Goal: Task Accomplishment & Management: Use online tool/utility

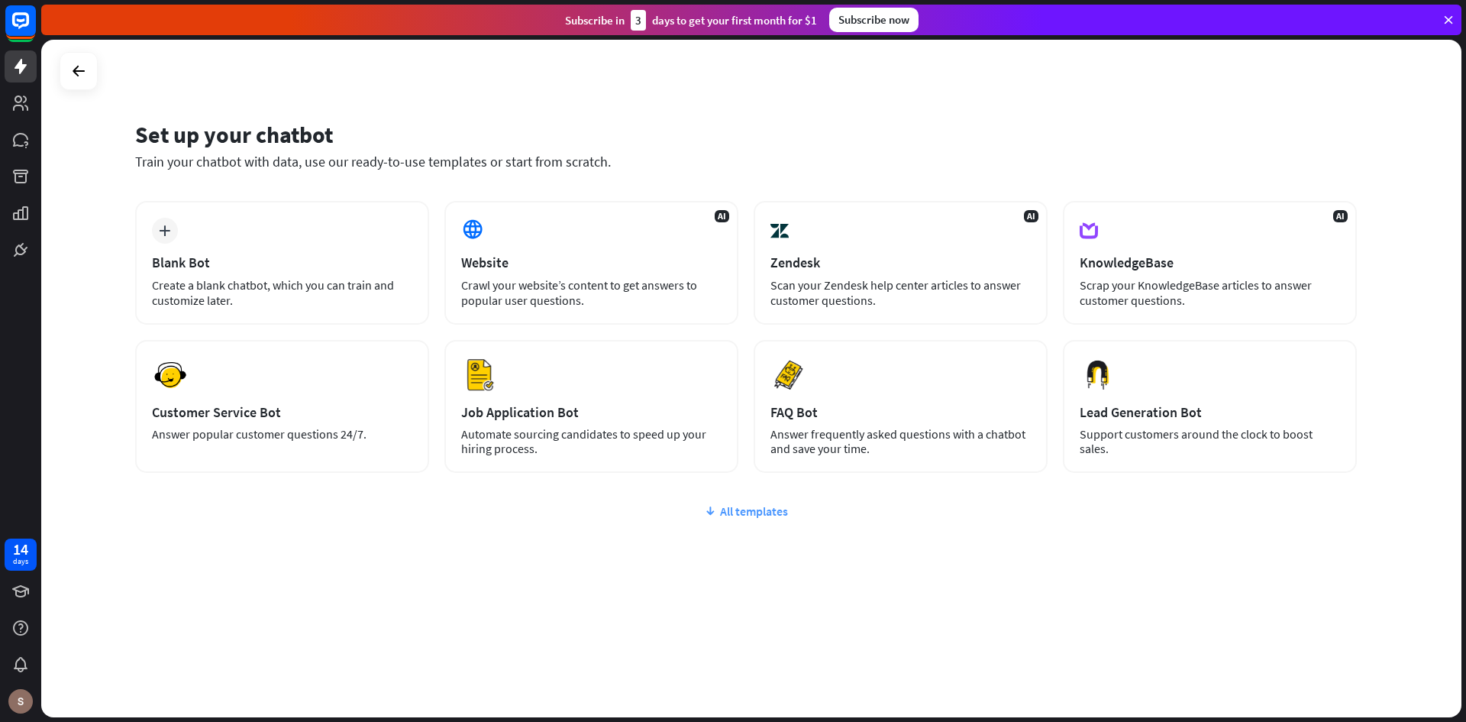
click at [749, 507] on div "All templates" at bounding box center [746, 510] width 1222 height 15
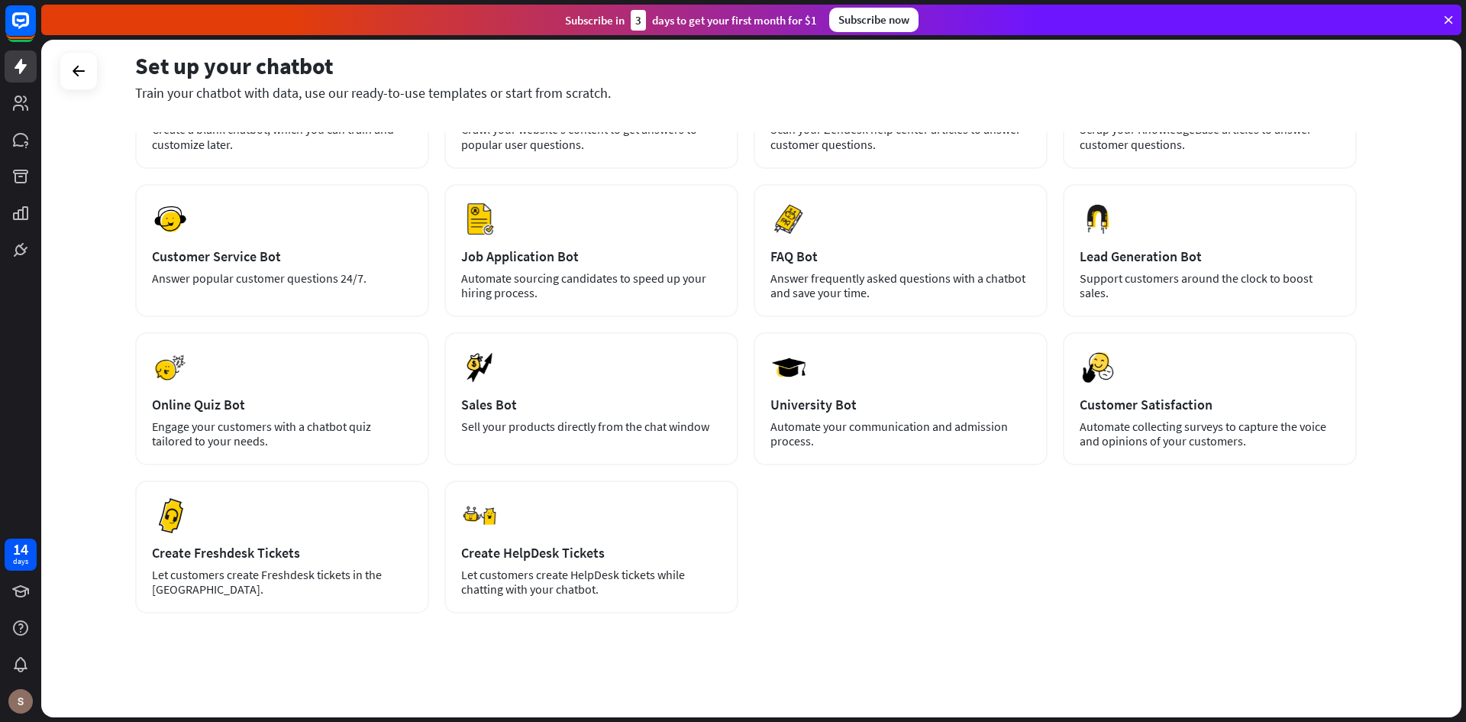
scroll to position [159, 0]
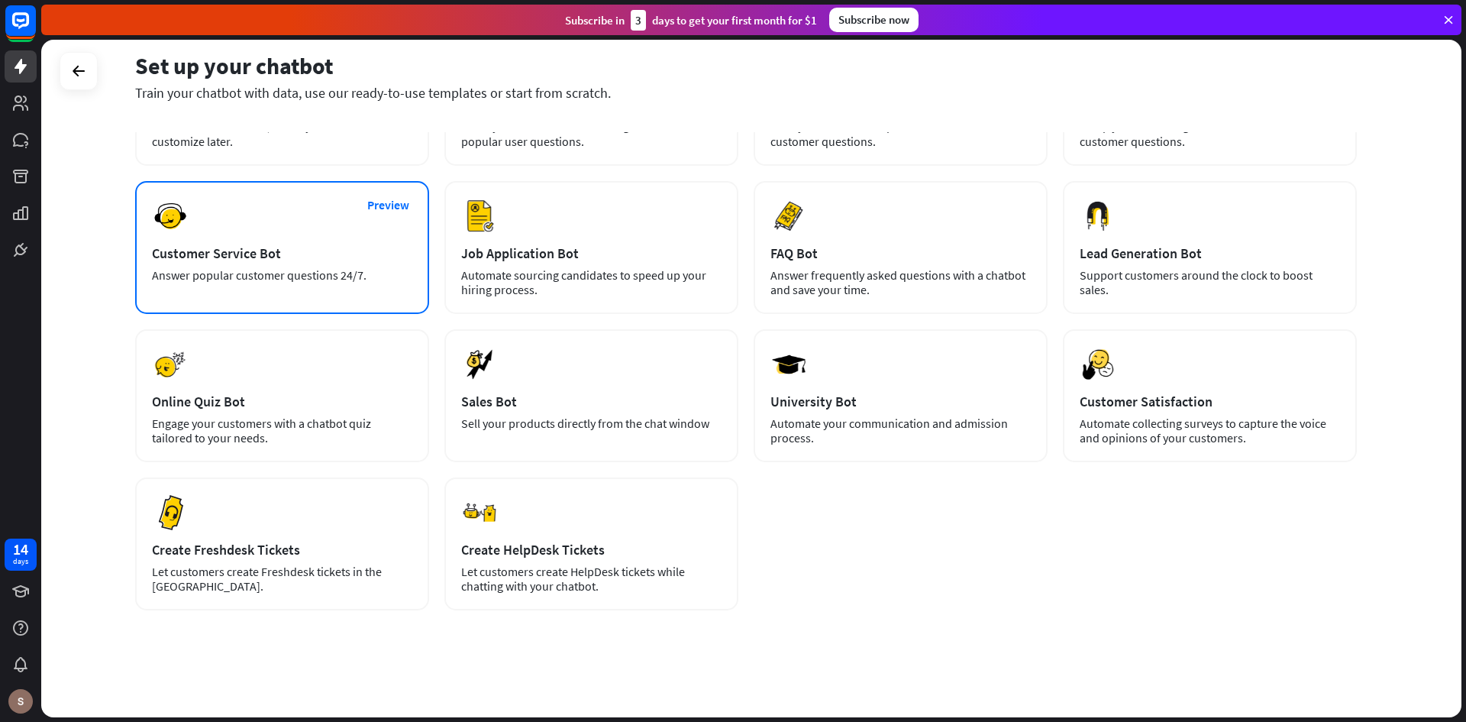
click at [271, 240] on div "Preview Customer Service Bot Answer popular customer questions 24/7." at bounding box center [282, 247] width 294 height 133
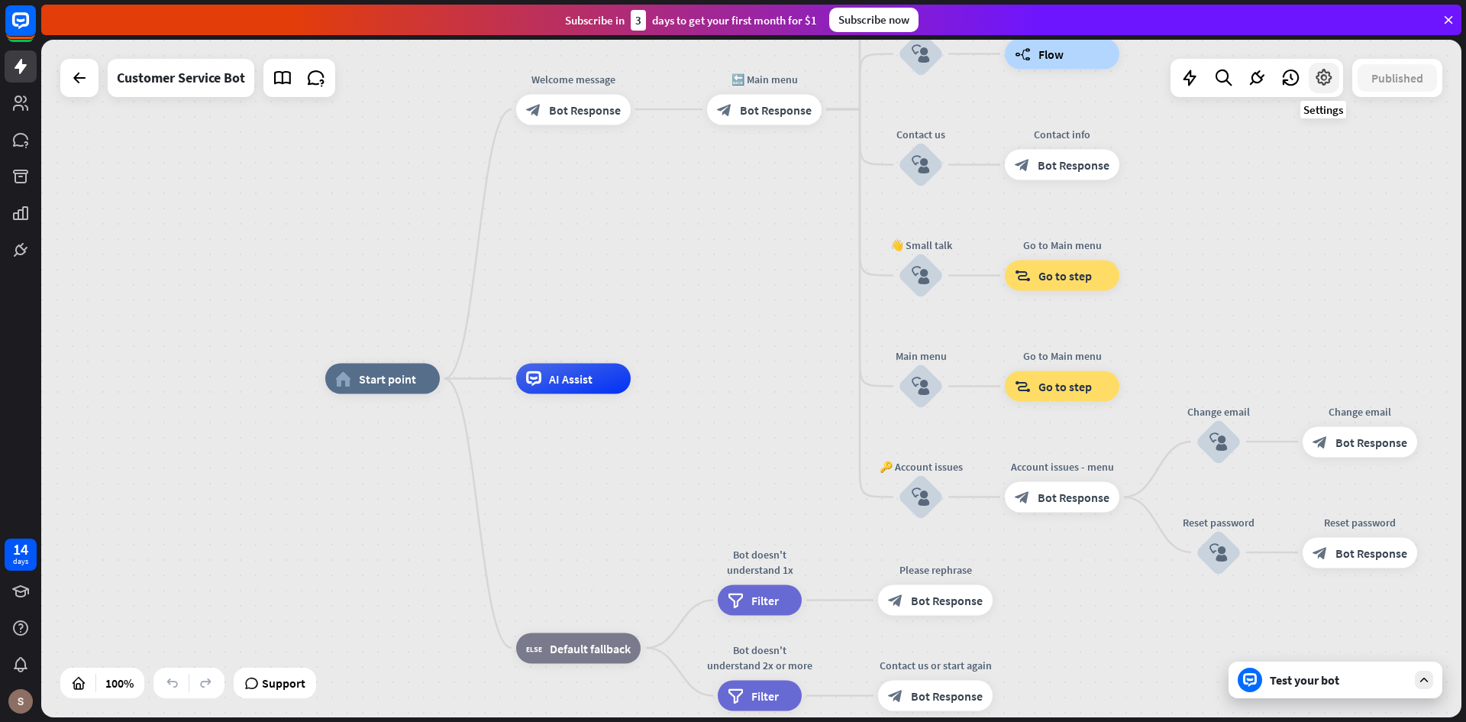
click at [1323, 80] on icon at bounding box center [1324, 78] width 20 height 20
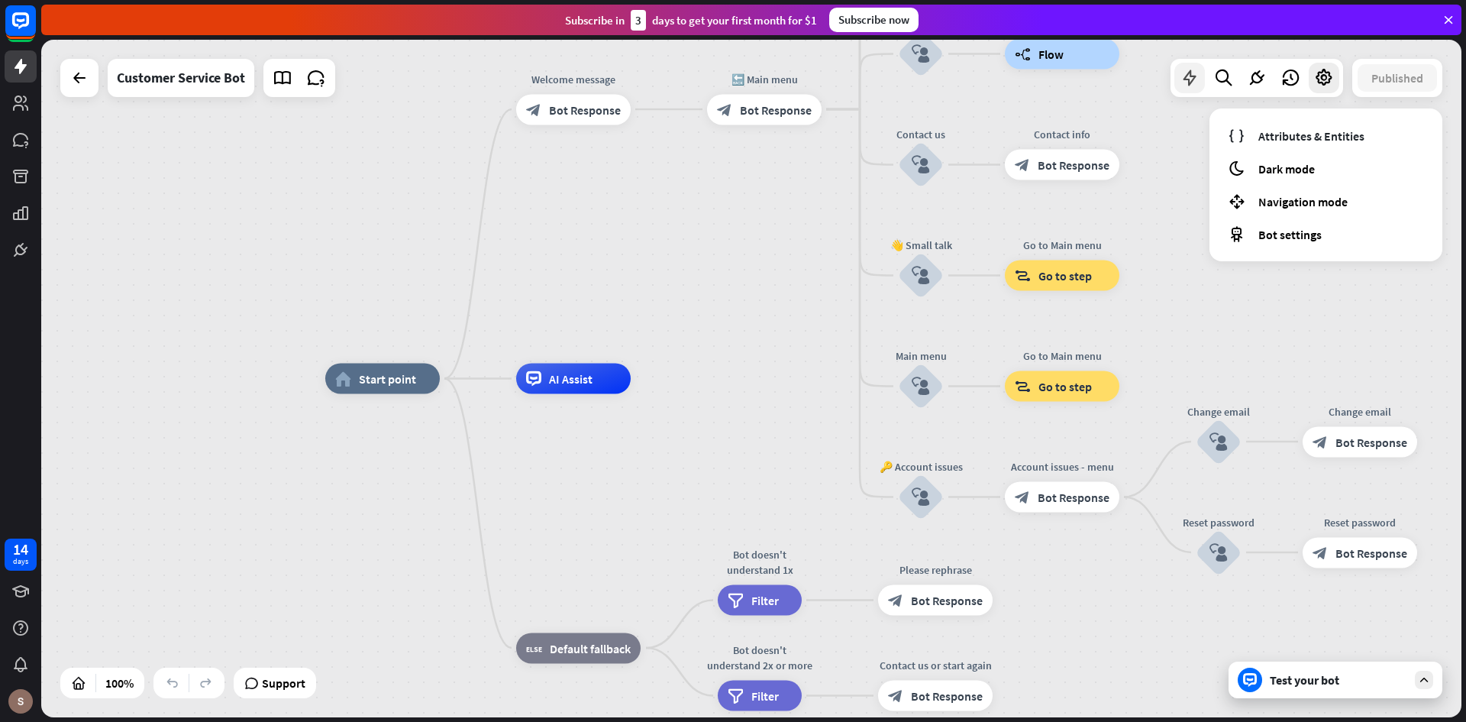
click at [1191, 76] on icon at bounding box center [1190, 78] width 20 height 20
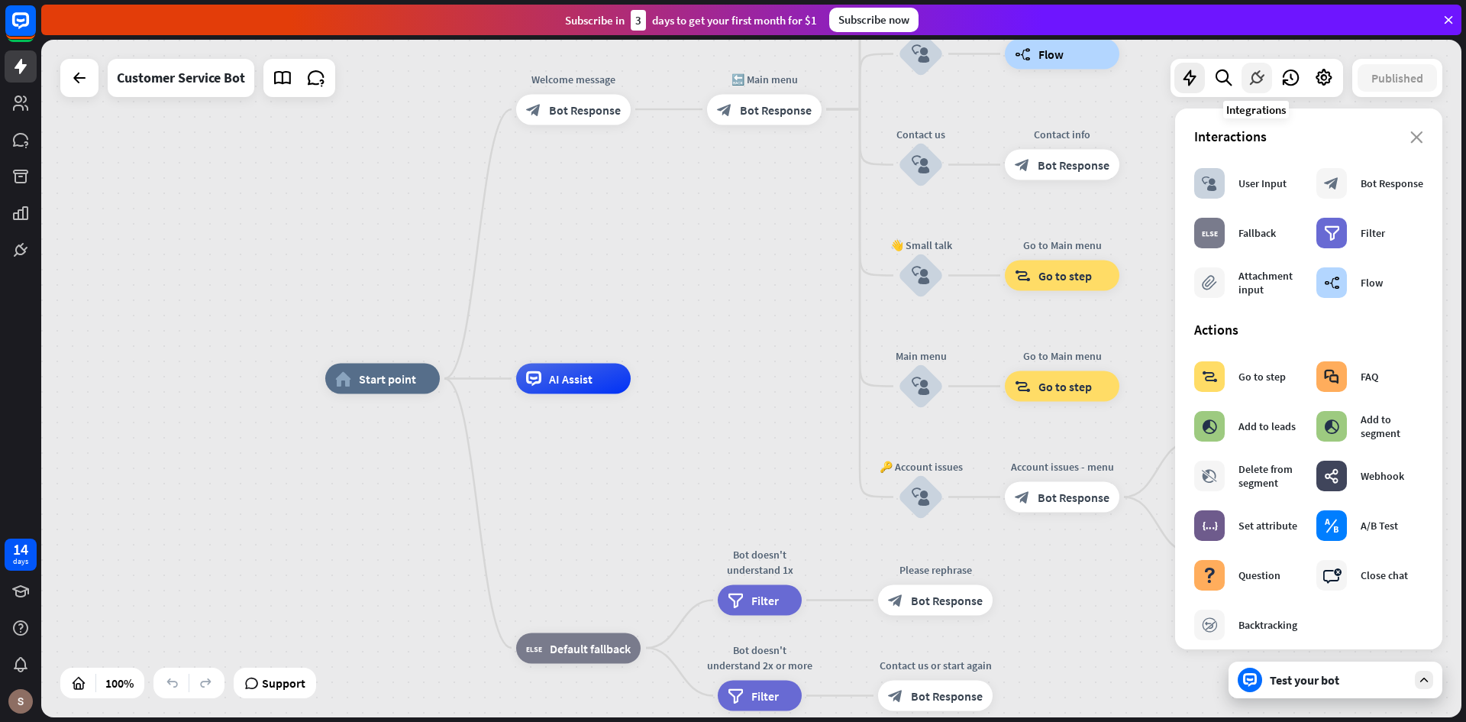
click at [1246, 73] on div at bounding box center [1257, 78] width 31 height 31
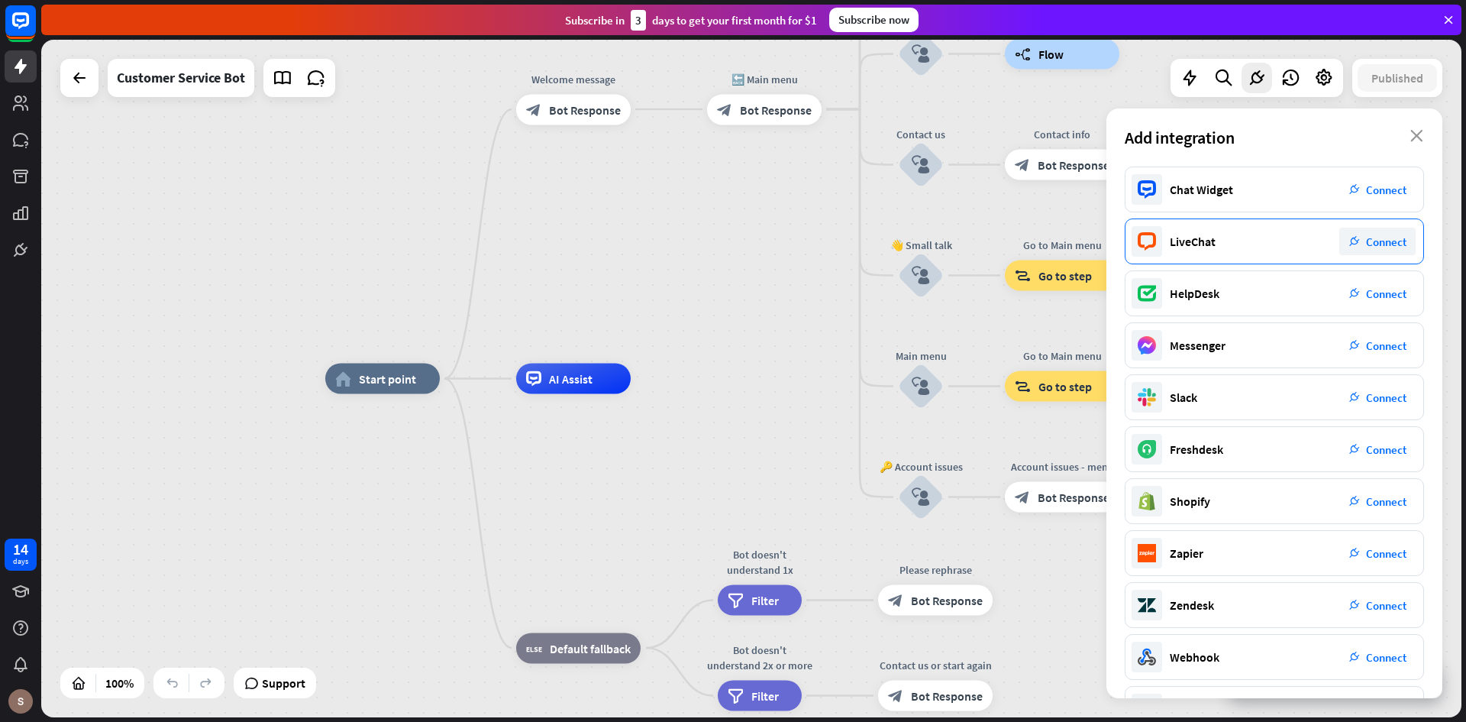
click at [1382, 241] on span "Connect" at bounding box center [1386, 241] width 40 height 15
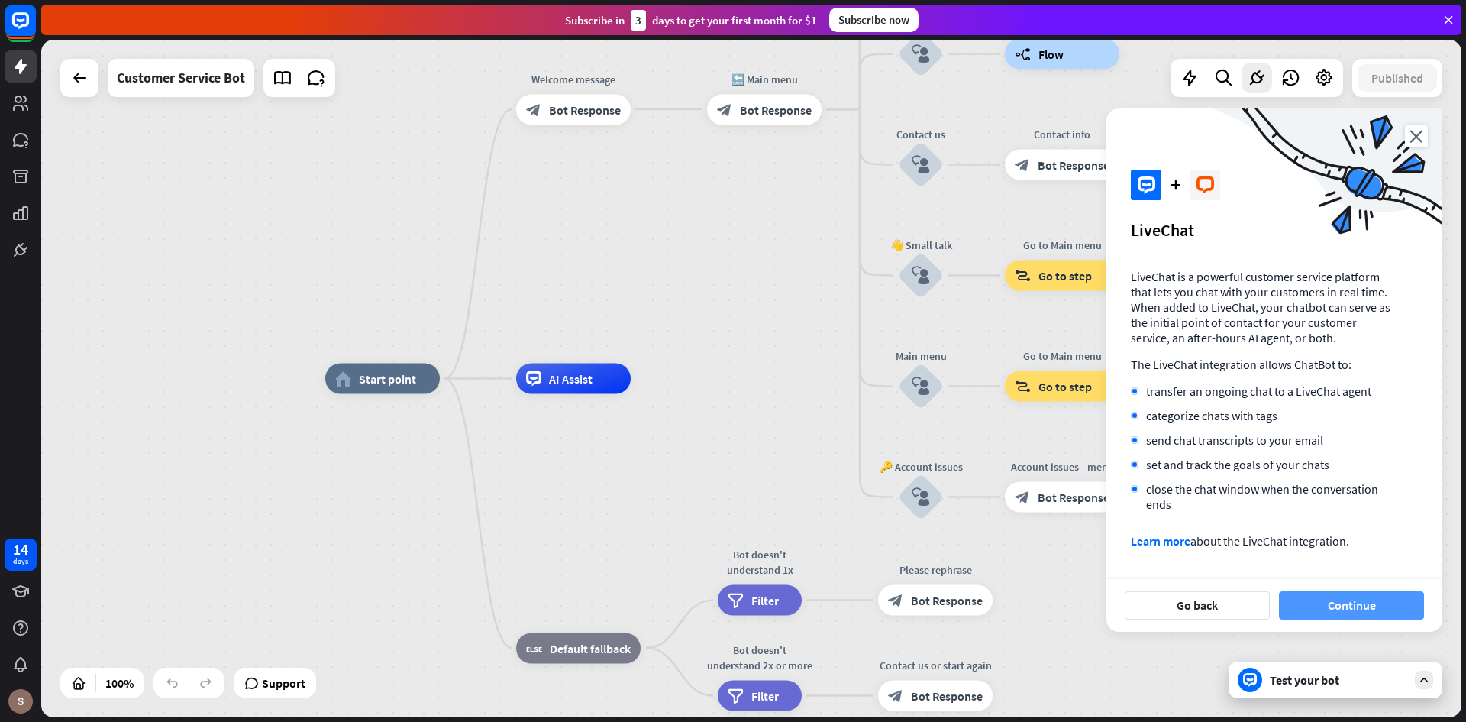
click at [1332, 597] on button "Continue" at bounding box center [1351, 605] width 145 height 28
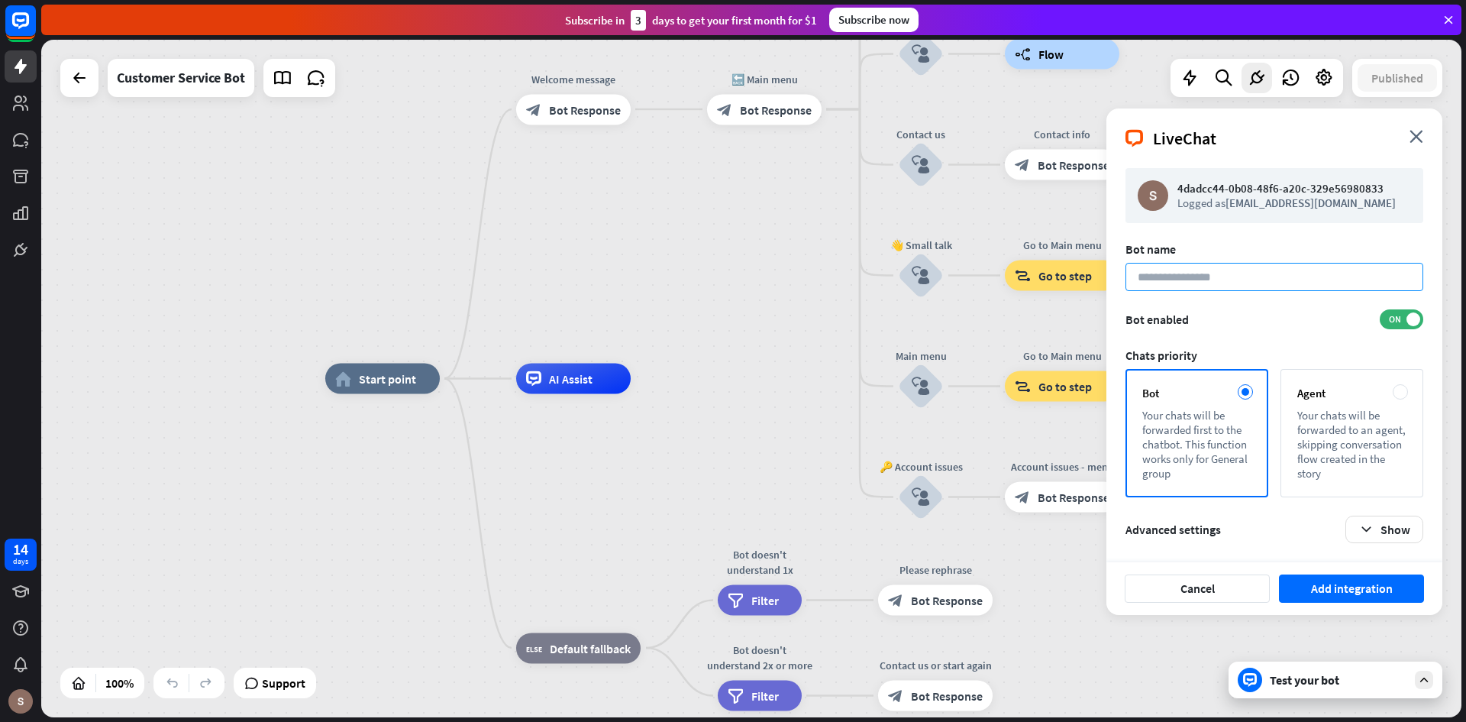
click at [1191, 274] on input at bounding box center [1275, 277] width 298 height 28
type input "*******"
click at [1363, 429] on div "Your chats will be forwarded to an agent, skipping conversation flow created in…" at bounding box center [1352, 444] width 109 height 73
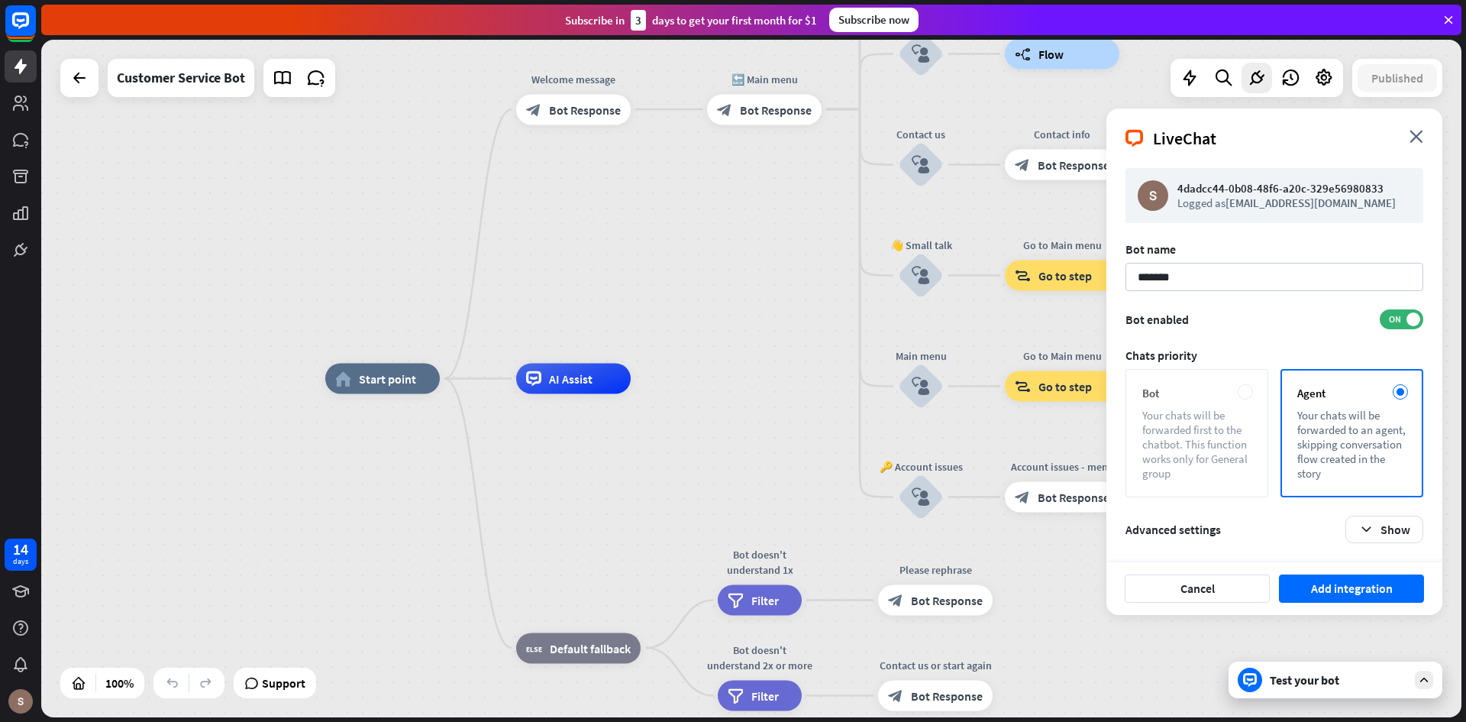
click at [1246, 408] on div "Your chats will be forwarded first to the chatbot. This function works only for…" at bounding box center [1197, 444] width 109 height 73
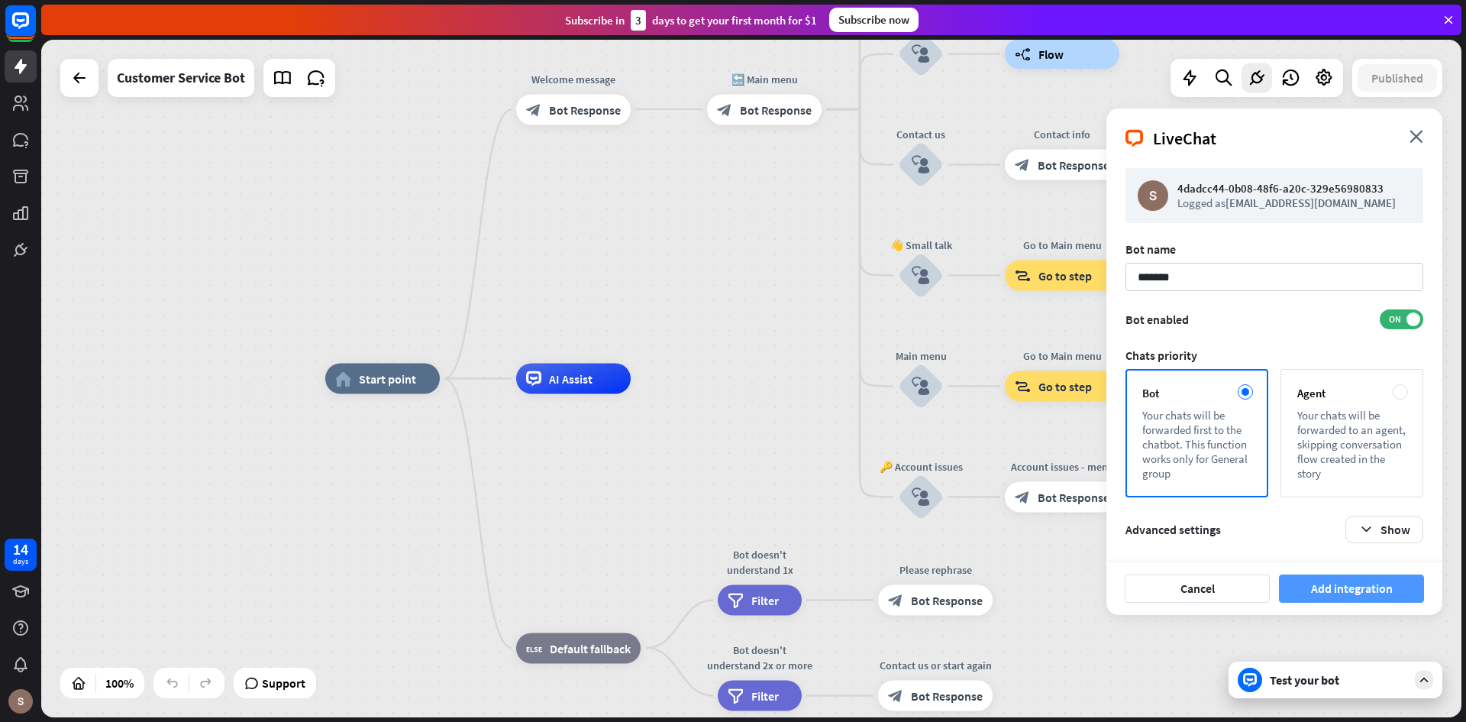
click at [1353, 590] on button "Add integration" at bounding box center [1351, 588] width 145 height 28
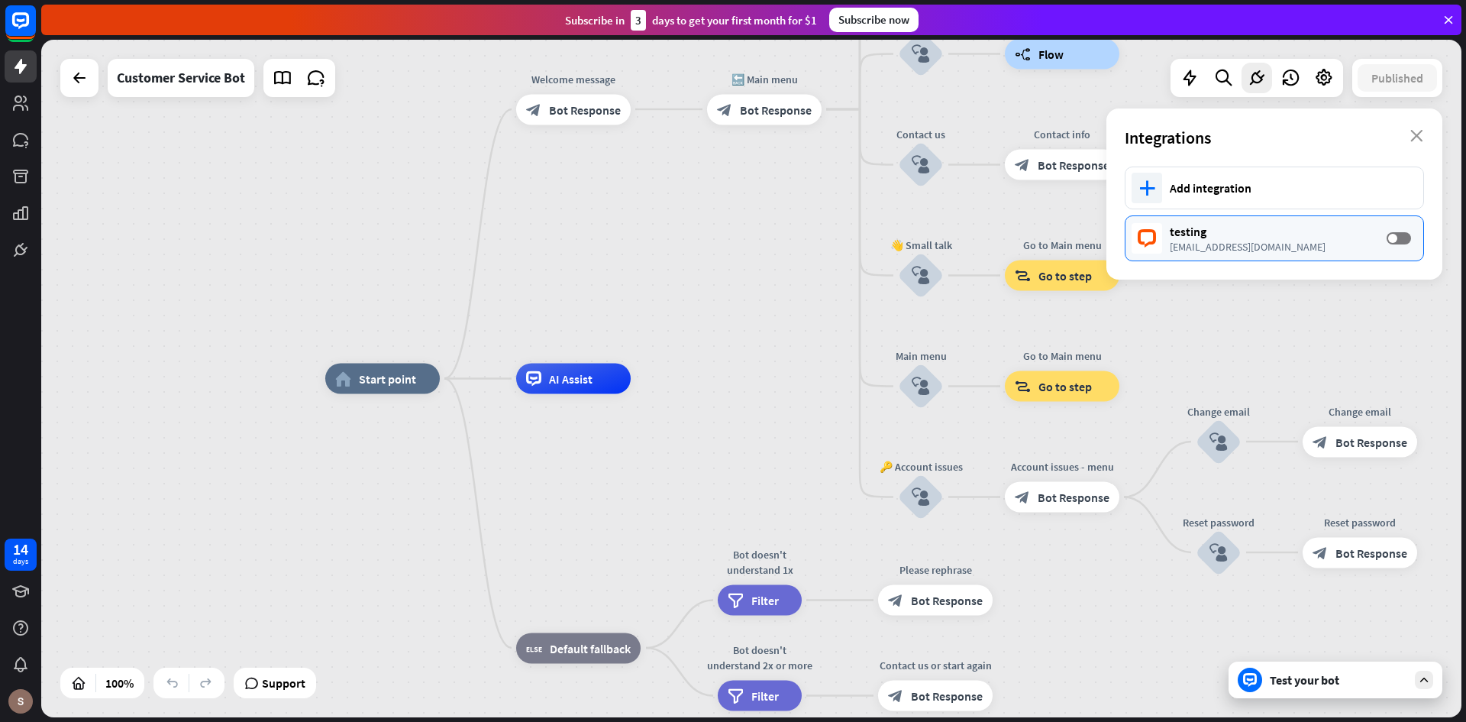
click at [1217, 238] on div "testing" at bounding box center [1271, 231] width 202 height 15
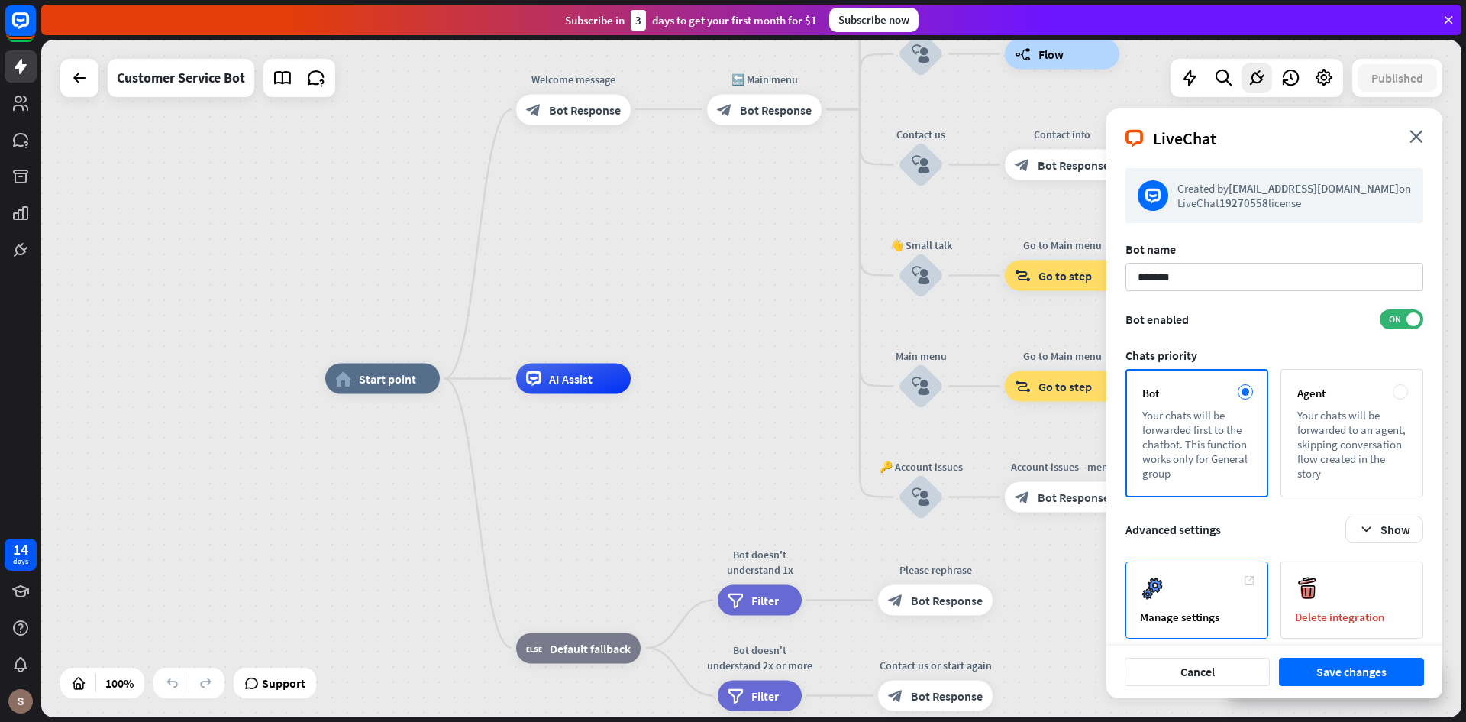
click at [1181, 587] on div "Manage settings" at bounding box center [1197, 599] width 143 height 77
click at [1163, 587] on rect at bounding box center [1152, 588] width 24 height 24
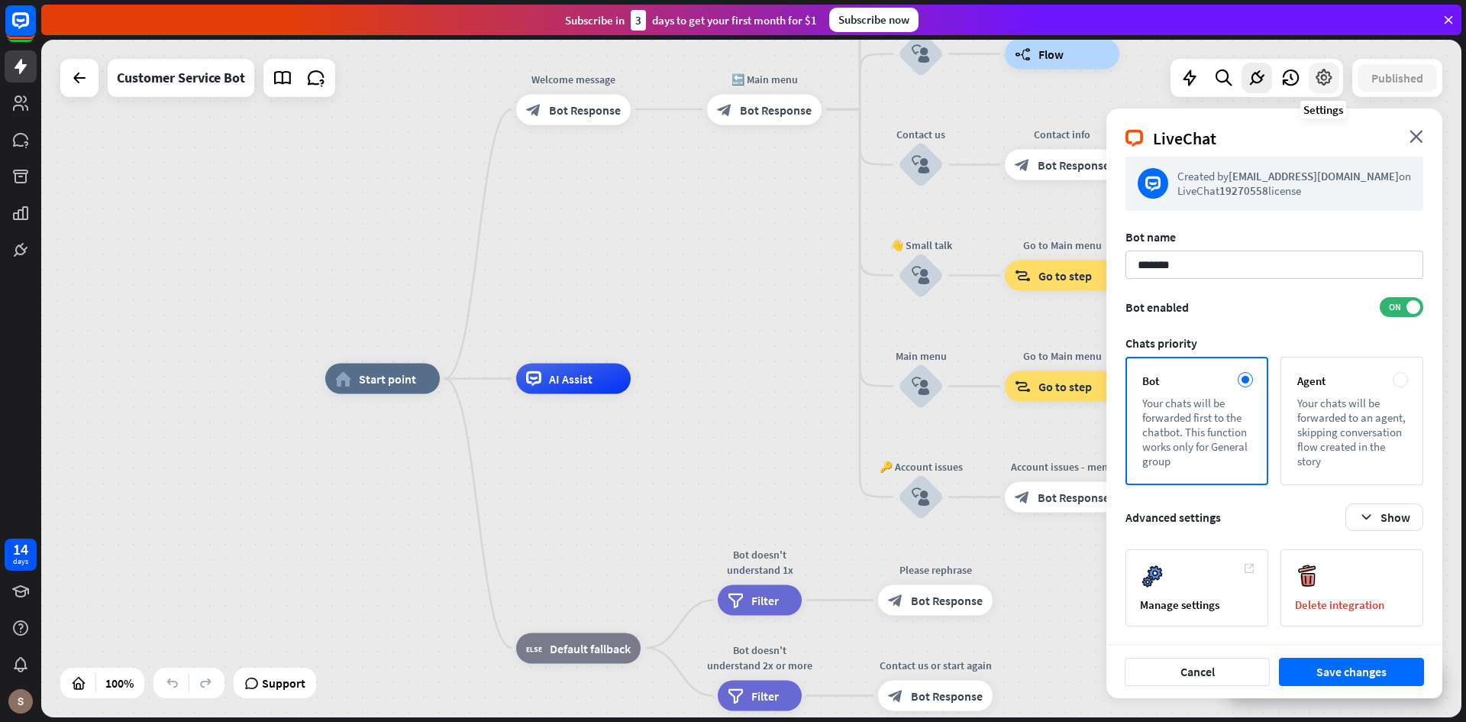
click at [1322, 76] on icon at bounding box center [1324, 78] width 20 height 20
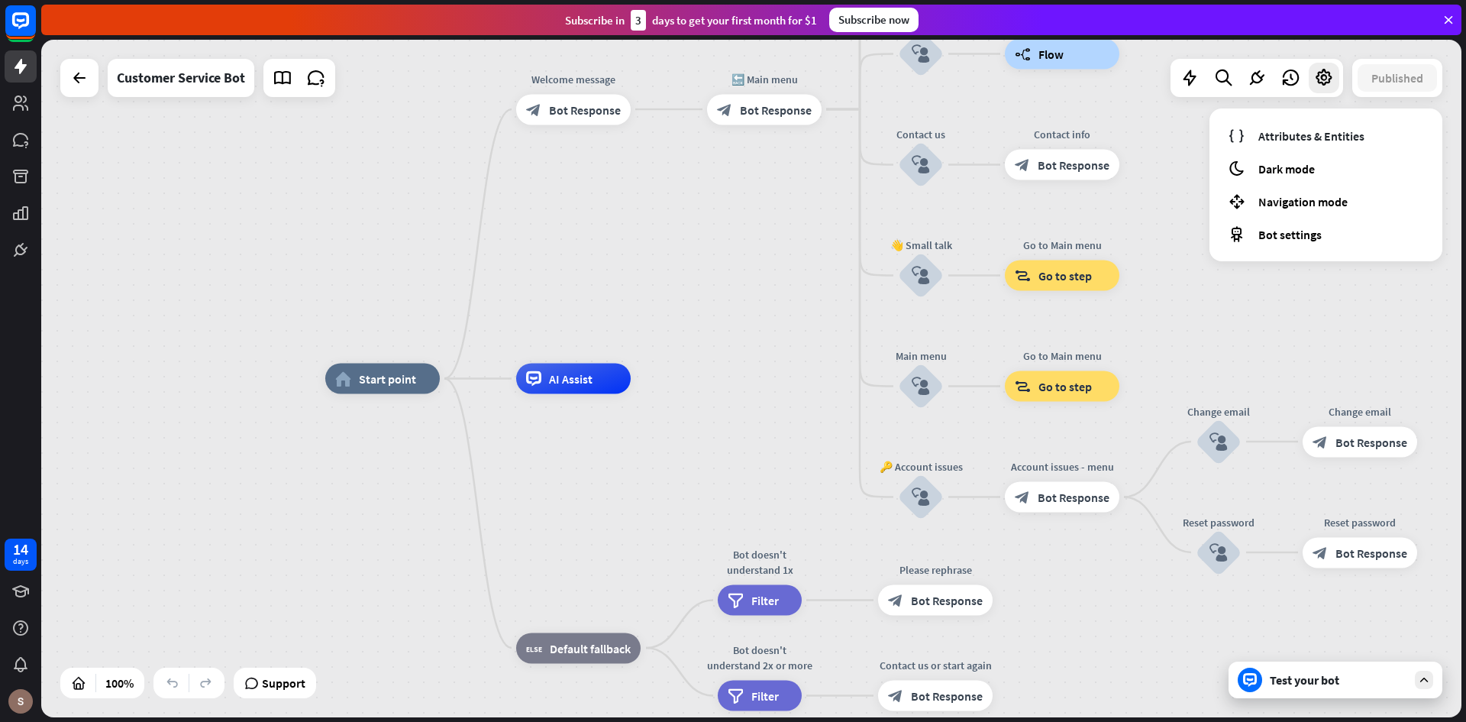
click at [234, 293] on div "home_2 Start point Welcome message block_bot_response Bot Response 🔙 Main menu …" at bounding box center [751, 378] width 1421 height 677
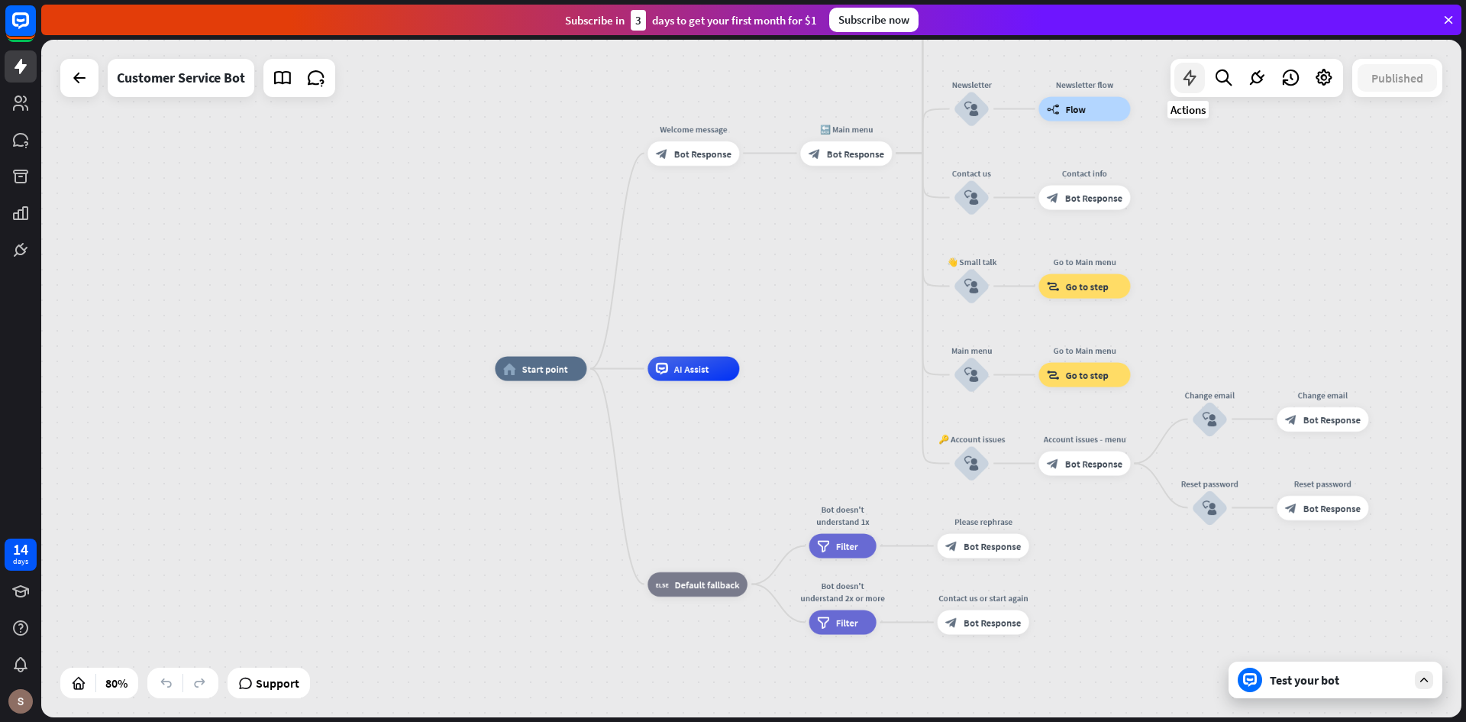
click at [1191, 79] on icon at bounding box center [1190, 78] width 20 height 20
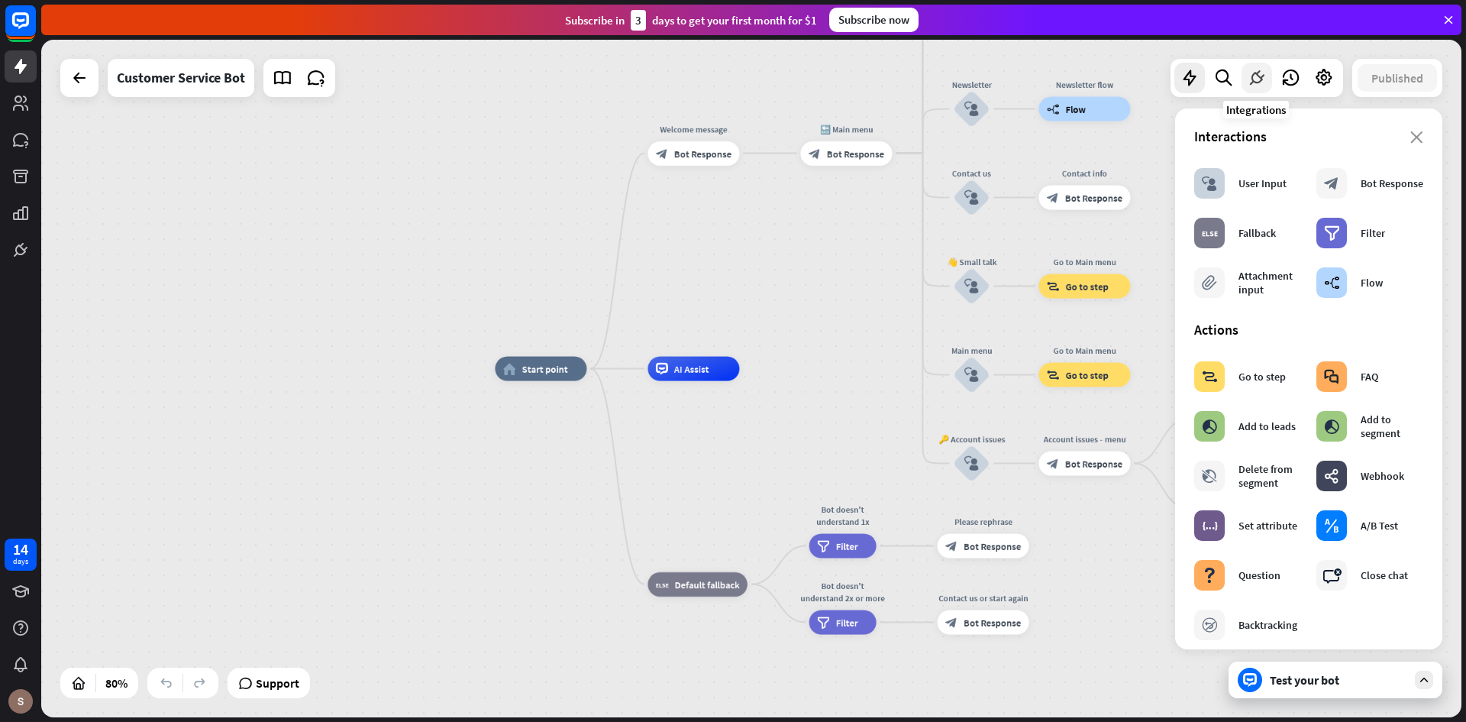
click at [1252, 77] on icon at bounding box center [1257, 78] width 20 height 20
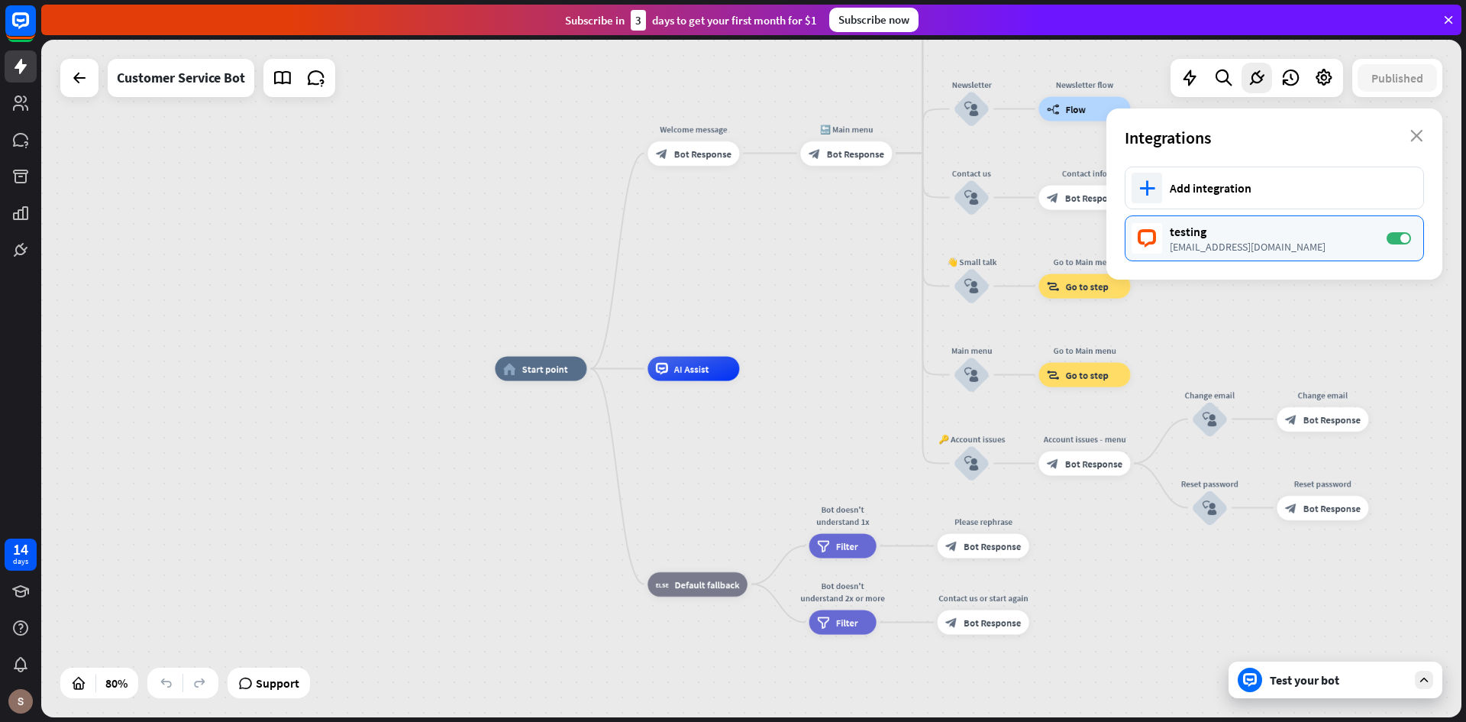
click at [1270, 253] on div "[EMAIL_ADDRESS][DOMAIN_NAME]" at bounding box center [1271, 247] width 202 height 14
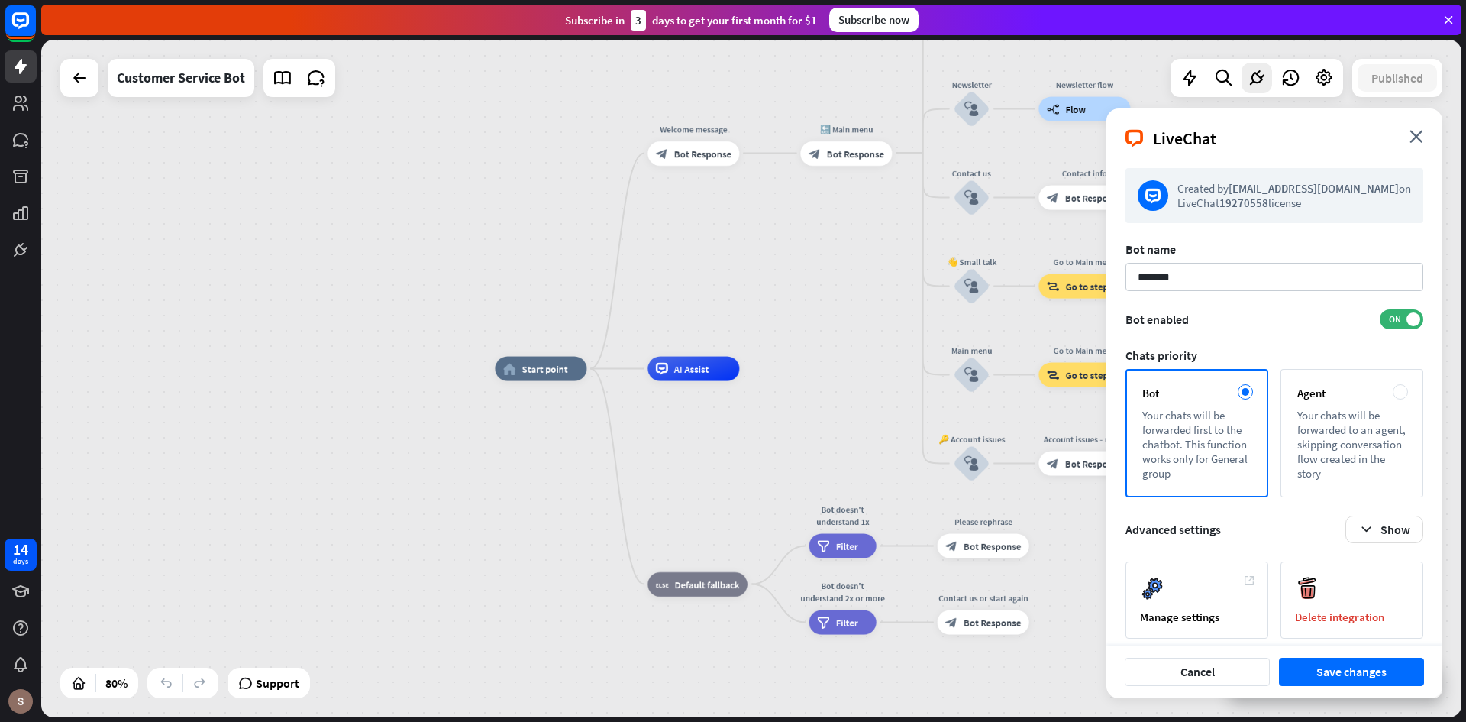
scroll to position [12, 0]
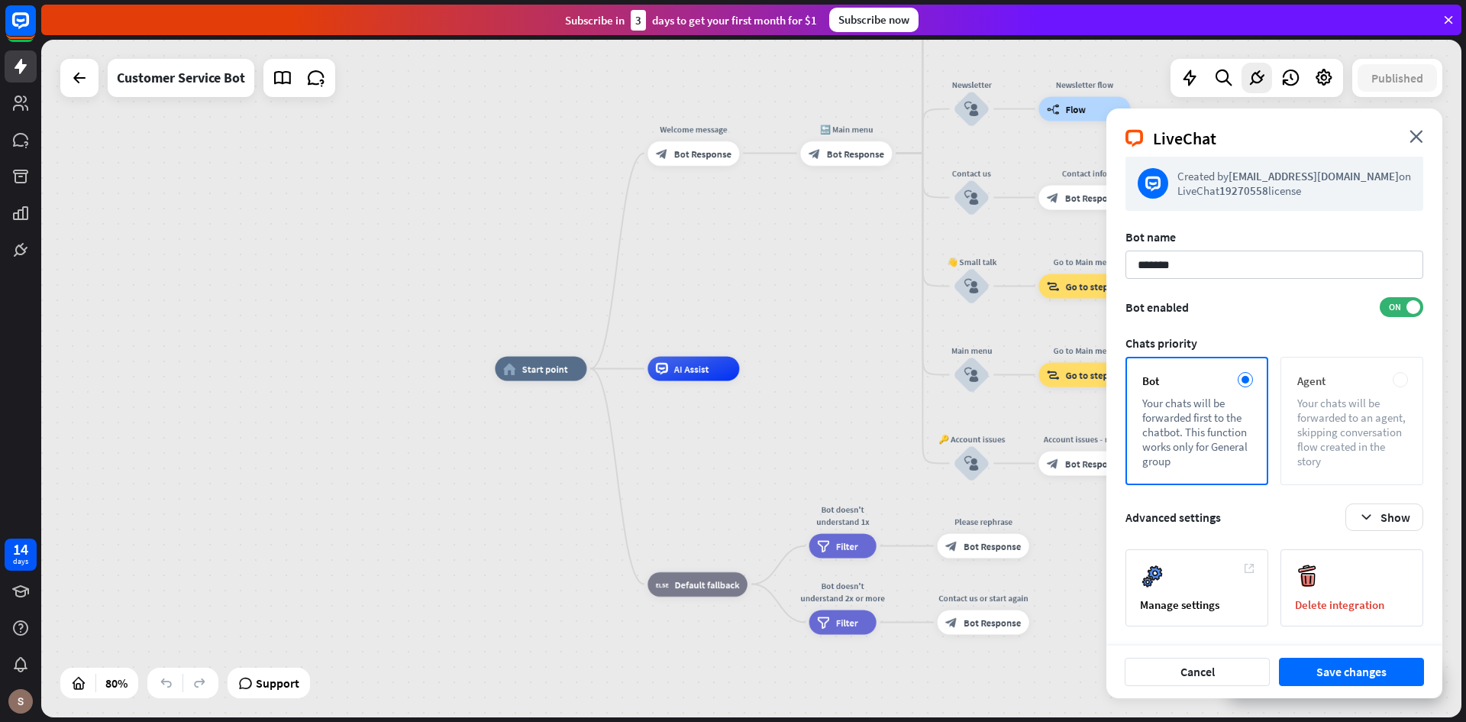
click at [1350, 408] on div "Your chats will be forwarded to an agent, skipping conversation flow created in…" at bounding box center [1352, 432] width 109 height 73
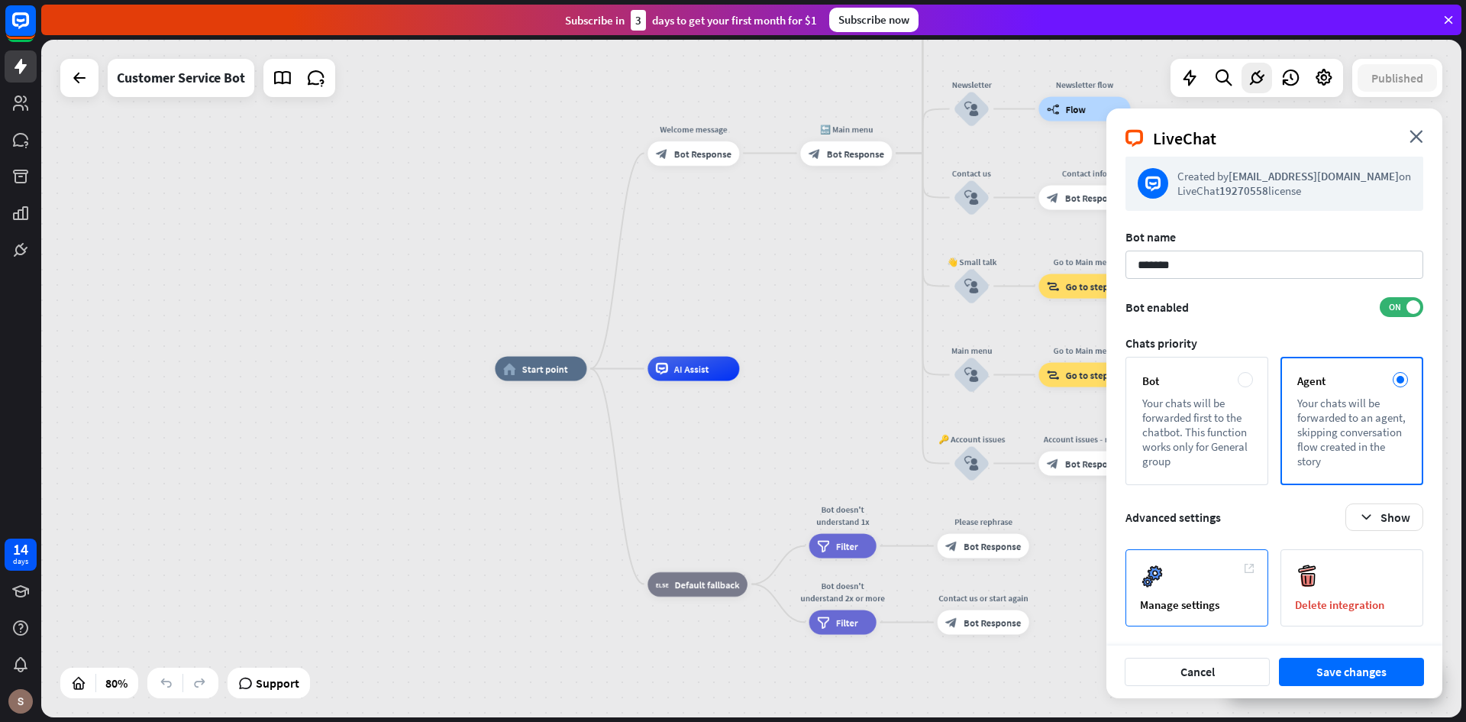
click at [1178, 571] on div "Manage settings" at bounding box center [1197, 587] width 143 height 77
click at [1407, 518] on button "Show" at bounding box center [1385, 516] width 78 height 27
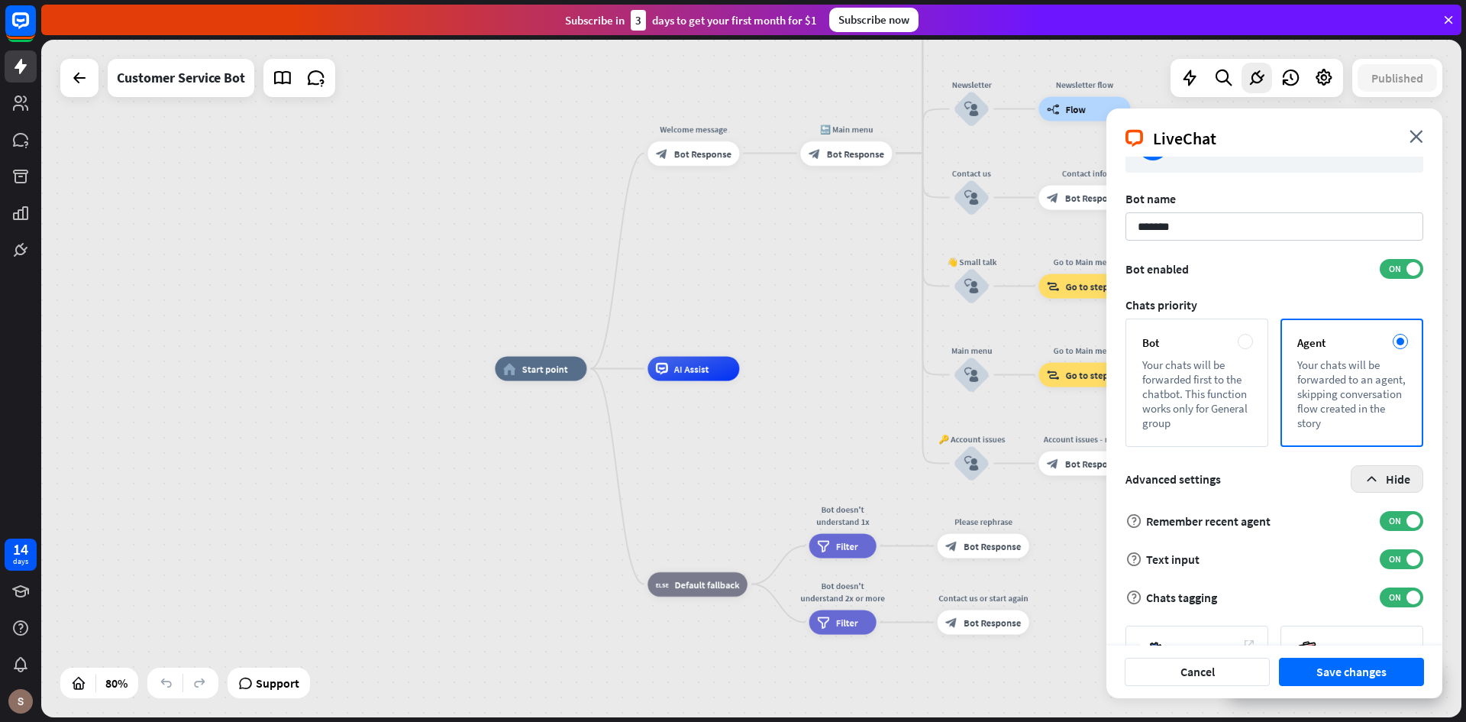
scroll to position [0, 0]
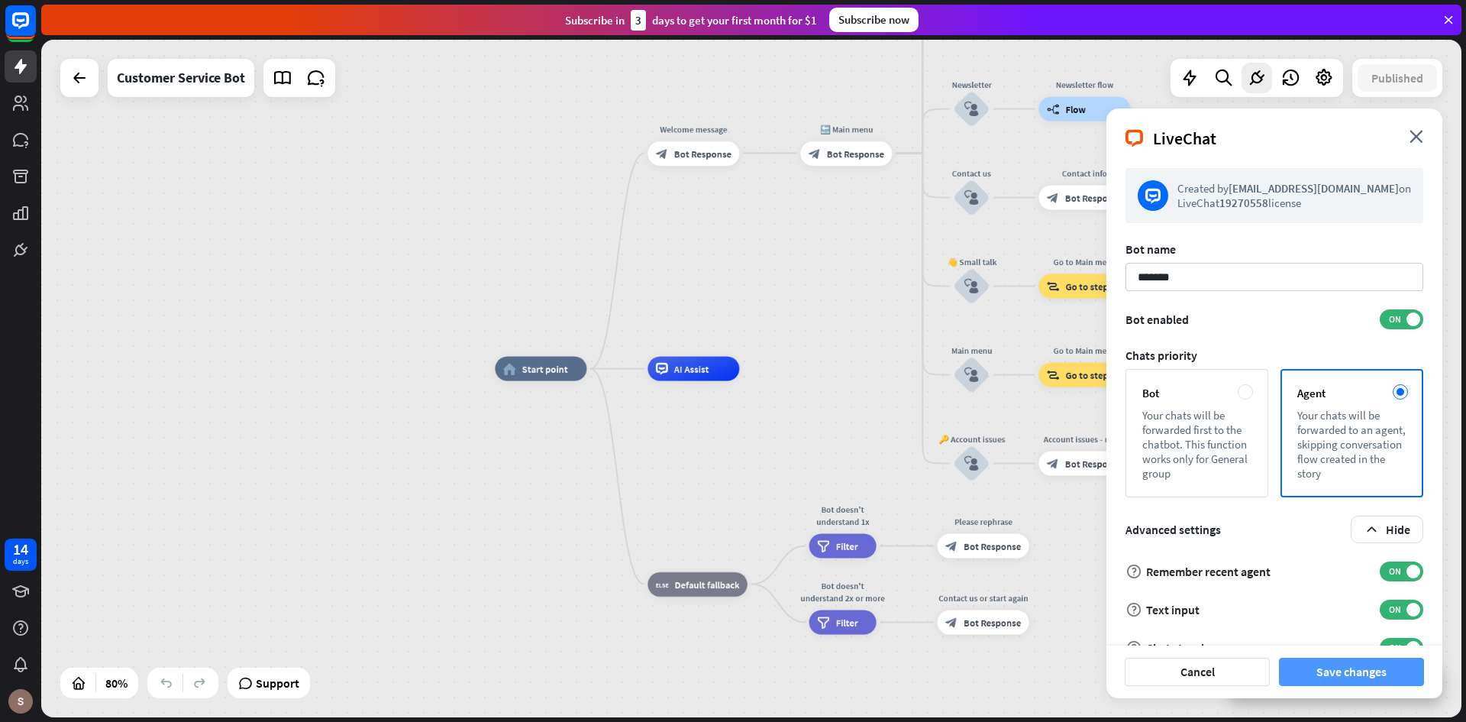
click at [1343, 669] on button "Save changes" at bounding box center [1351, 672] width 145 height 28
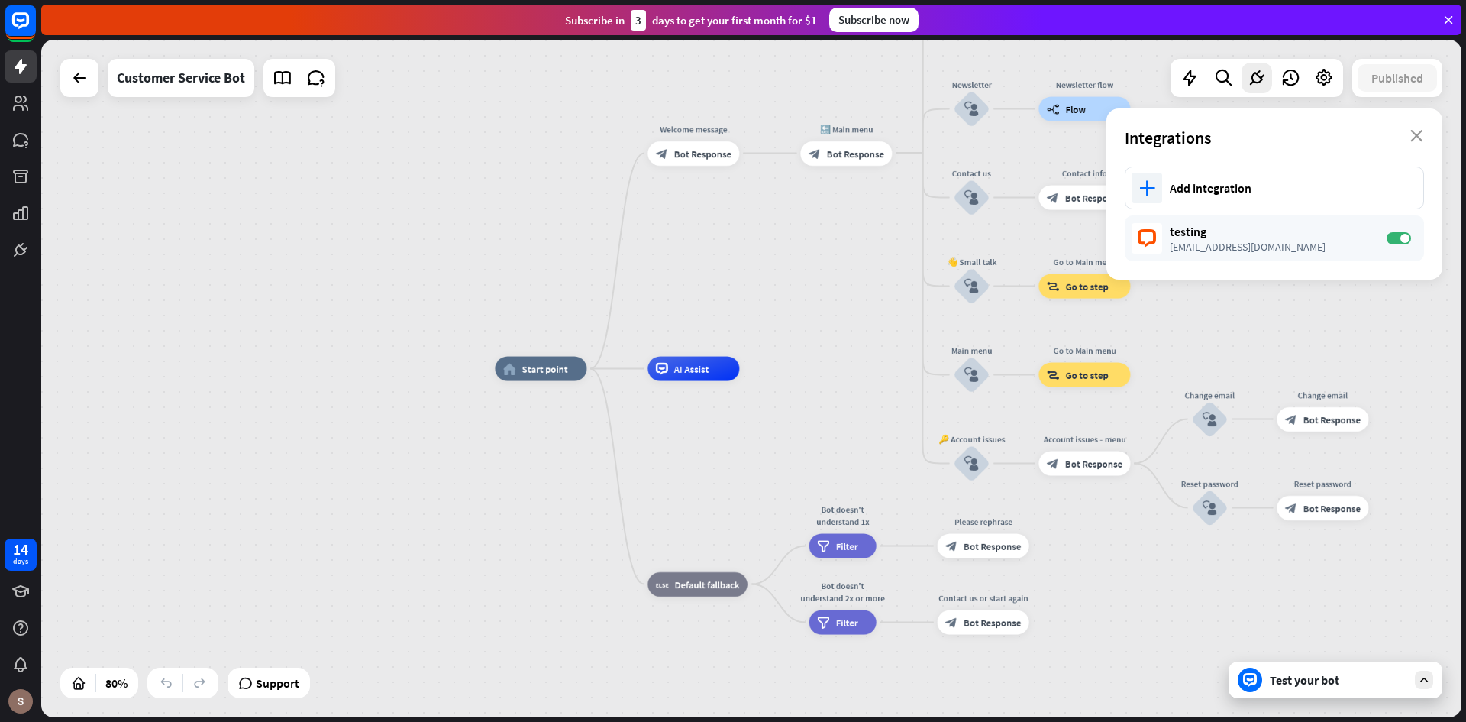
click at [548, 484] on div "home_2 Start point Welcome message block_bot_response Bot Response 🔙 Main menu …" at bounding box center [1063, 640] width 1136 height 542
click at [703, 154] on span "Bot Response" at bounding box center [702, 153] width 57 height 12
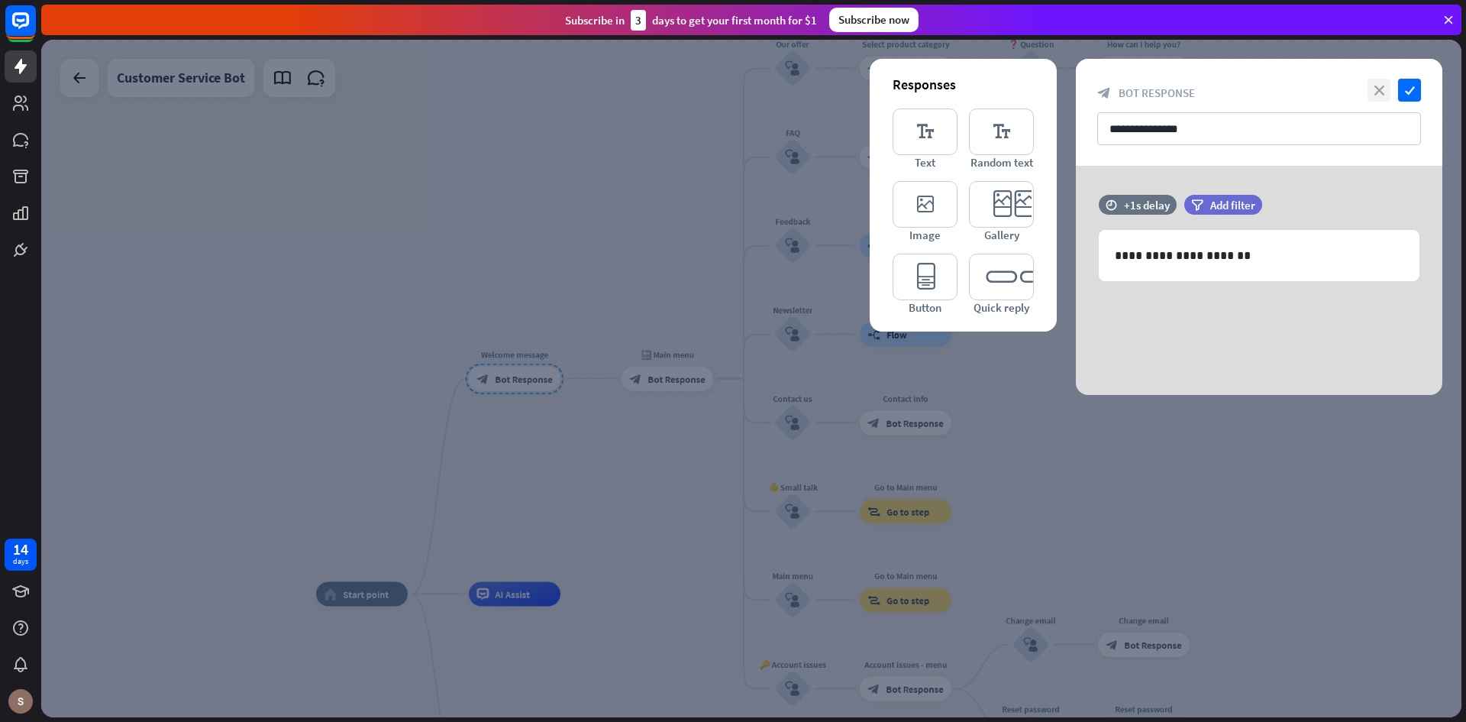
click at [1382, 89] on icon "close" at bounding box center [1379, 90] width 23 height 23
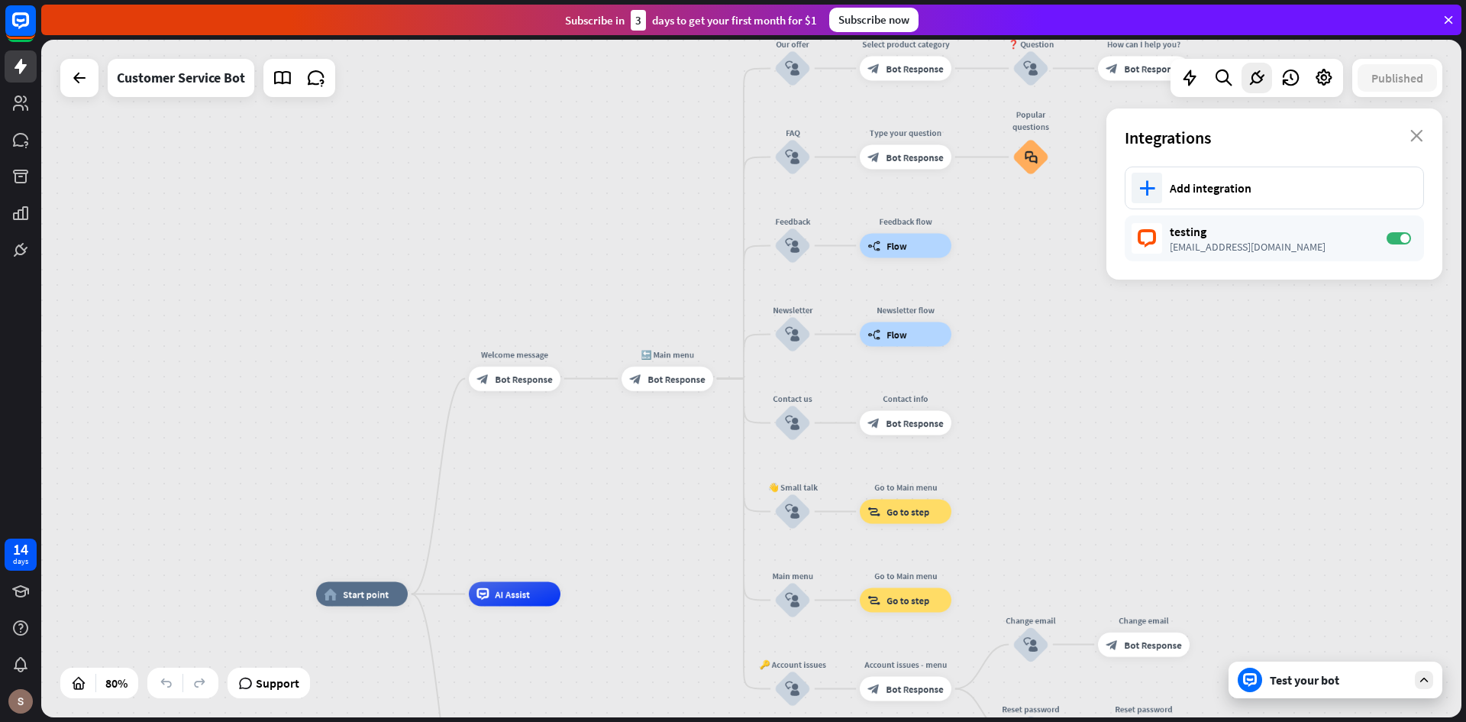
click at [1314, 417] on div "home_2 Start point Welcome message block_bot_response Bot Response 🔙 Main menu …" at bounding box center [751, 378] width 1421 height 677
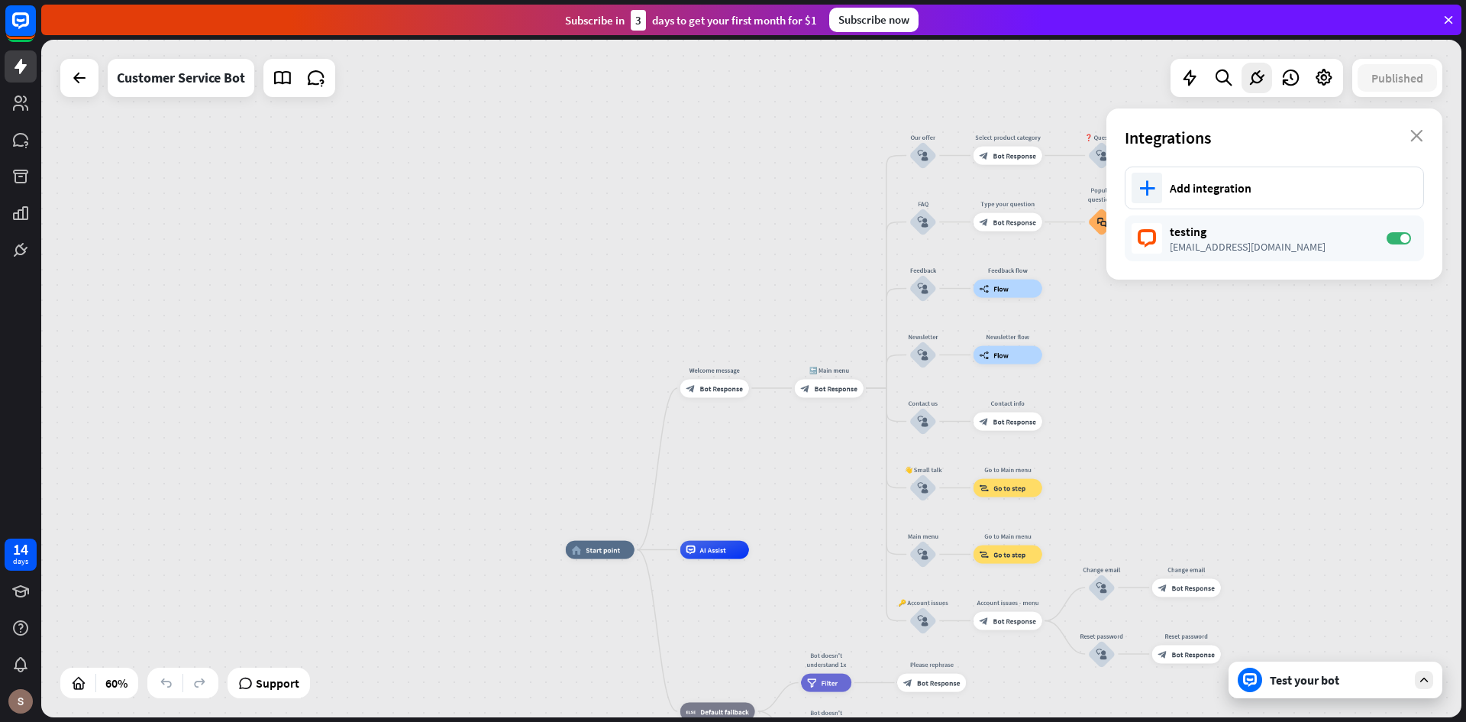
click at [1324, 680] on div "Test your bot" at bounding box center [1338, 679] width 137 height 15
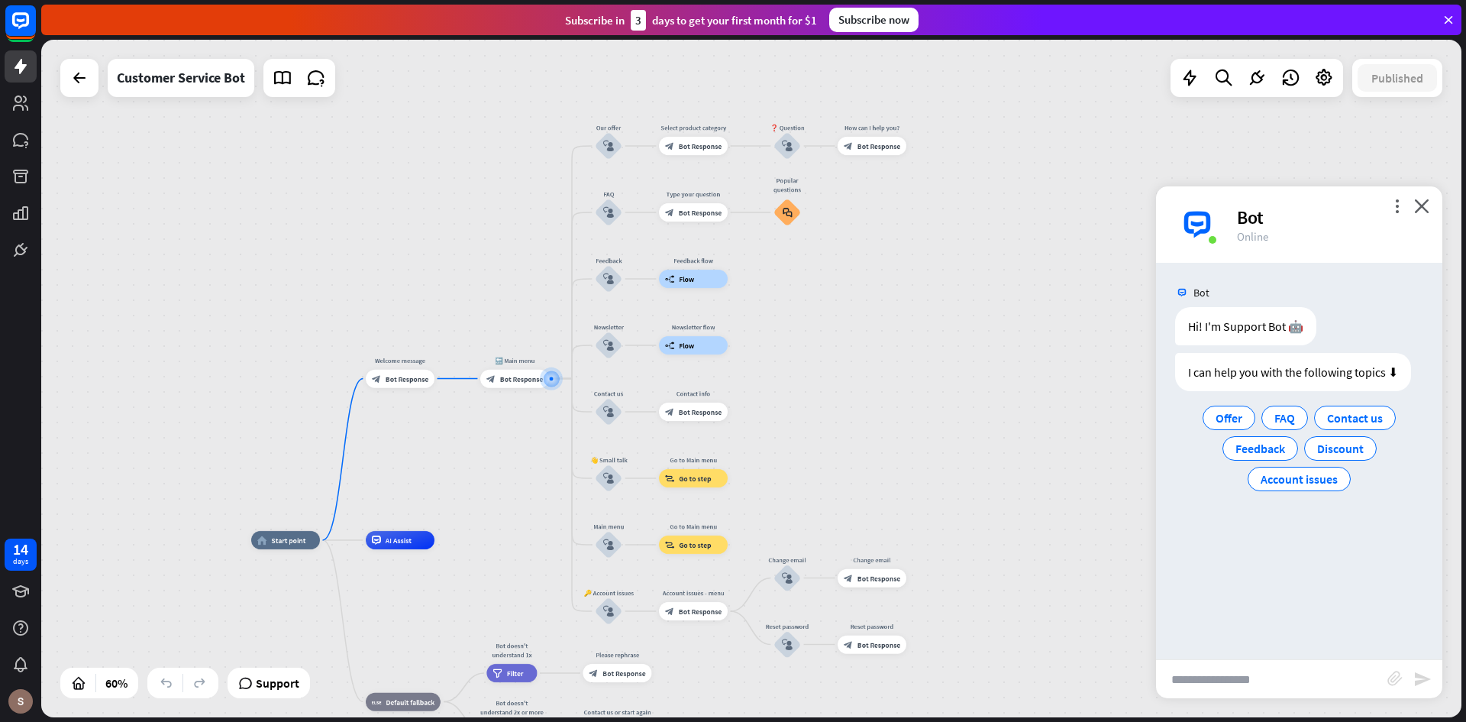
click at [1252, 686] on input "text" at bounding box center [1271, 679] width 231 height 38
type input "**********"
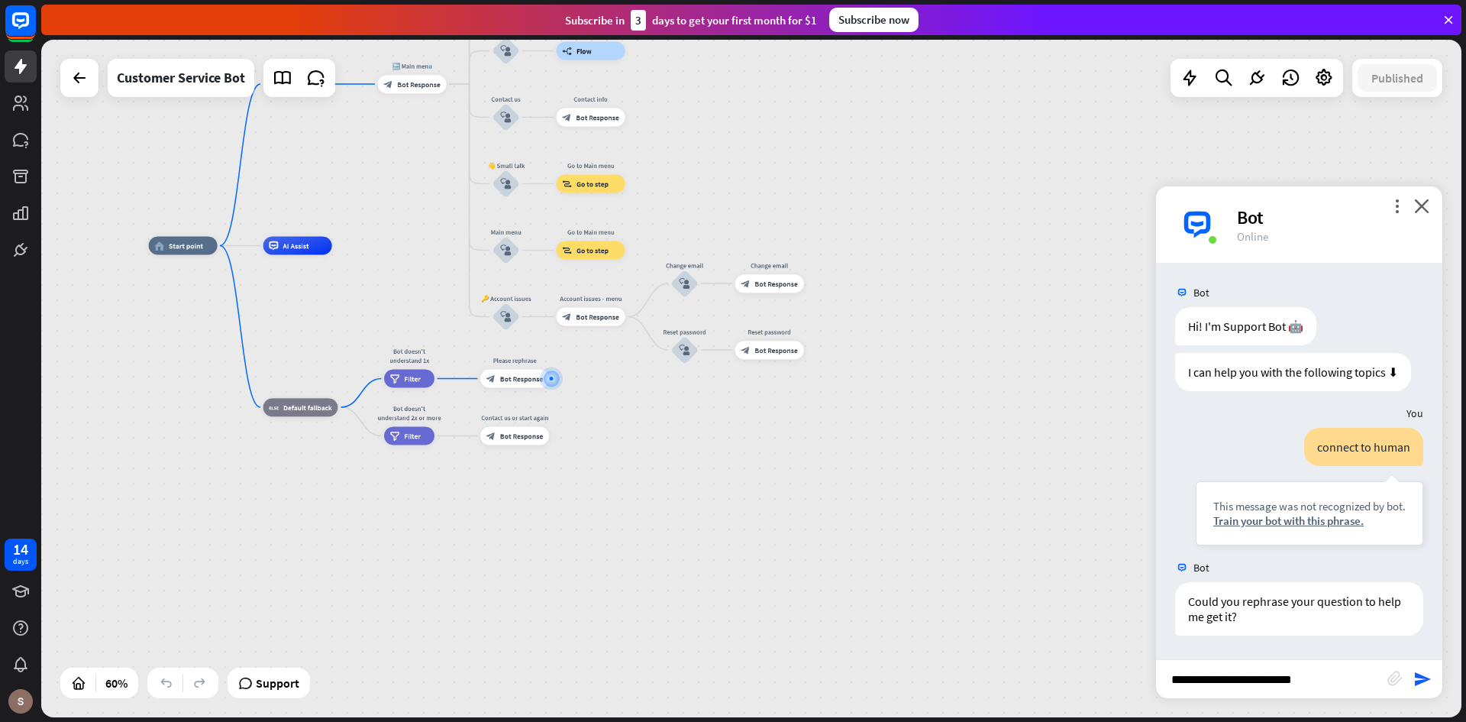
type input "**********"
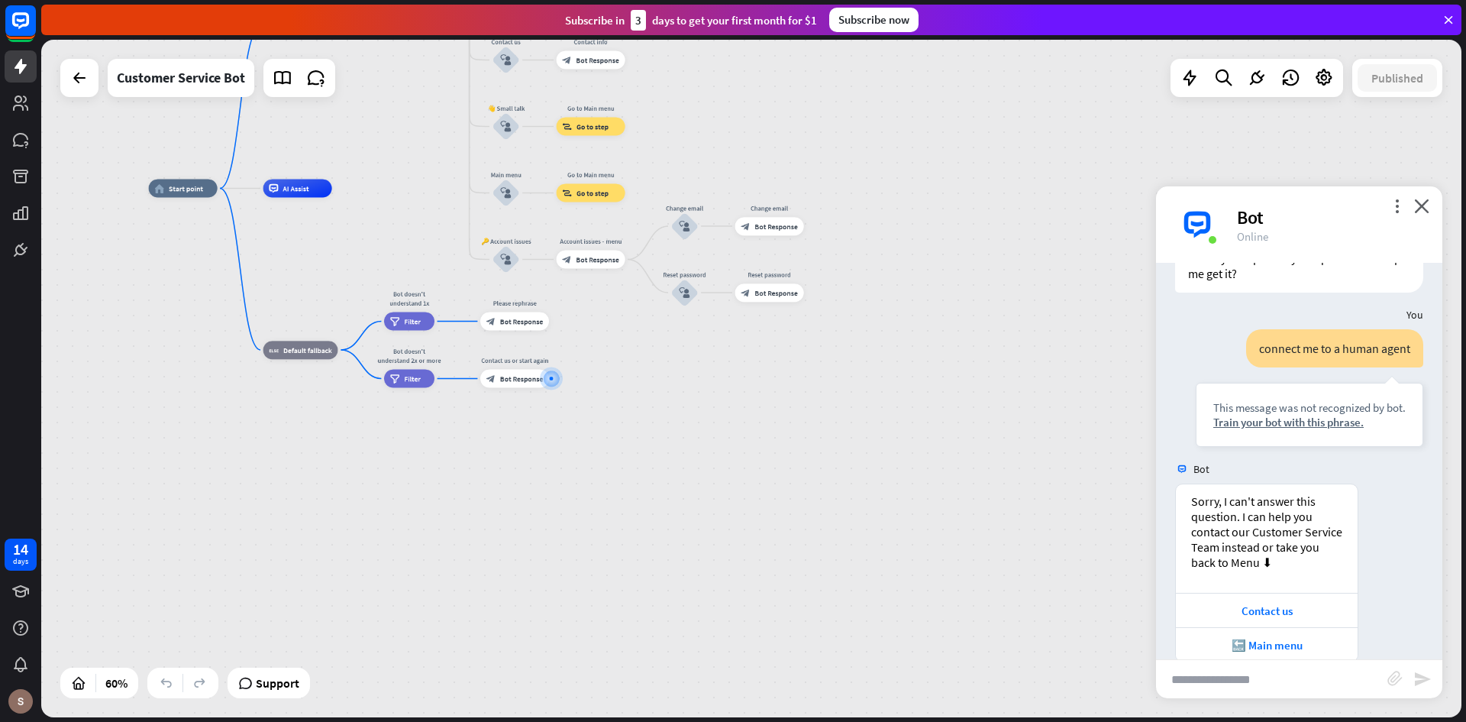
scroll to position [369, 0]
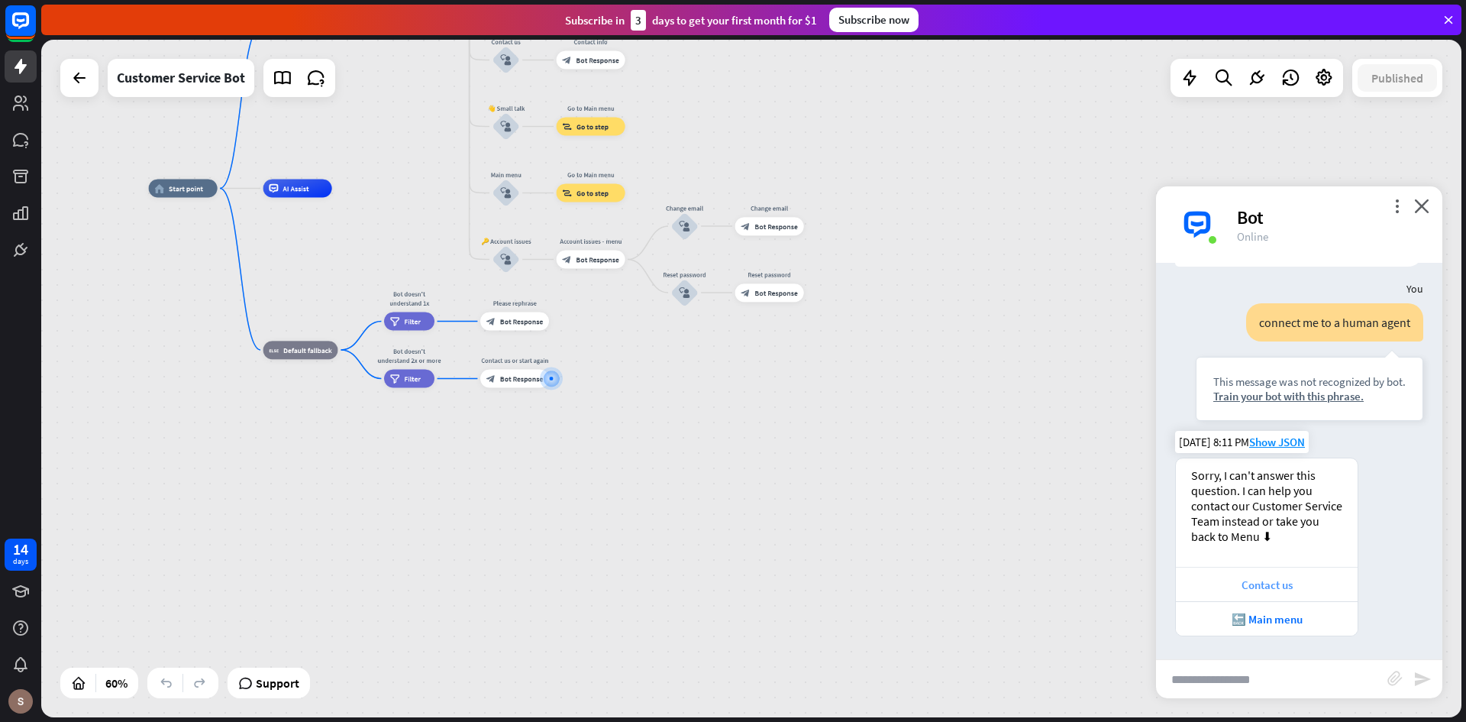
click at [1273, 587] on div "Contact us" at bounding box center [1267, 584] width 167 height 15
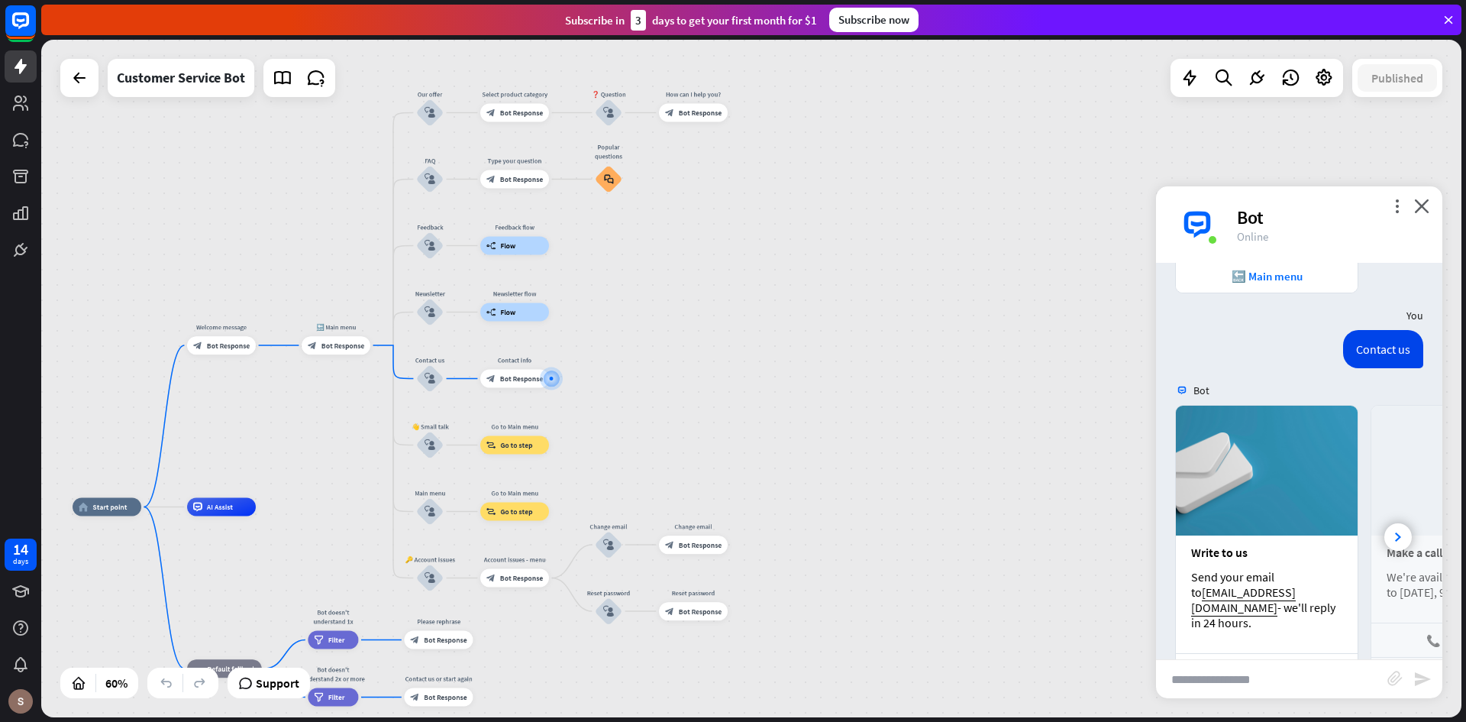
scroll to position [783, 0]
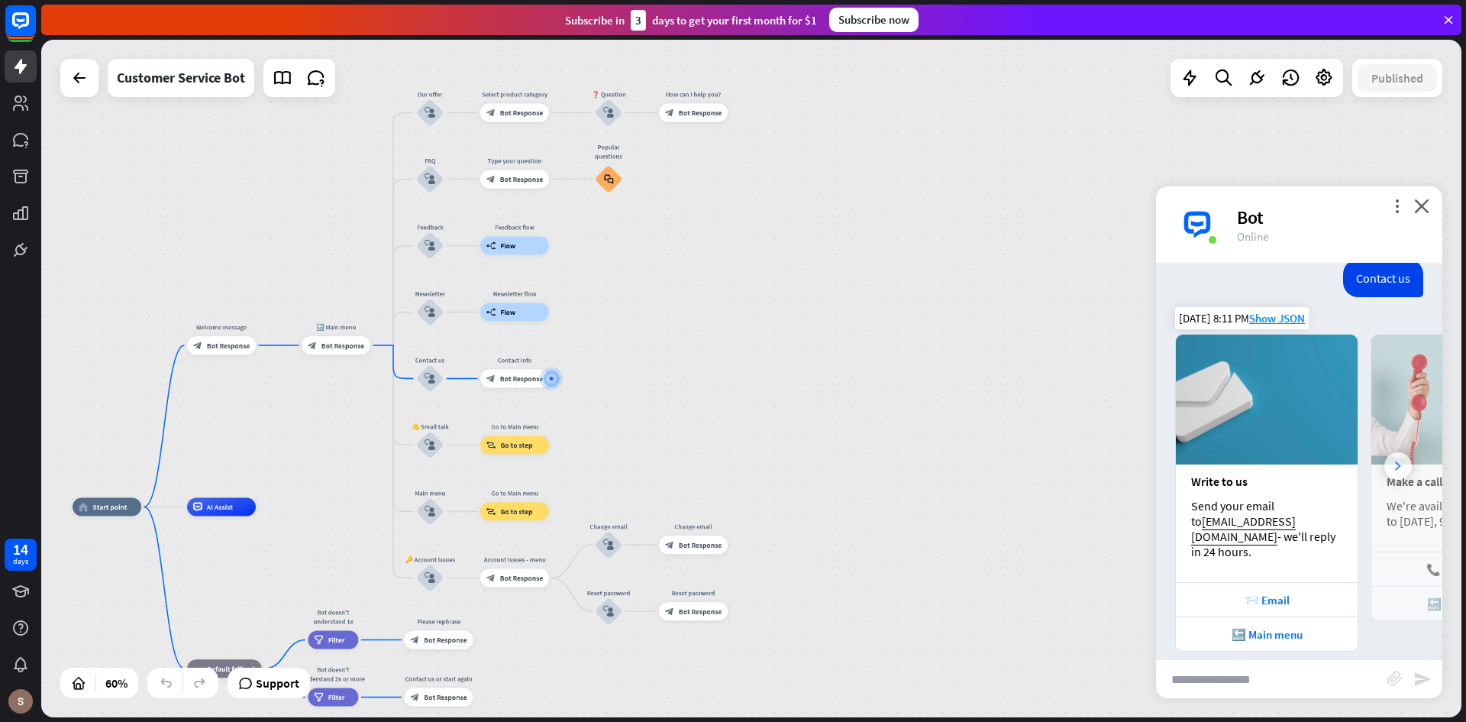
click at [1395, 461] on icon at bounding box center [1398, 465] width 6 height 9
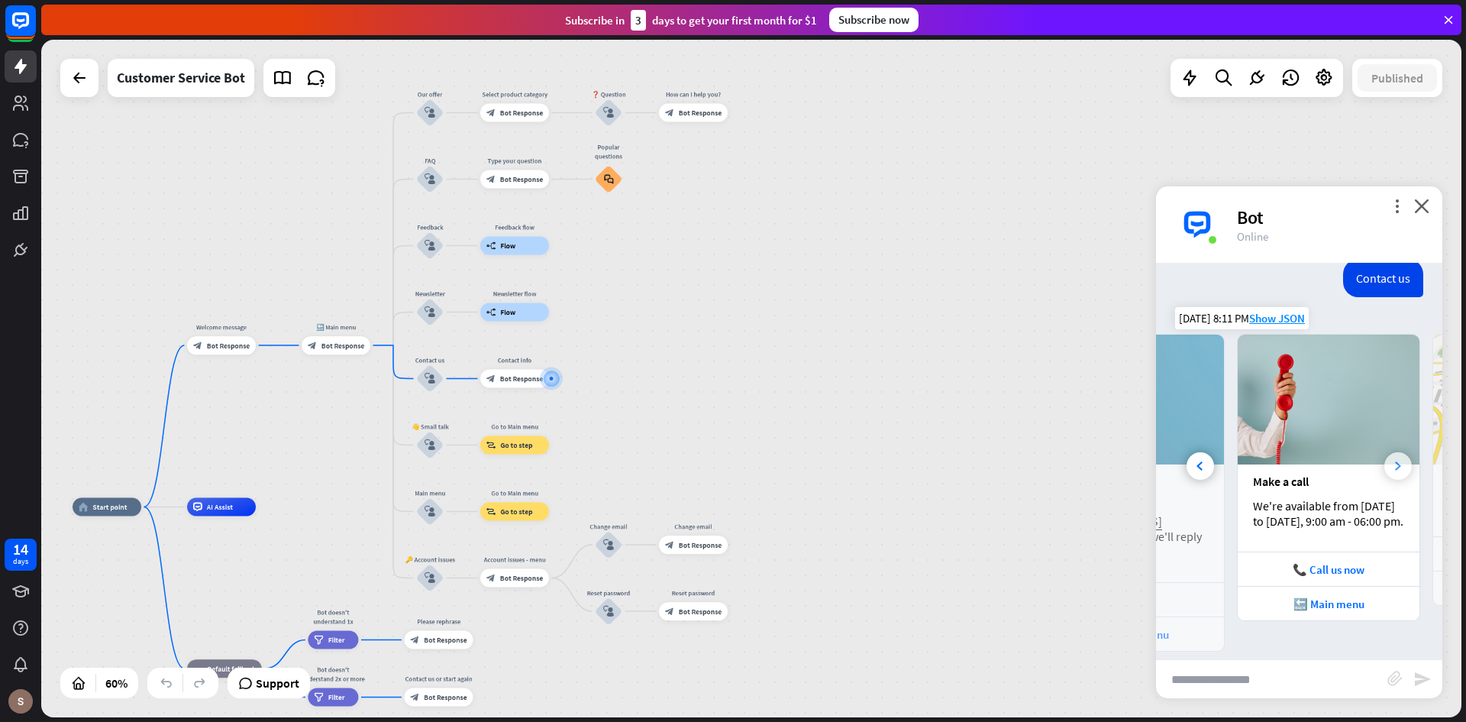
scroll to position [0, 169]
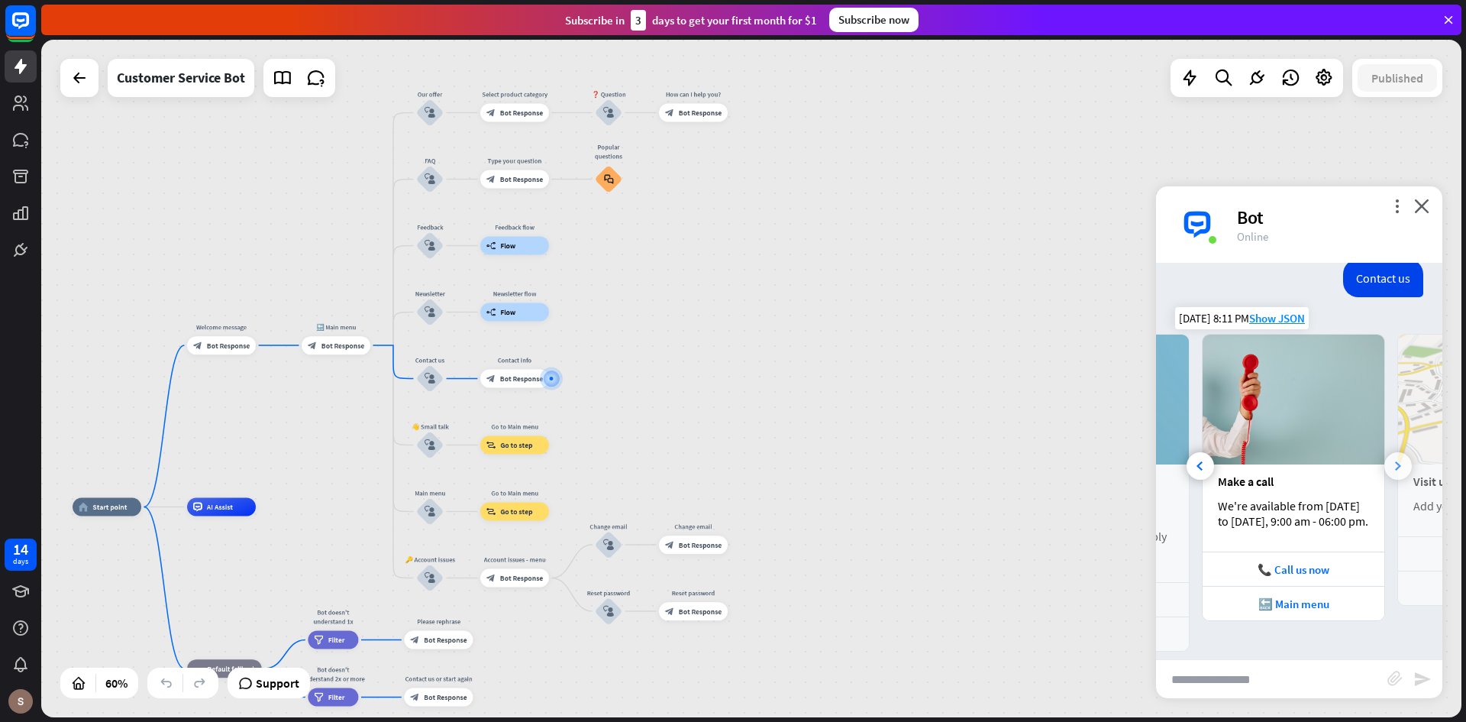
click at [1395, 461] on icon at bounding box center [1398, 465] width 6 height 9
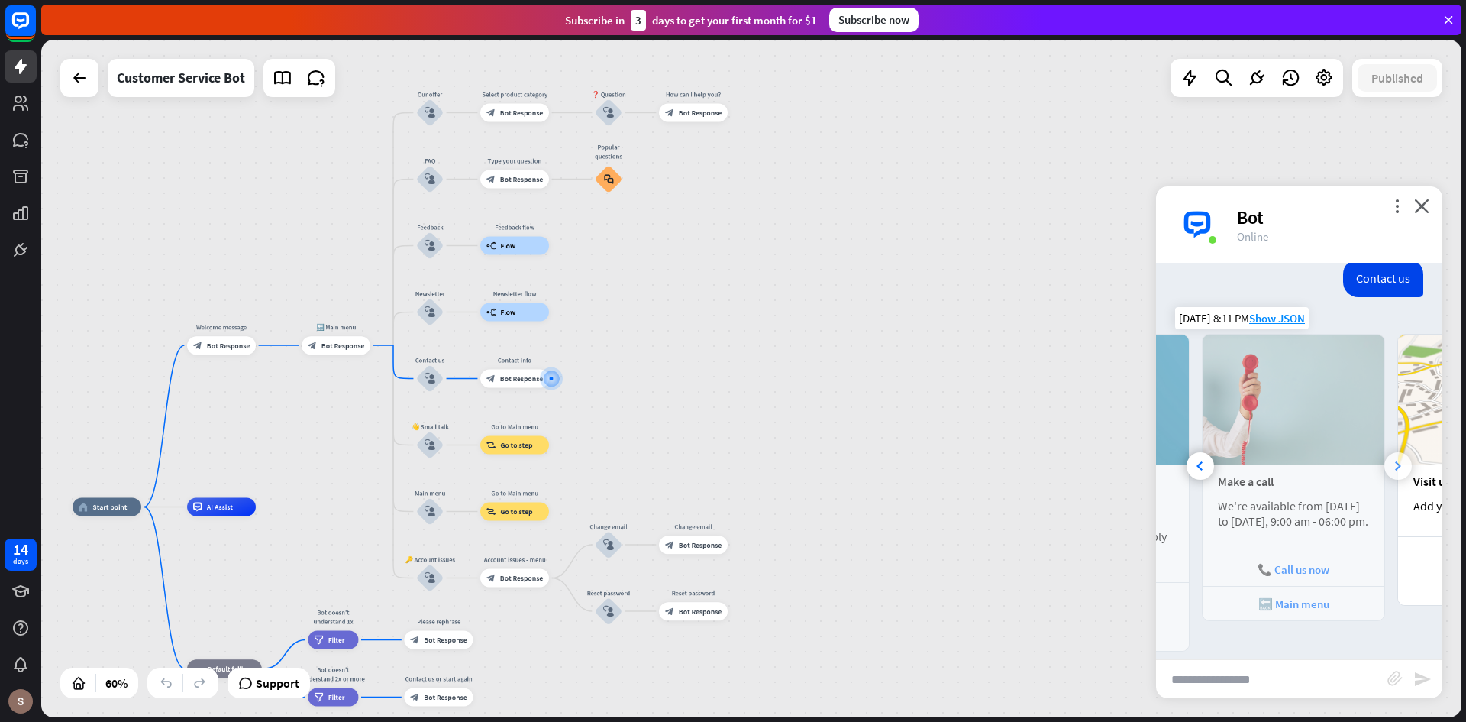
scroll to position [0, 338]
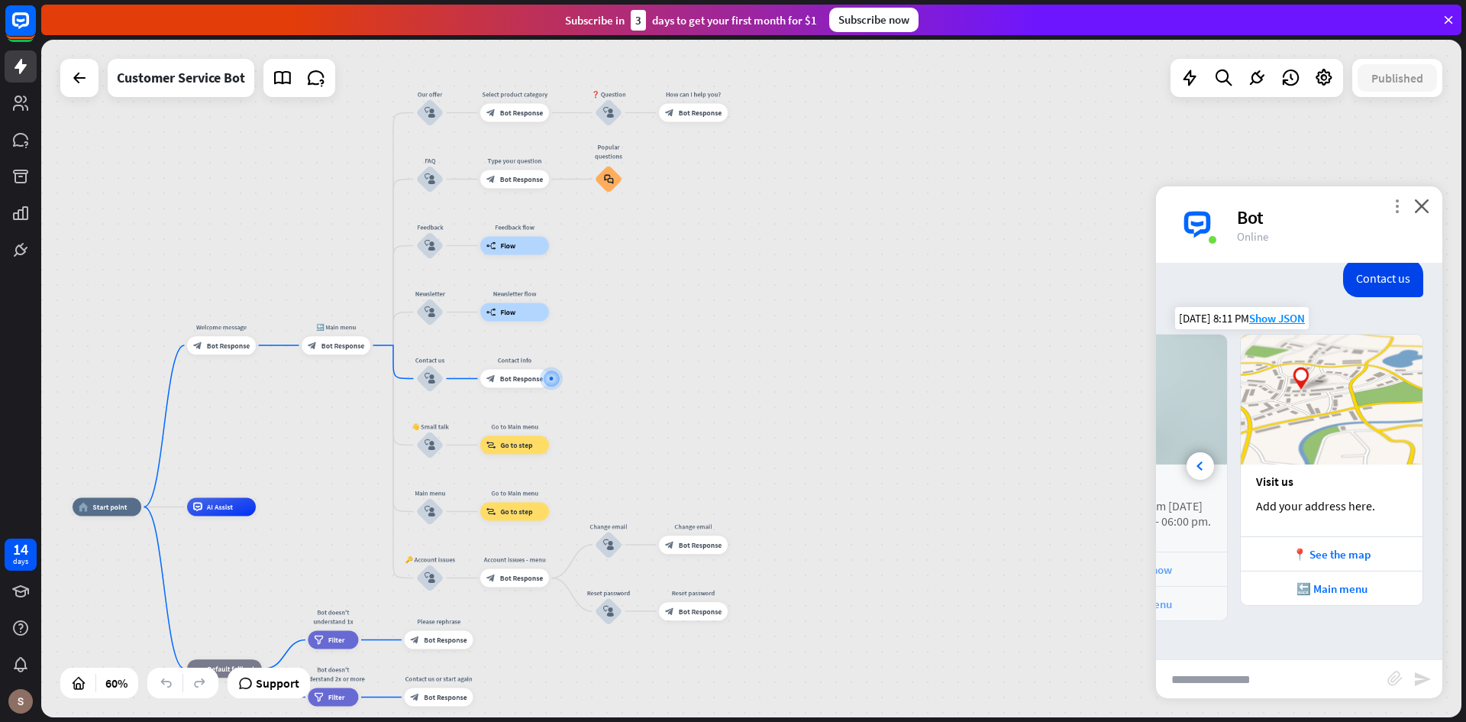
click at [1395, 209] on icon "more_vert" at bounding box center [1397, 206] width 15 height 15
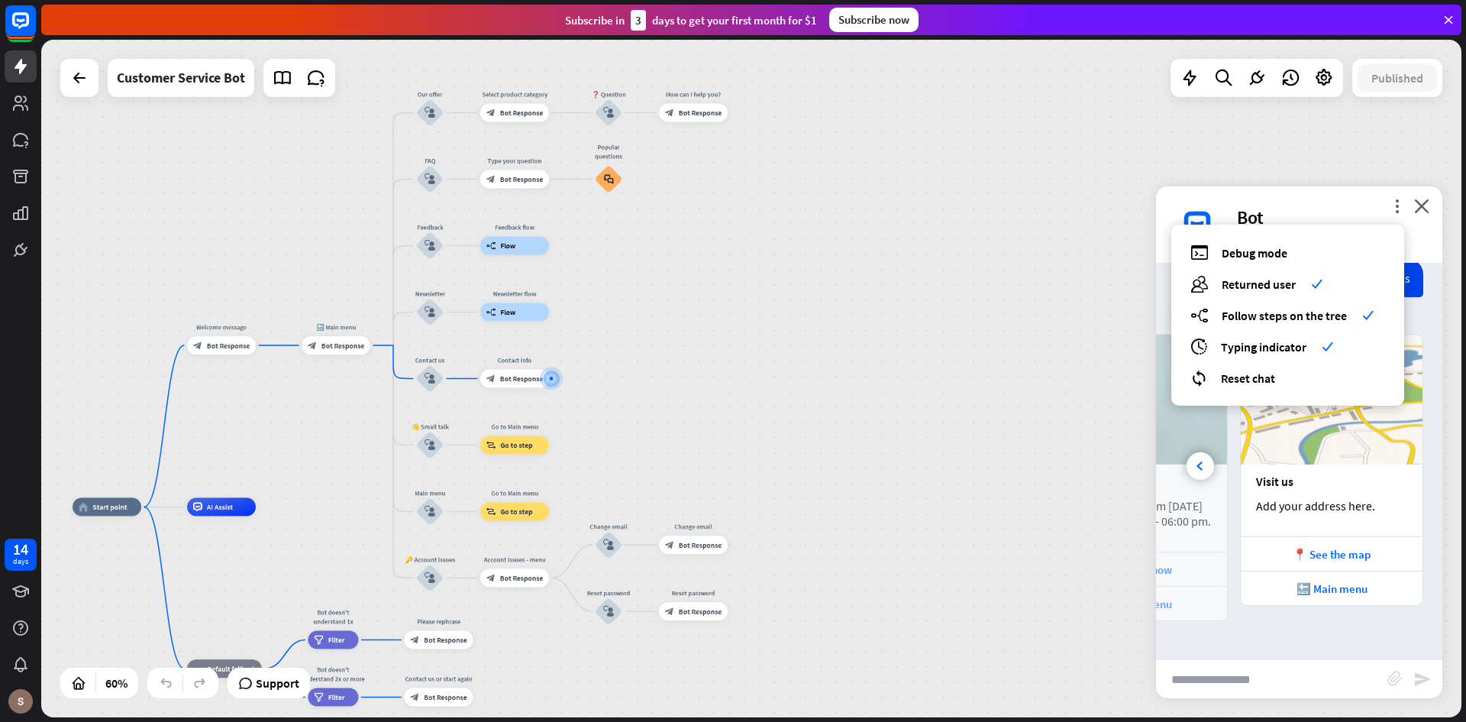
click at [1337, 205] on div "Bot" at bounding box center [1330, 217] width 187 height 24
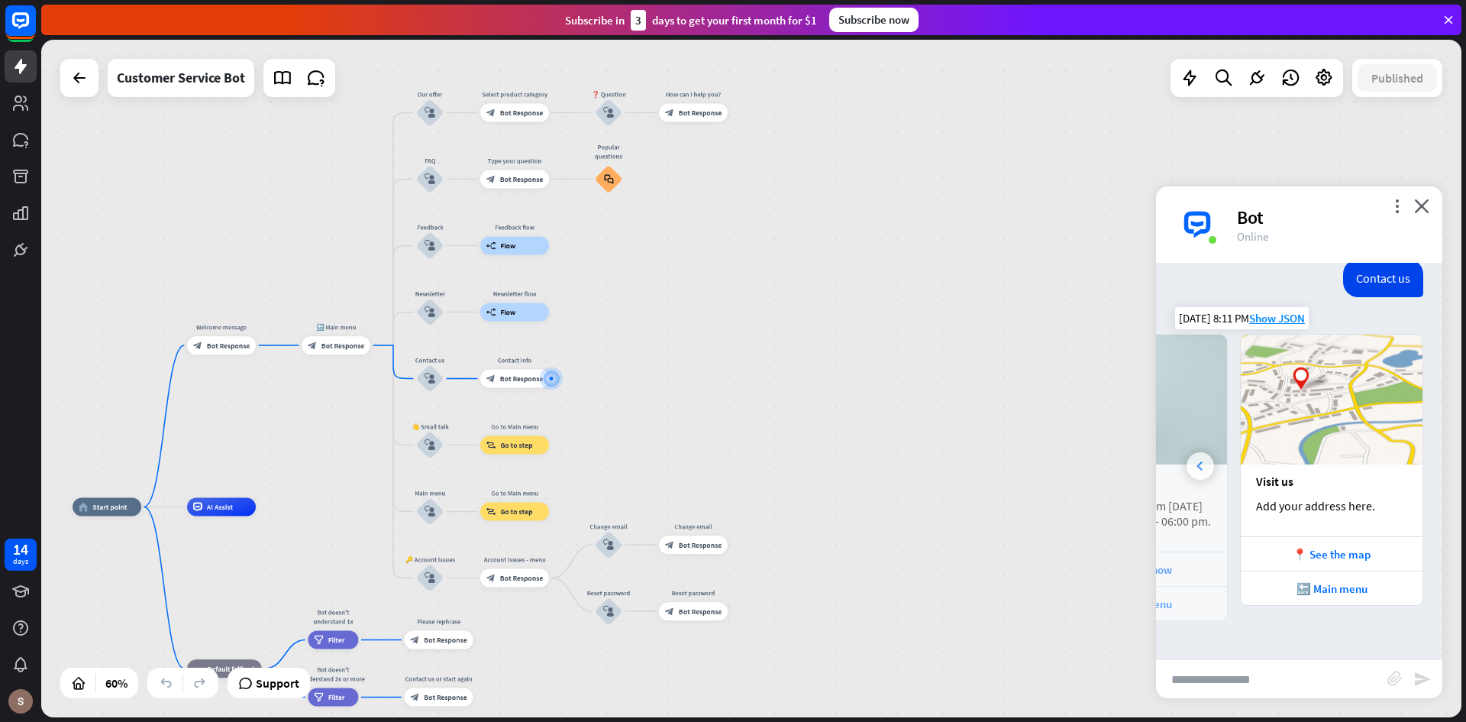
click at [1202, 461] on icon at bounding box center [1200, 465] width 6 height 9
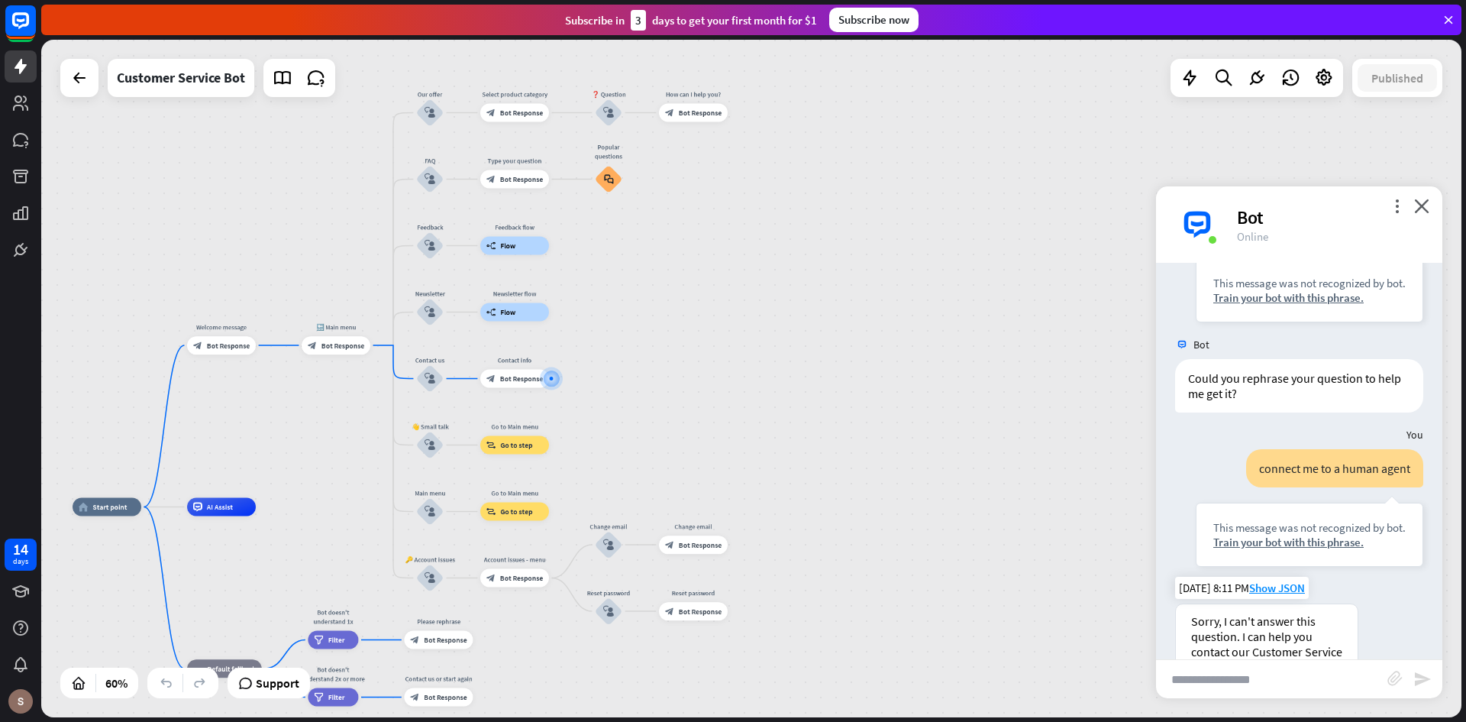
scroll to position [172, 0]
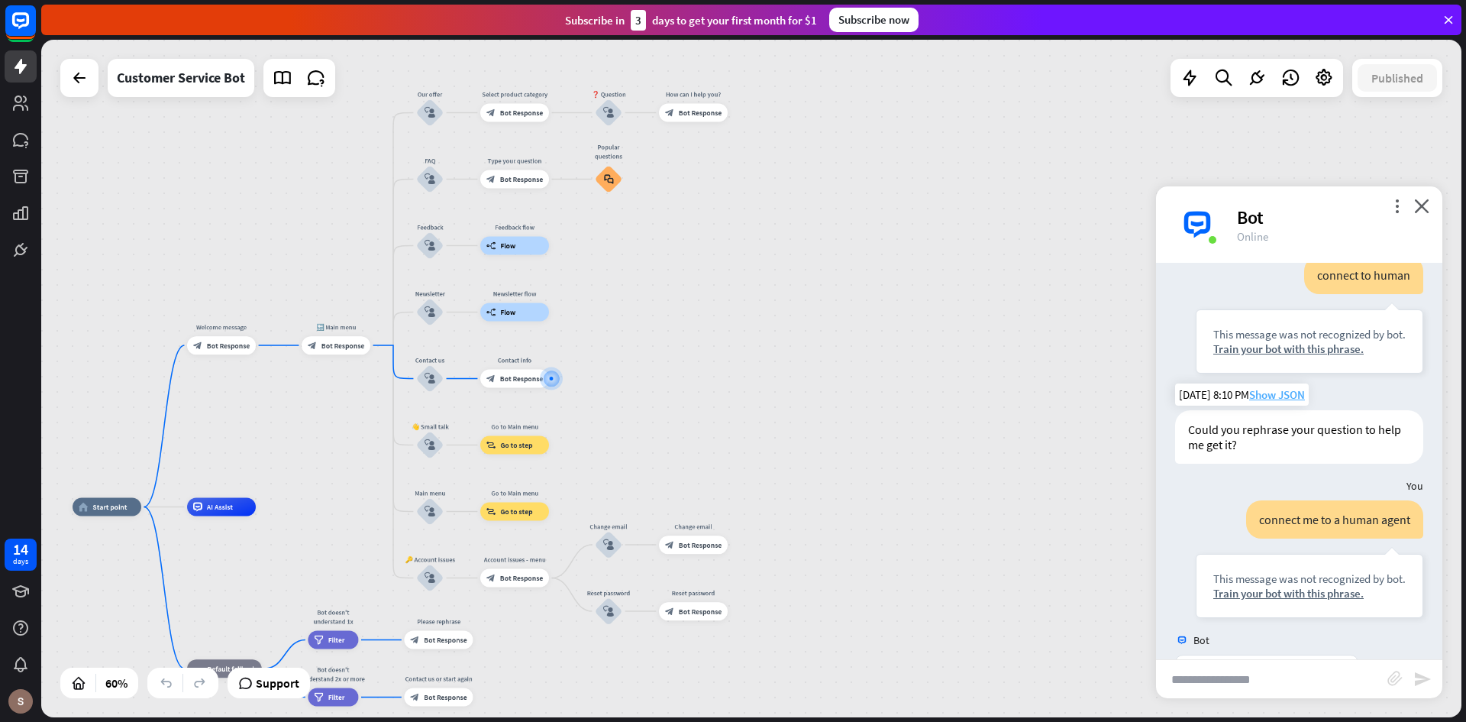
click at [1277, 399] on span "Show JSON" at bounding box center [1278, 394] width 56 height 15
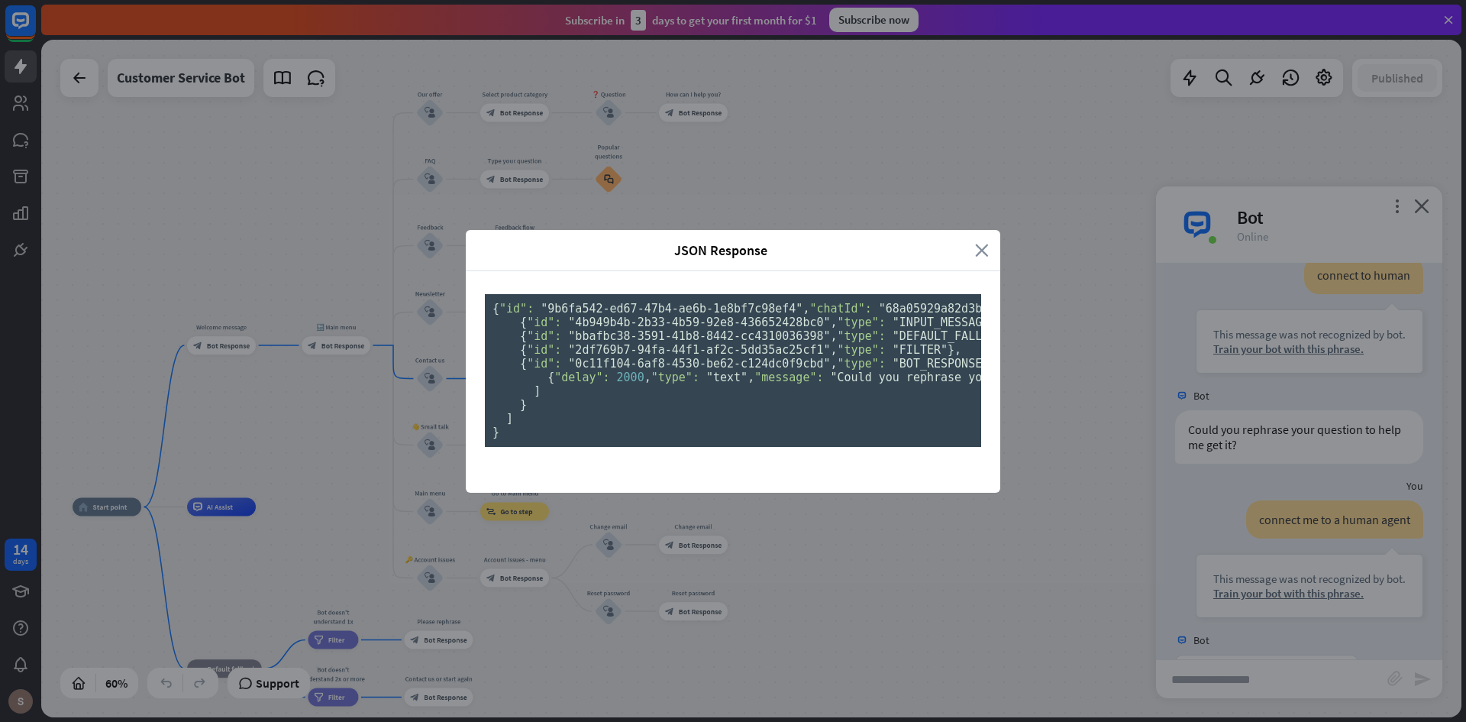
click at [975, 241] on icon "close" at bounding box center [982, 250] width 14 height 18
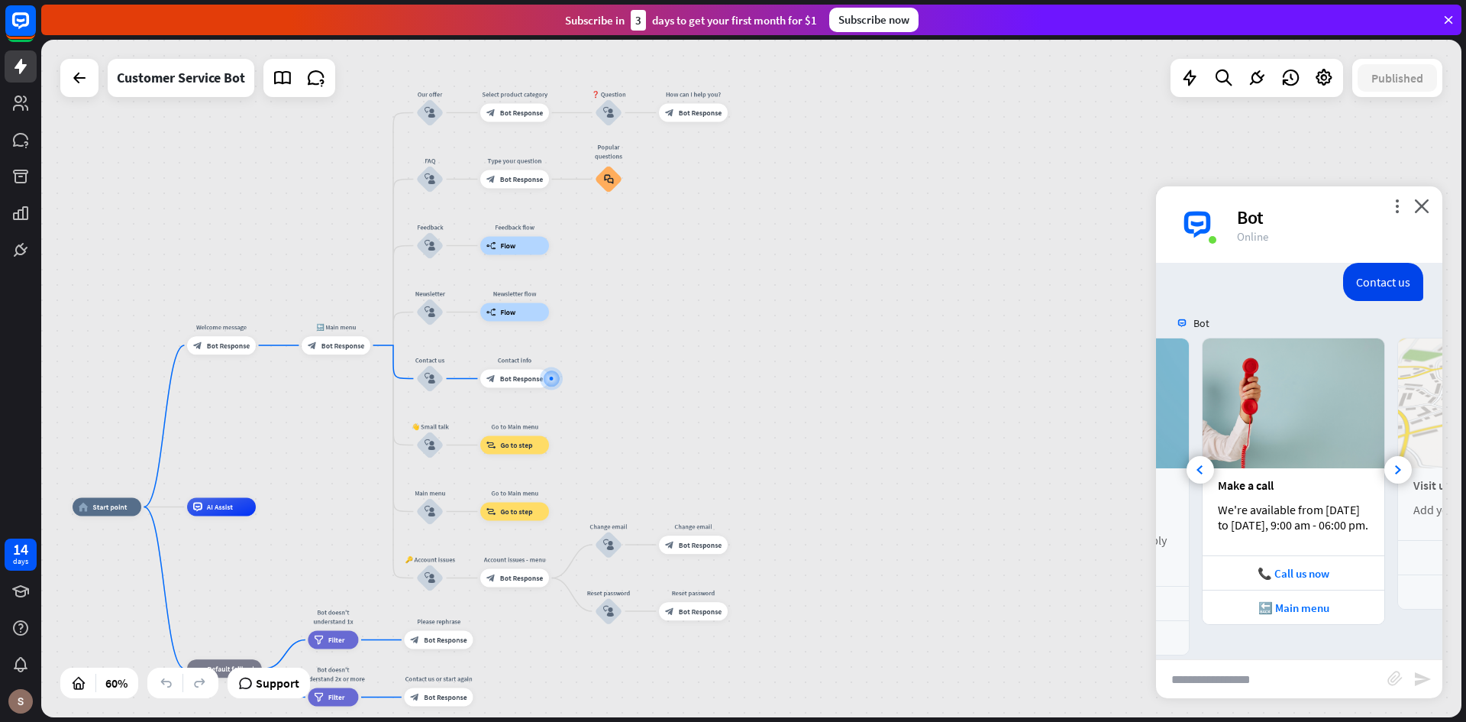
scroll to position [783, 0]
click at [84, 76] on icon at bounding box center [79, 78] width 18 height 18
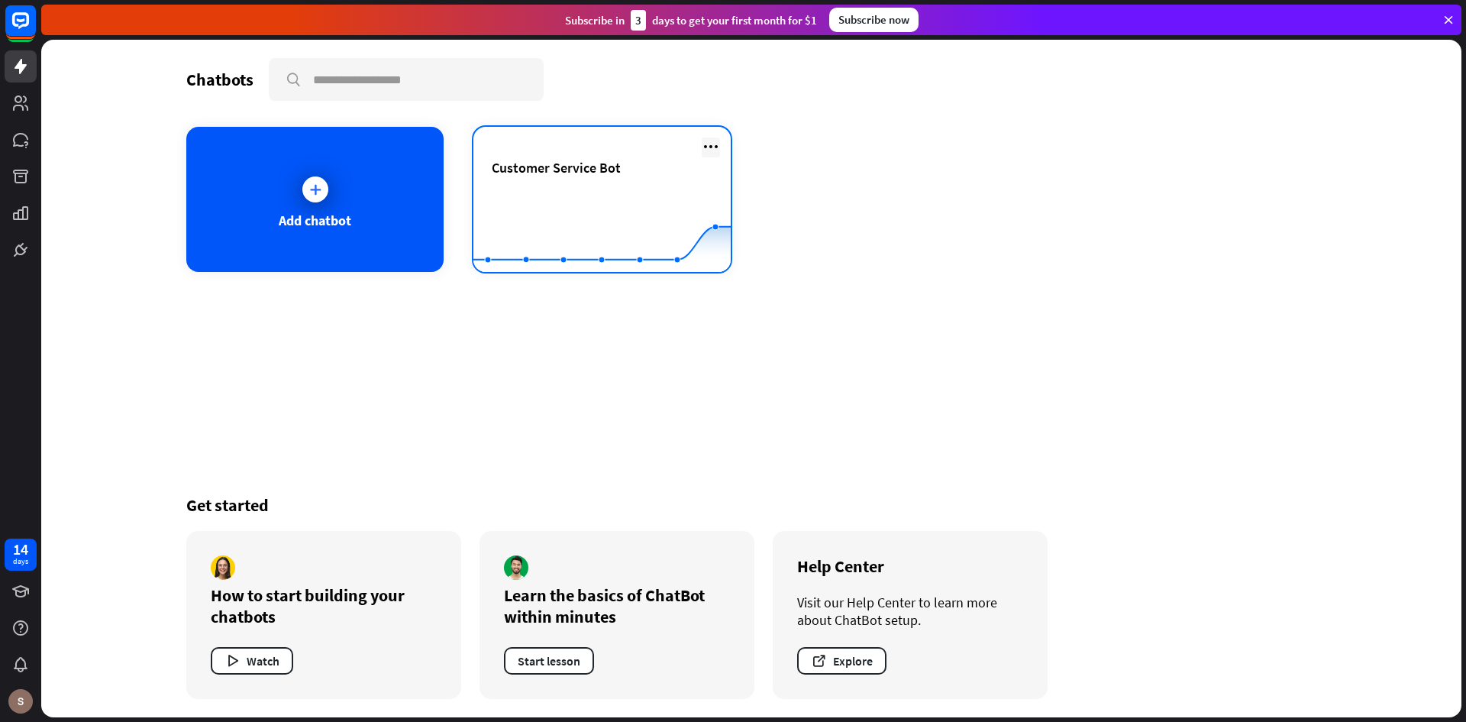
click at [707, 143] on icon at bounding box center [711, 146] width 18 height 18
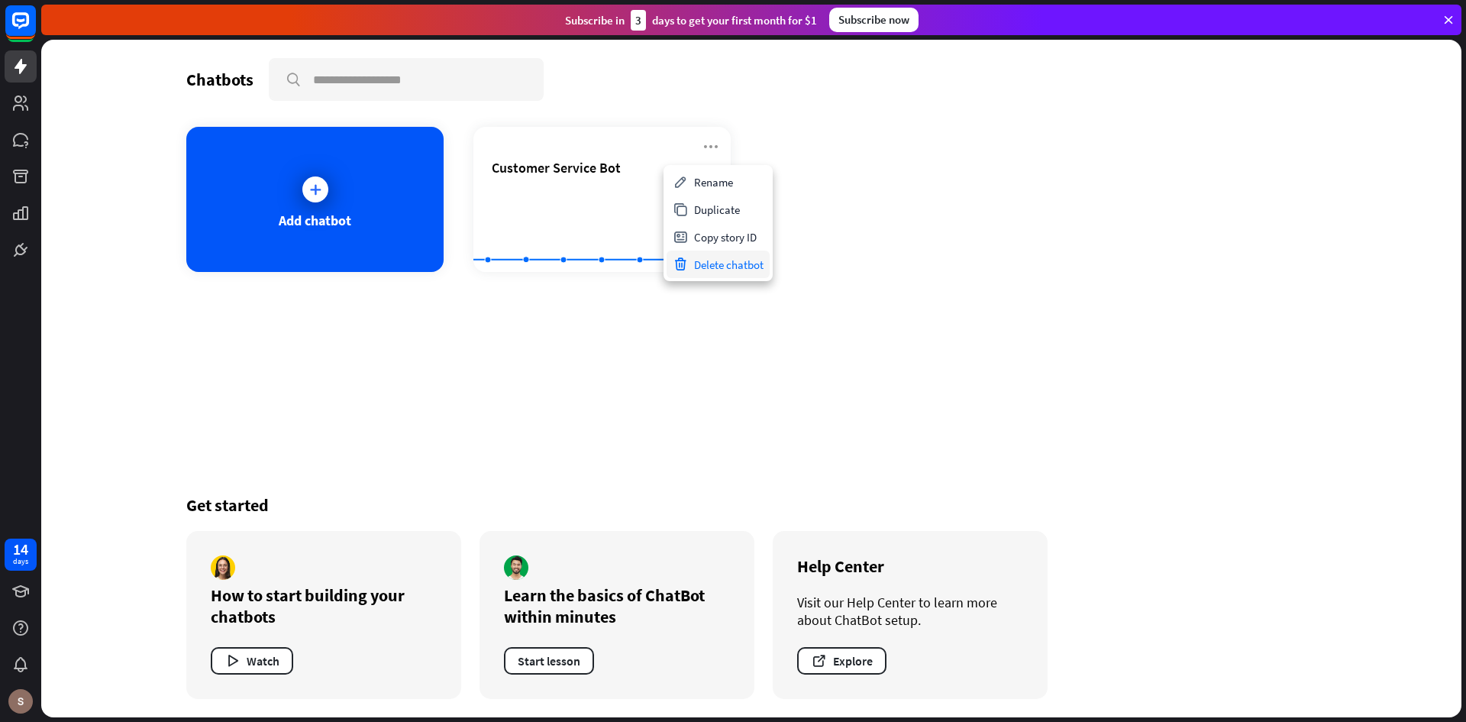
click at [731, 265] on div "Delete chatbot" at bounding box center [718, 264] width 103 height 27
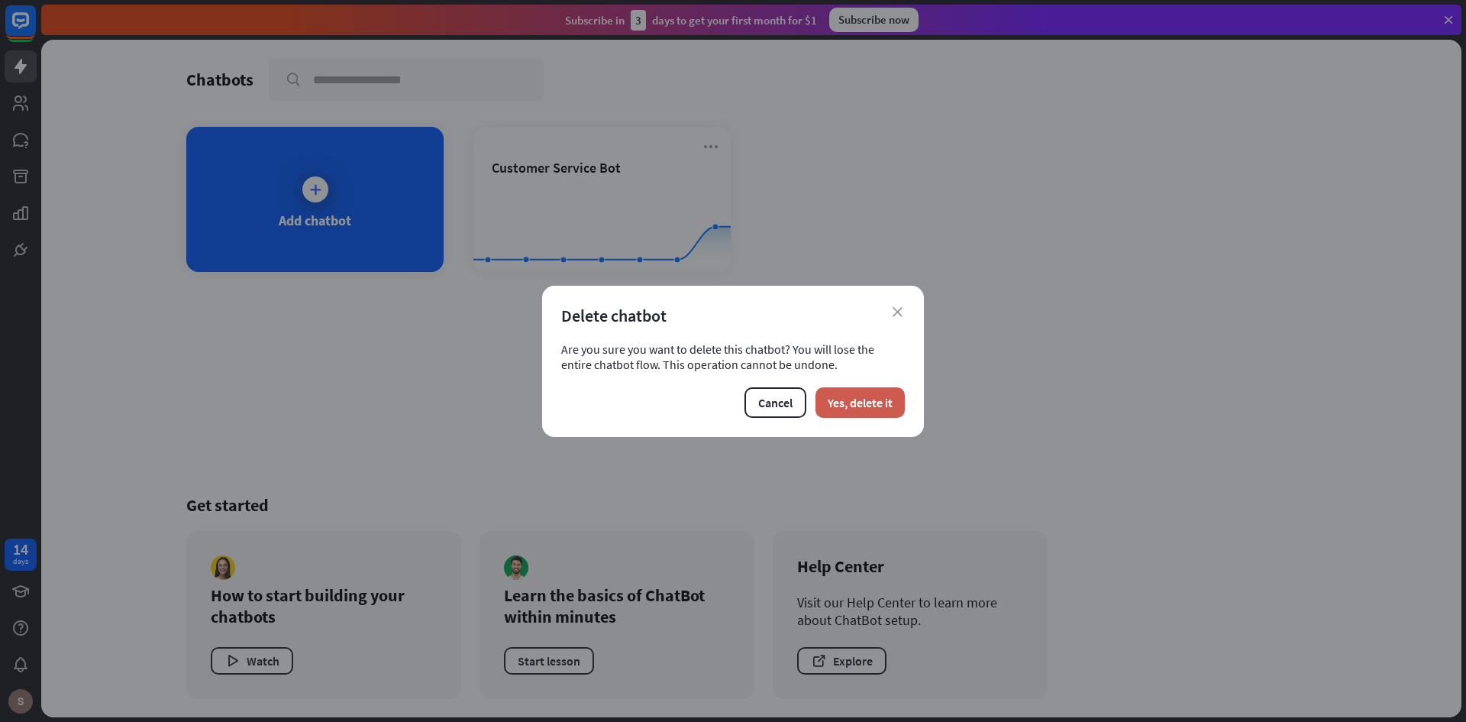
click at [855, 395] on button "Yes, delete it" at bounding box center [860, 402] width 89 height 31
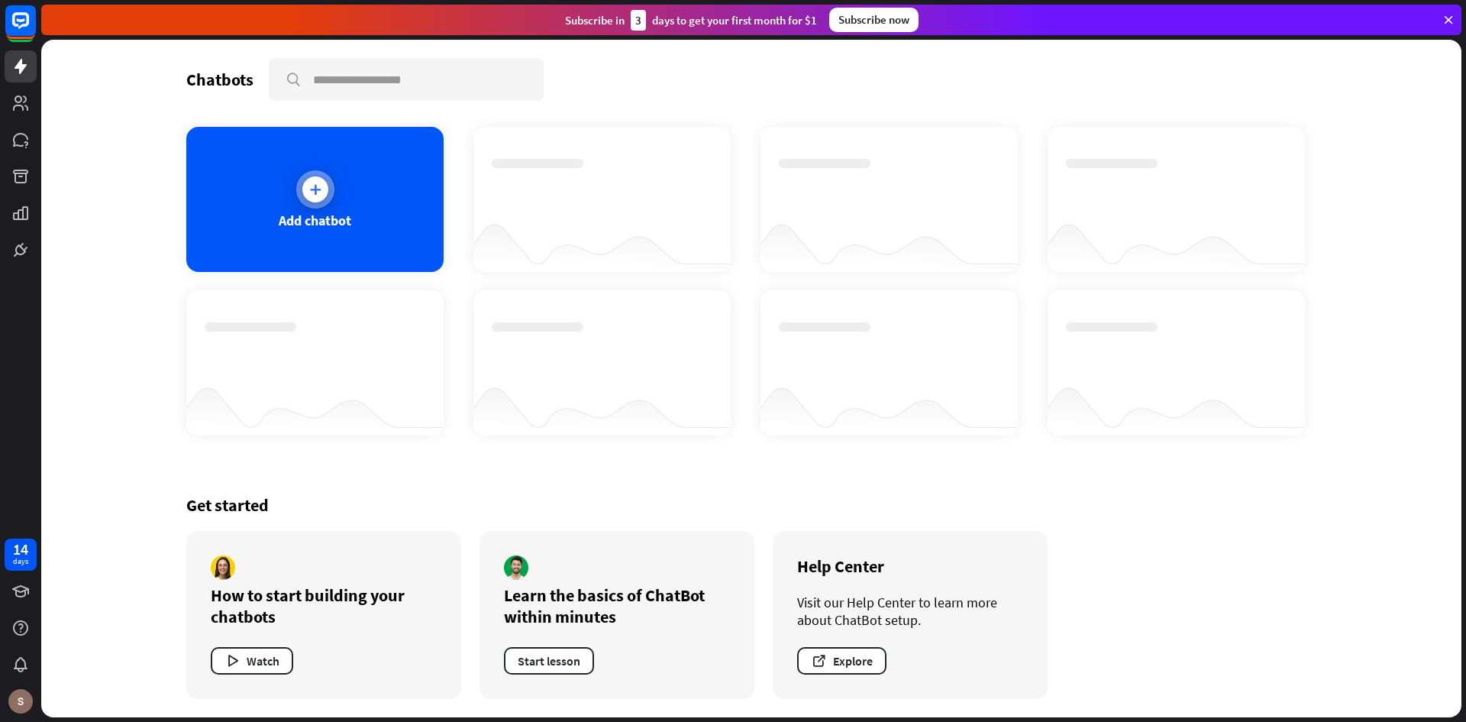
click at [318, 202] on div at bounding box center [315, 189] width 38 height 38
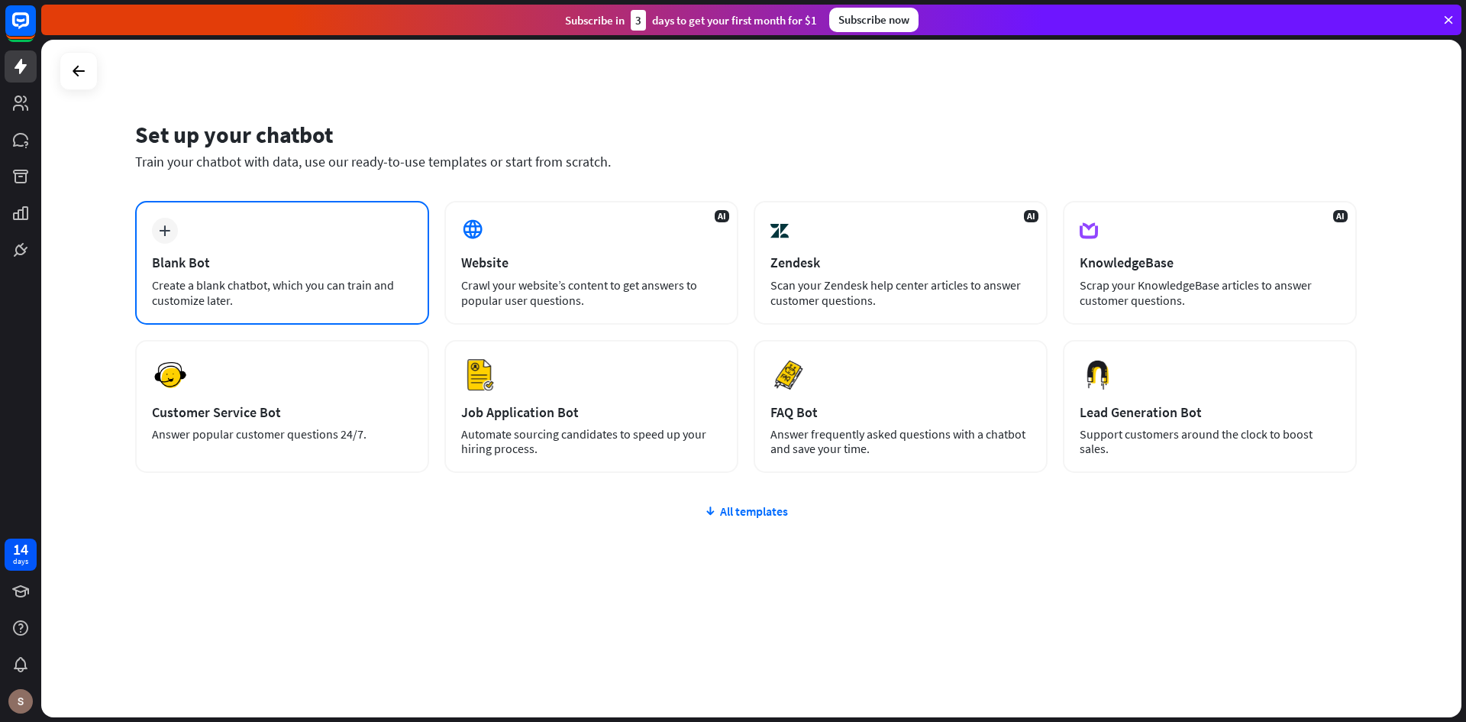
click at [341, 245] on div "plus Blank Bot Create a blank chatbot, which you can train and customize later." at bounding box center [282, 263] width 294 height 124
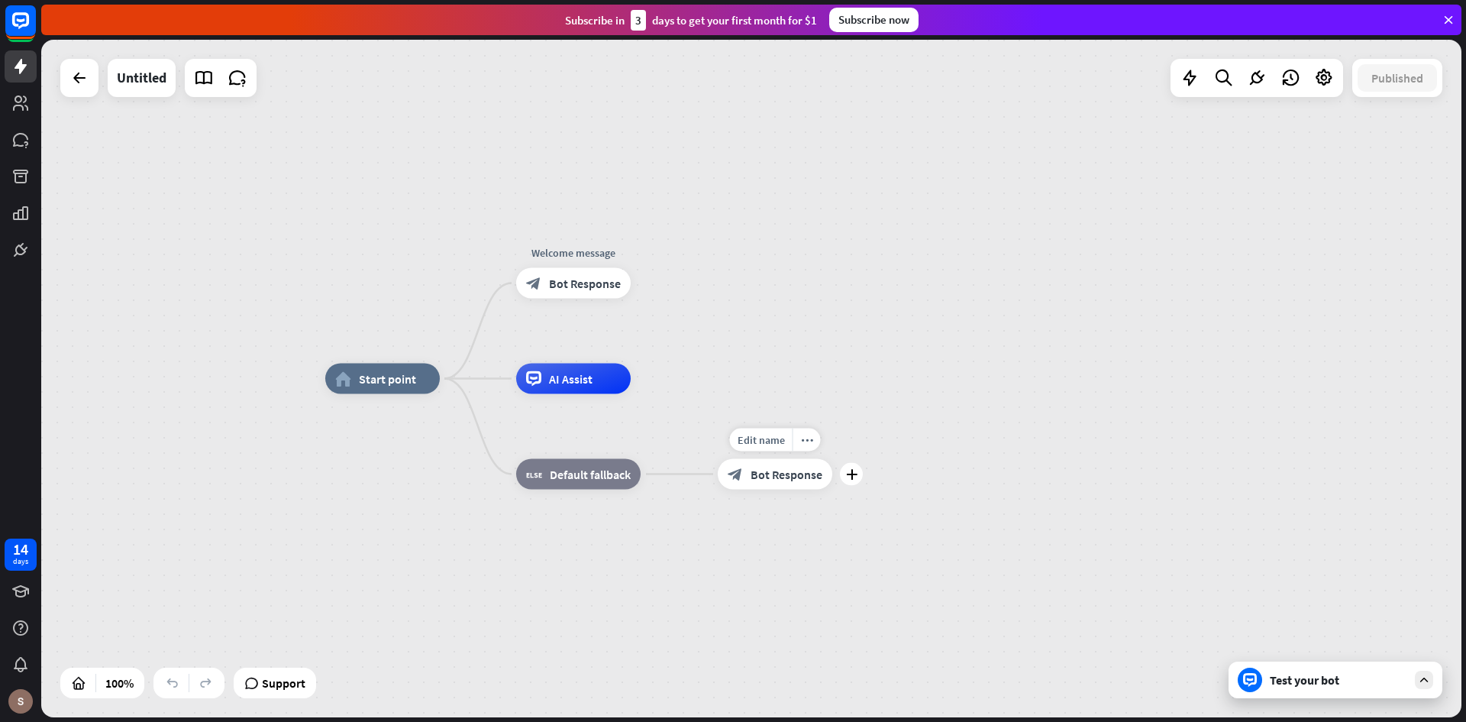
click at [801, 477] on span "Bot Response" at bounding box center [787, 474] width 72 height 15
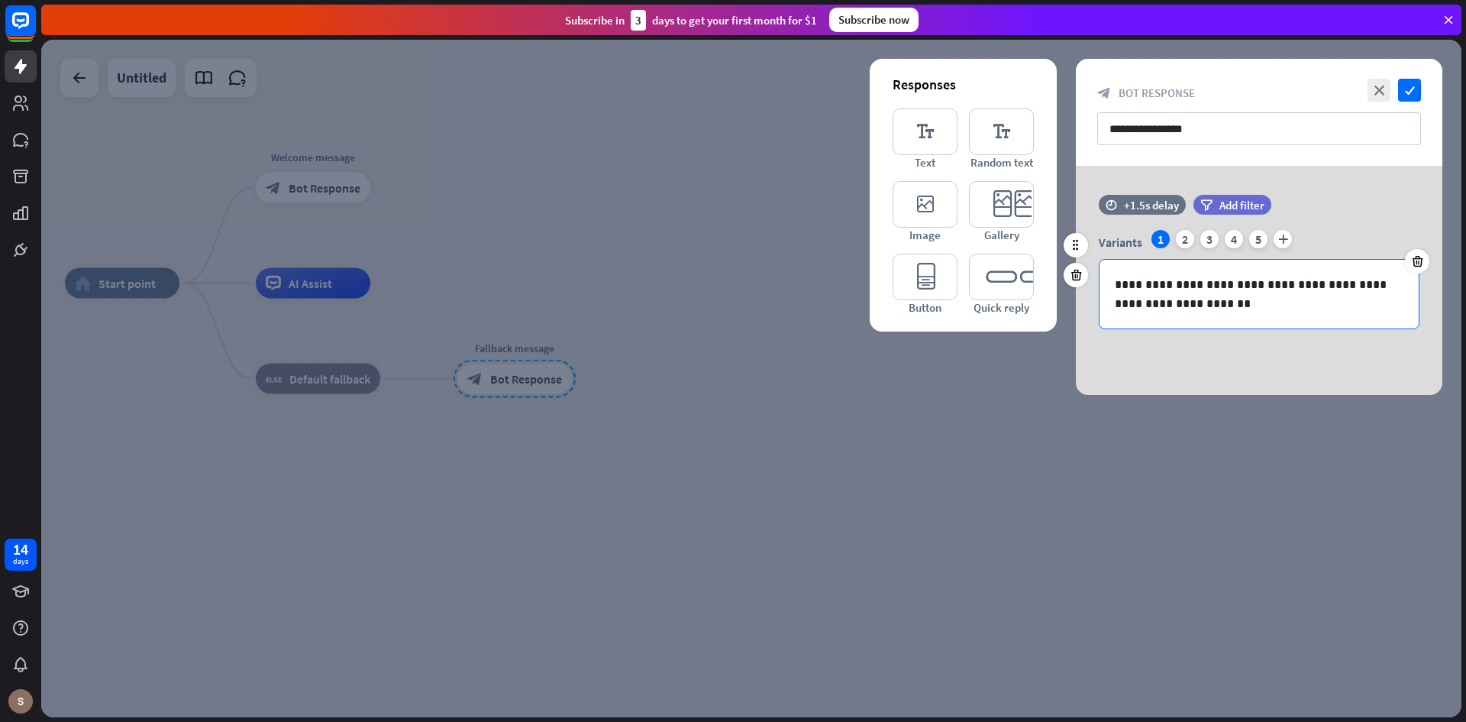
click at [1324, 301] on p "**********" at bounding box center [1259, 294] width 289 height 38
click at [1182, 238] on div "2" at bounding box center [1185, 239] width 18 height 18
click at [1218, 239] on div "3" at bounding box center [1210, 239] width 18 height 18
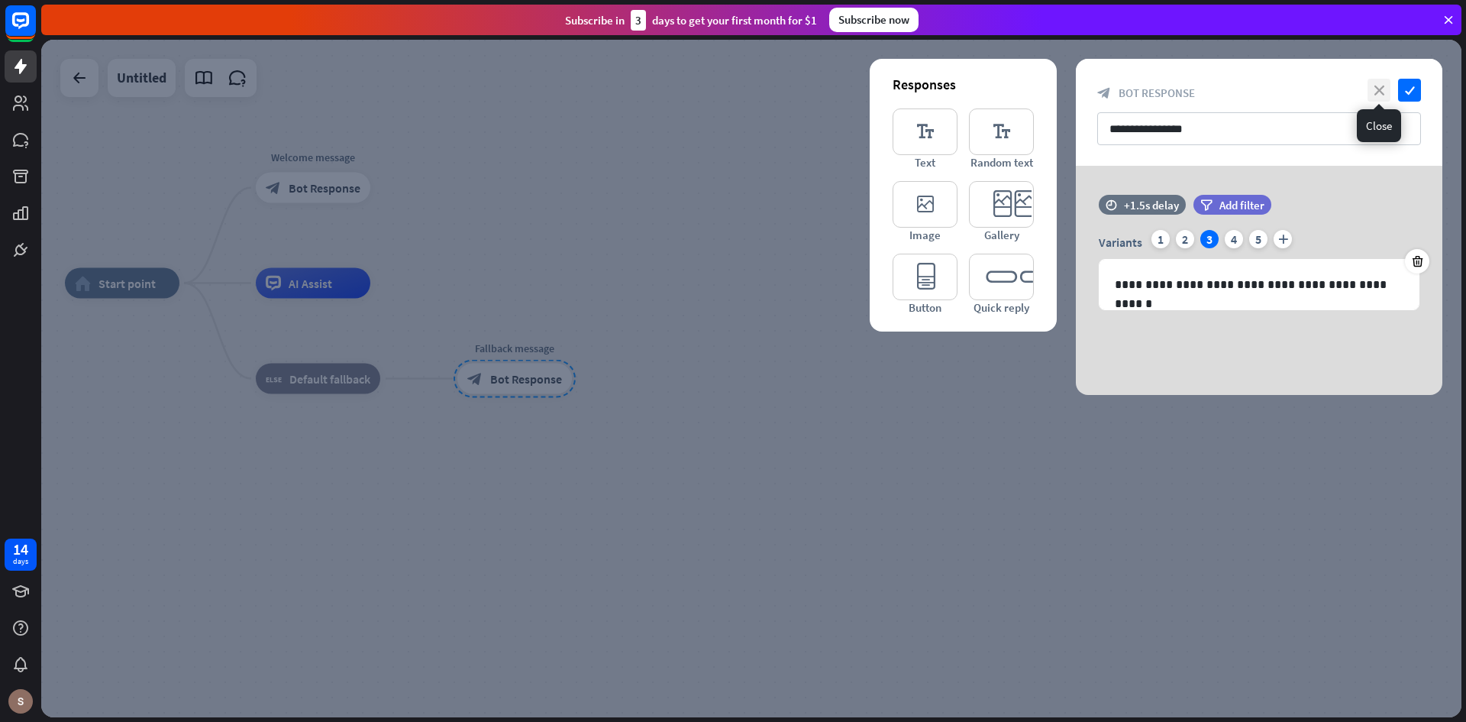
click at [1378, 88] on icon "close" at bounding box center [1379, 90] width 23 height 23
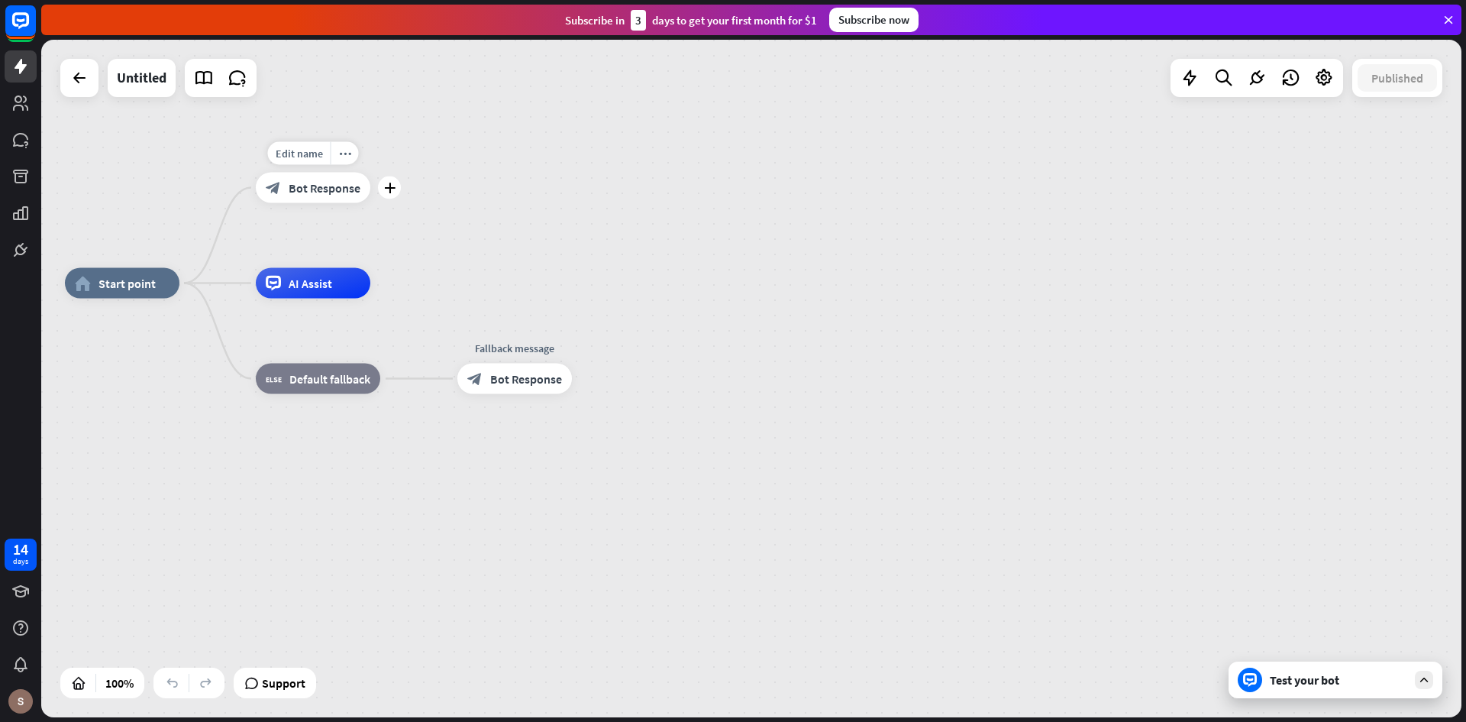
click at [338, 192] on span "Bot Response" at bounding box center [325, 187] width 72 height 15
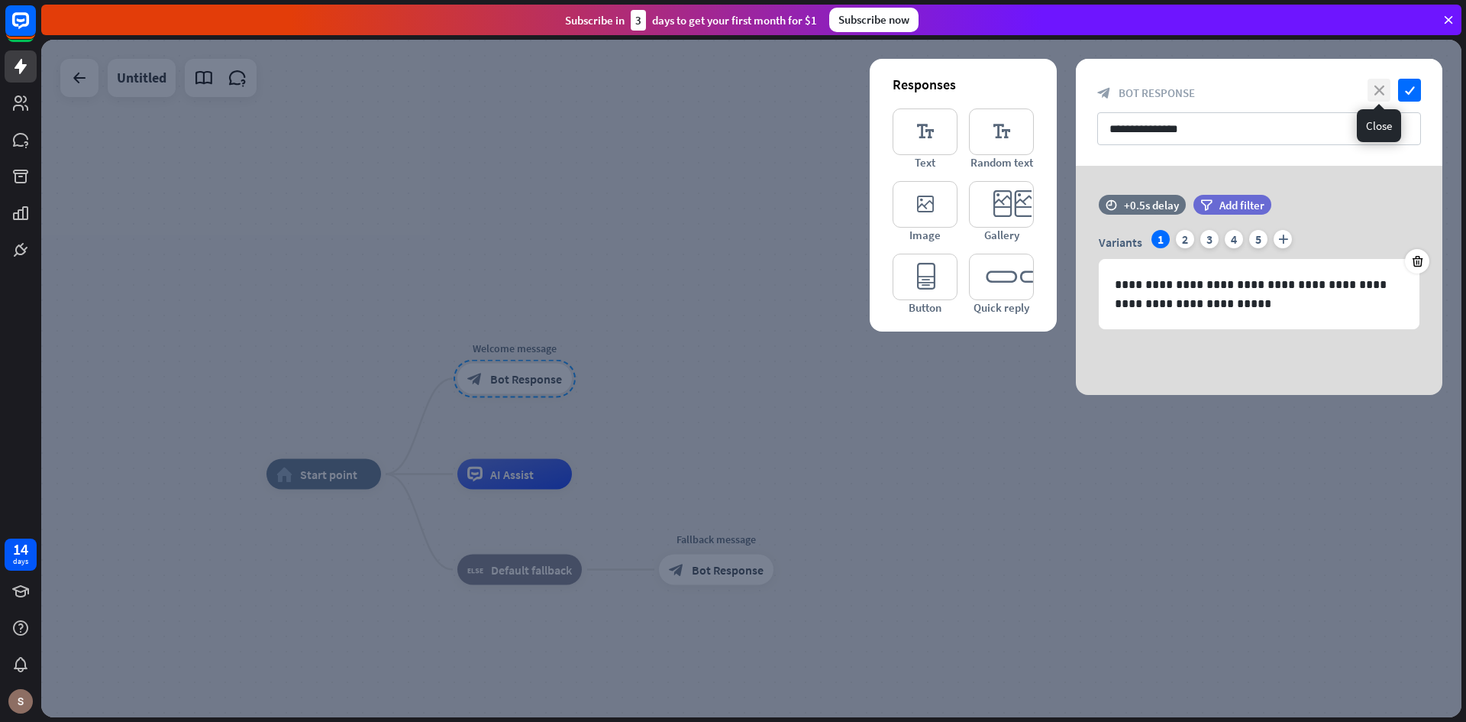
click at [1376, 90] on icon "close" at bounding box center [1379, 90] width 23 height 23
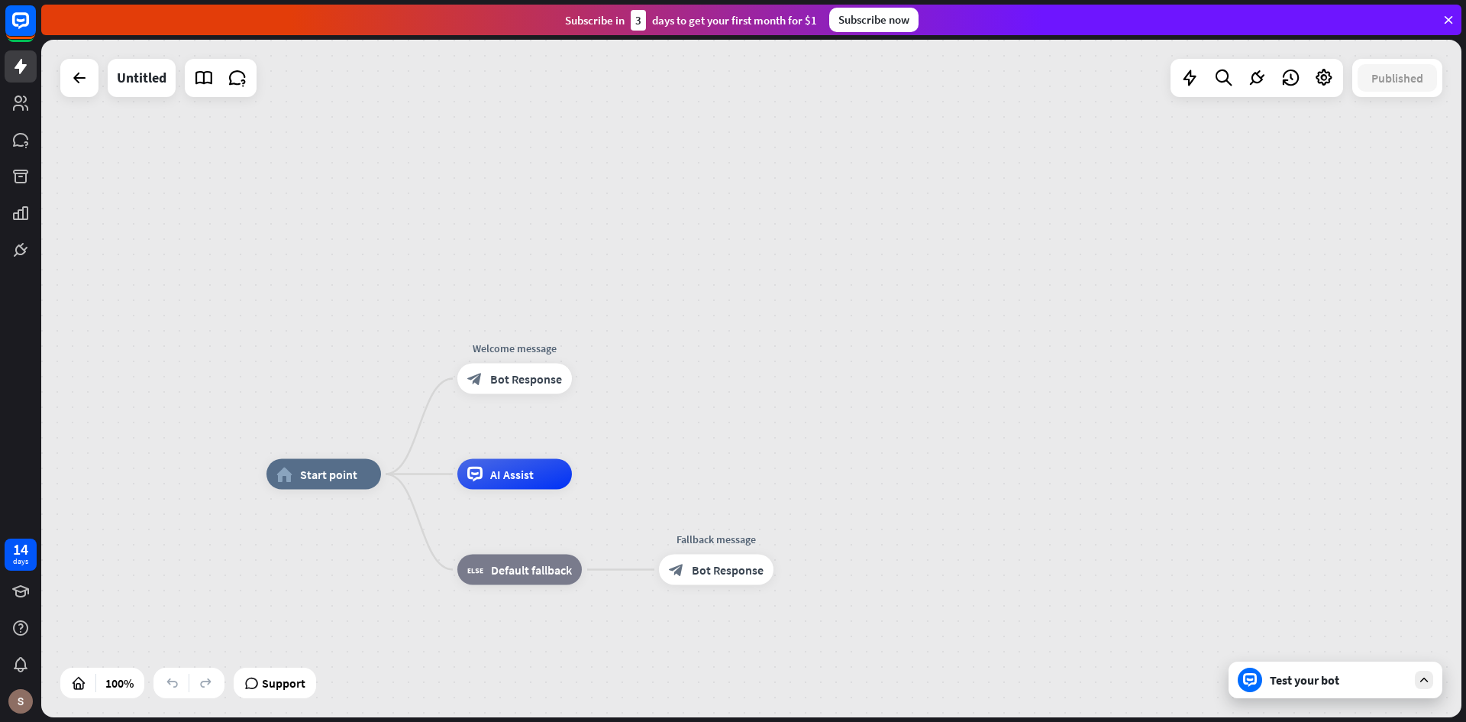
click at [1329, 678] on div "Test your bot" at bounding box center [1338, 679] width 137 height 15
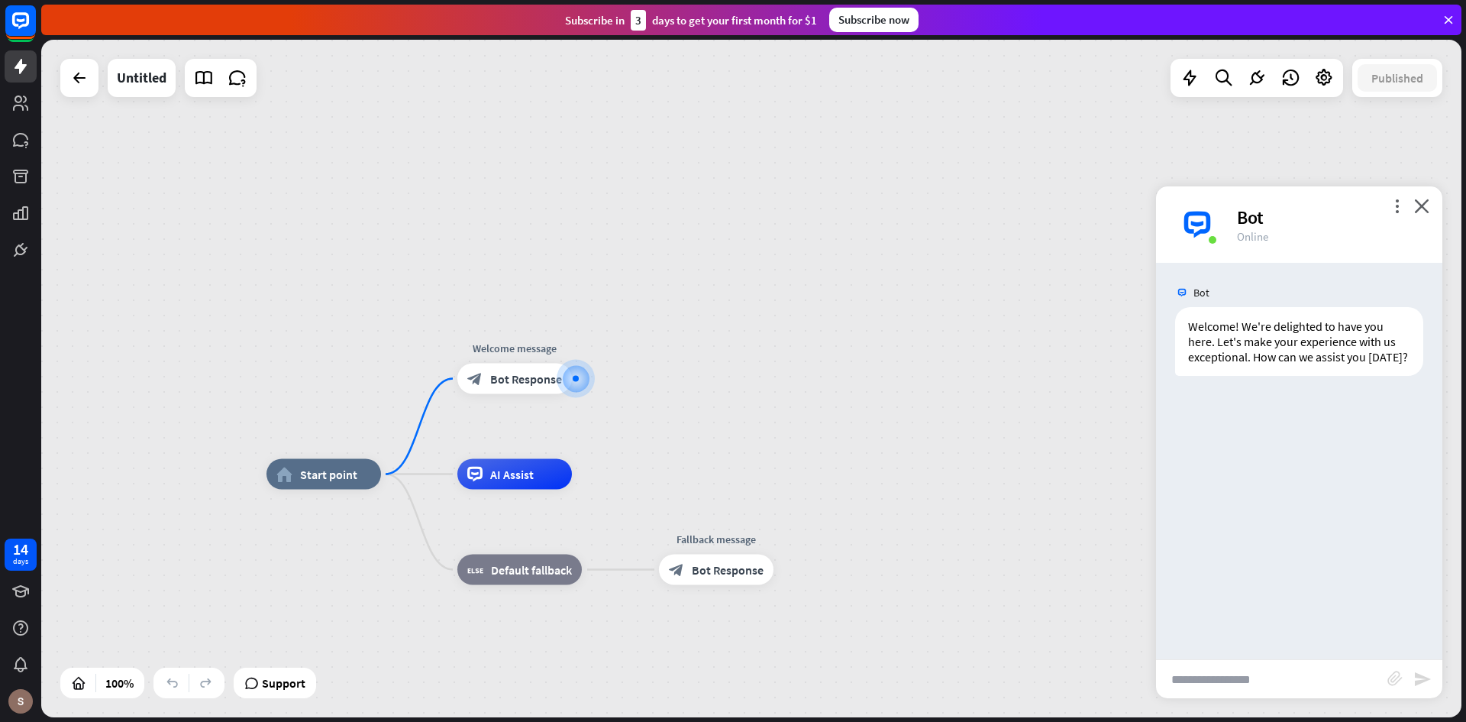
click at [1217, 689] on input "text" at bounding box center [1271, 679] width 231 height 38
type input "**********"
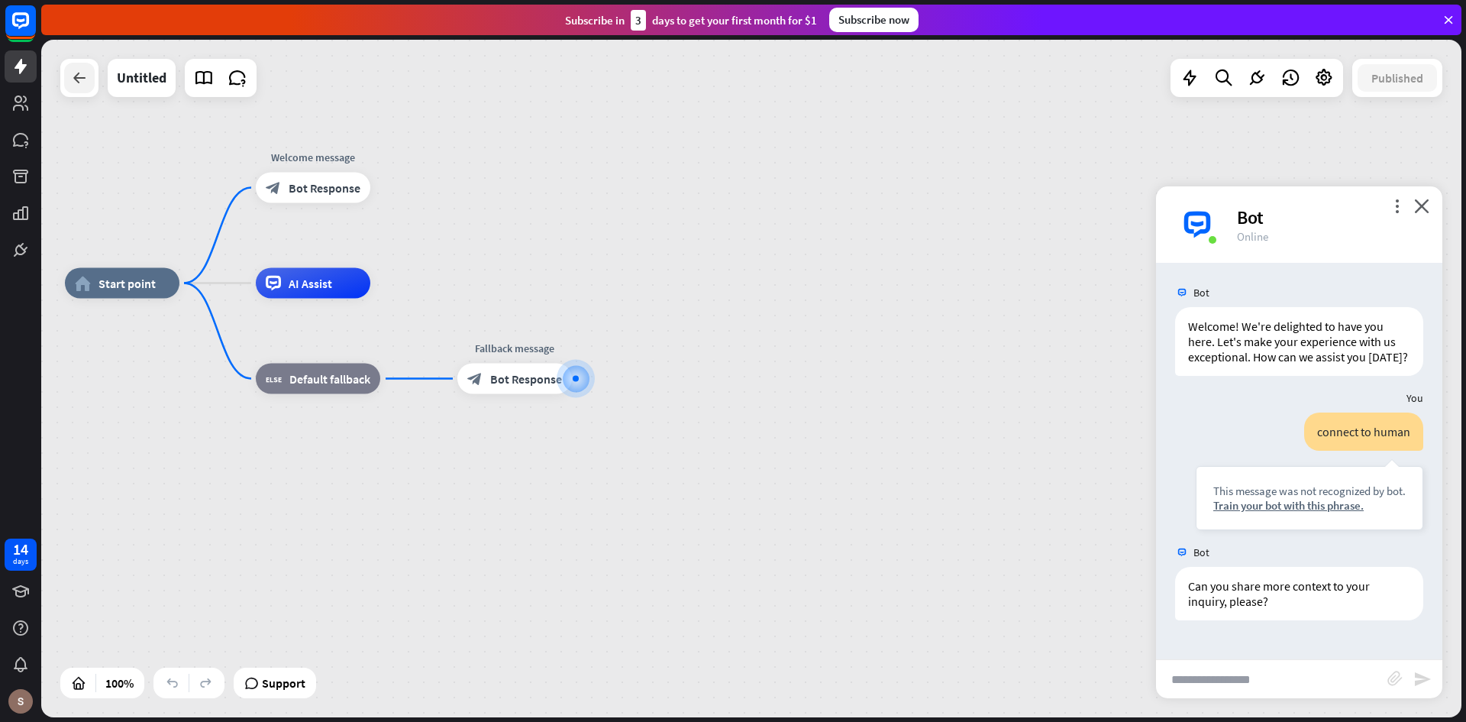
click at [85, 77] on icon at bounding box center [79, 78] width 18 height 18
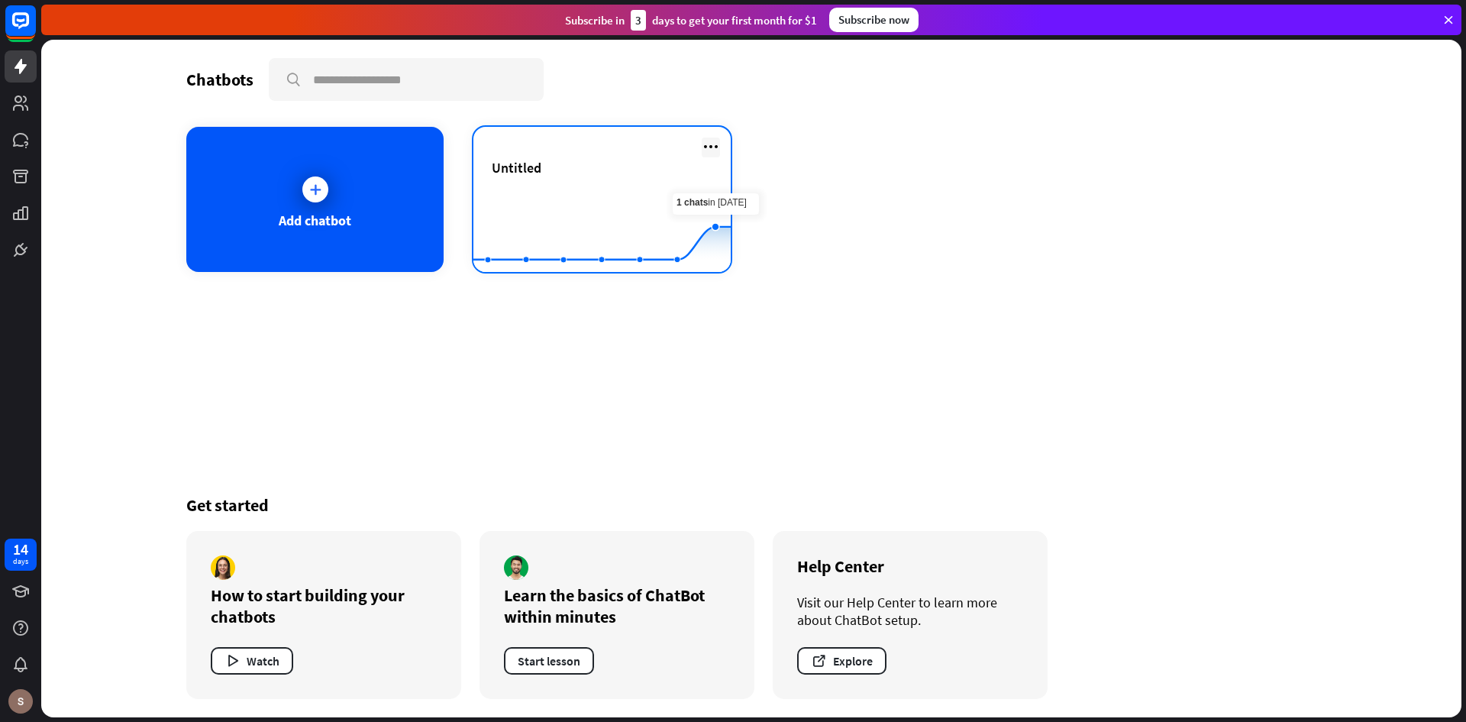
click at [704, 141] on icon at bounding box center [711, 146] width 18 height 18
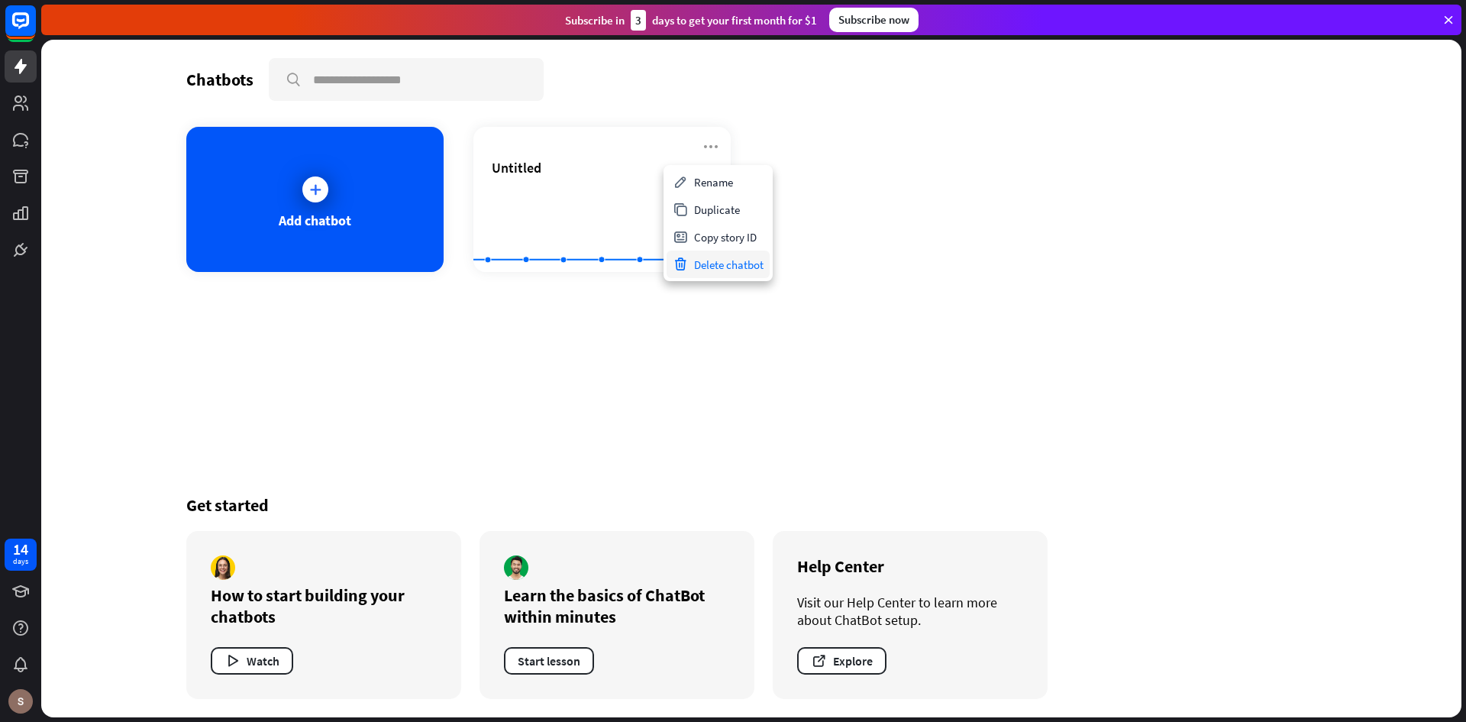
click at [728, 263] on div "Delete chatbot" at bounding box center [718, 264] width 103 height 27
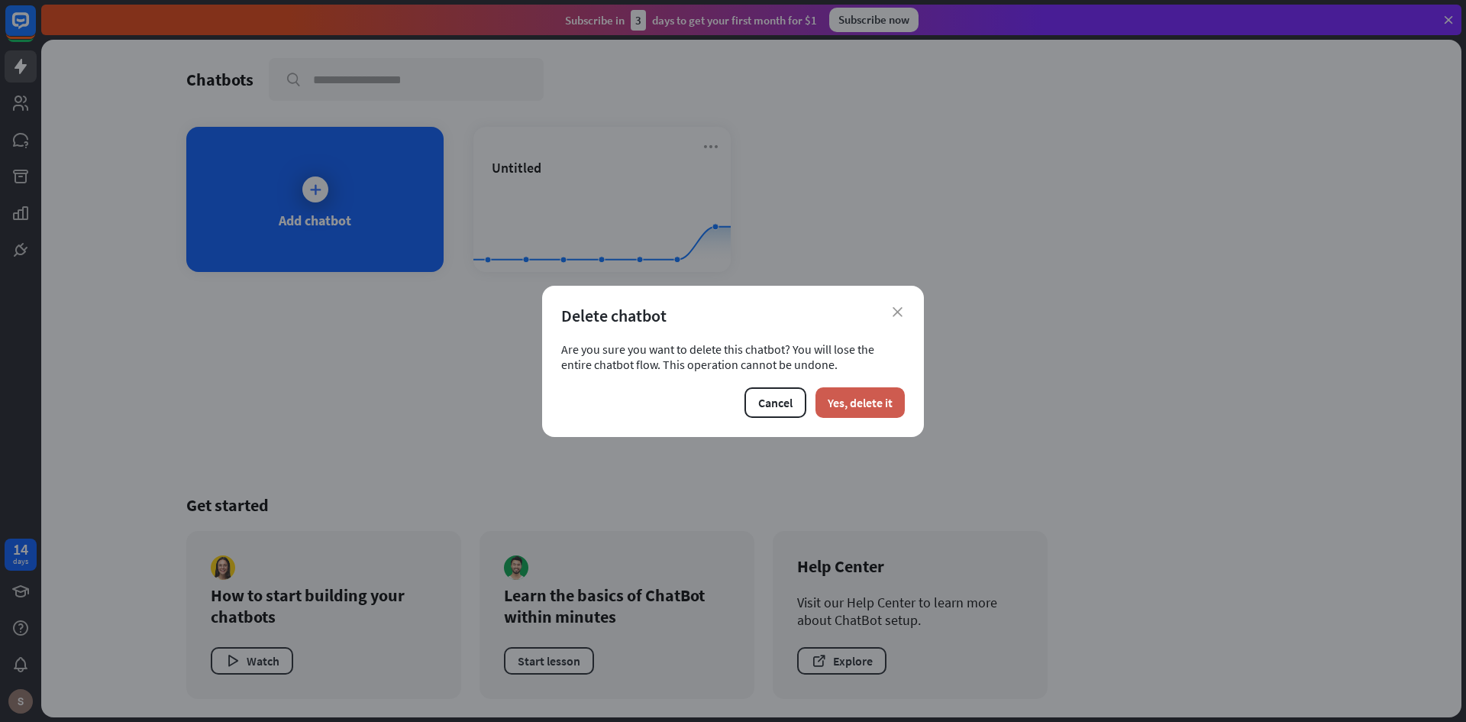
click at [869, 405] on button "Yes, delete it" at bounding box center [860, 402] width 89 height 31
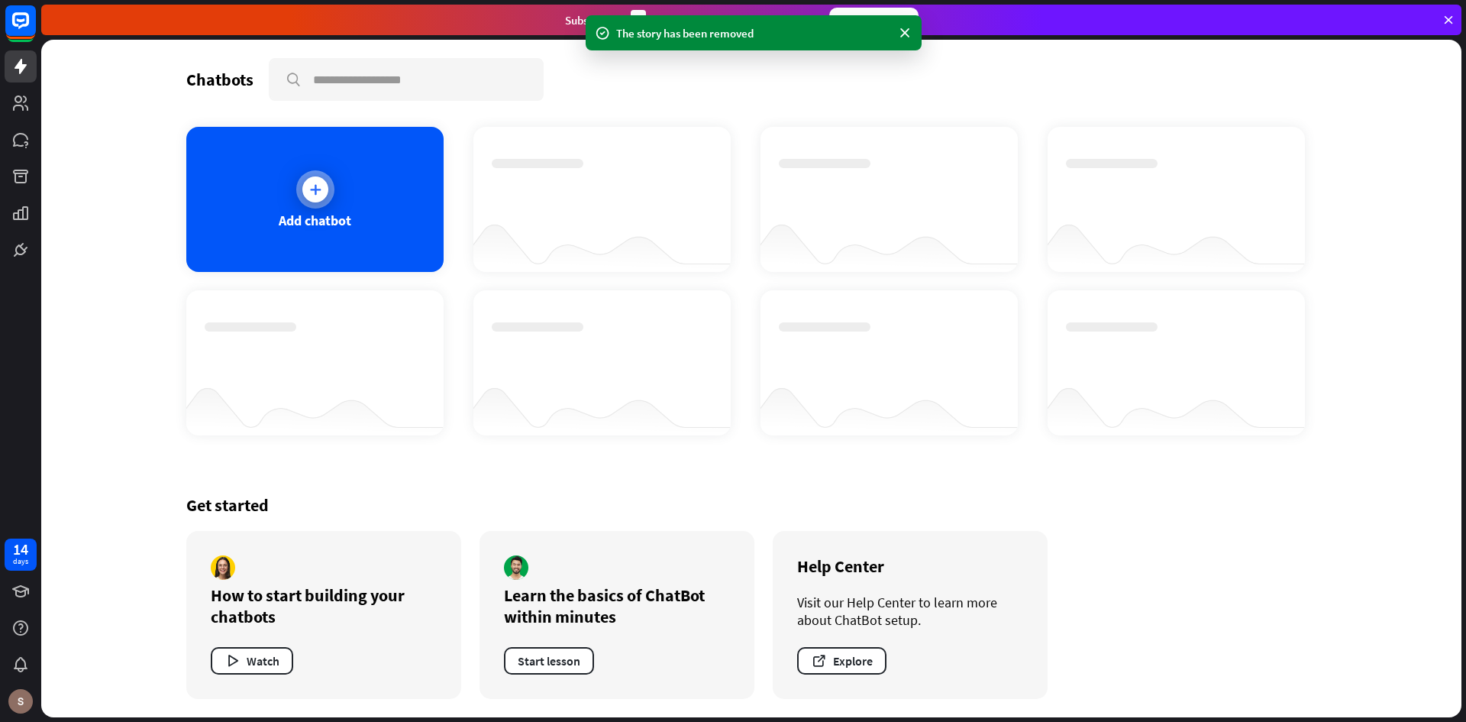
click at [326, 215] on div "Add chatbot" at bounding box center [315, 221] width 73 height 18
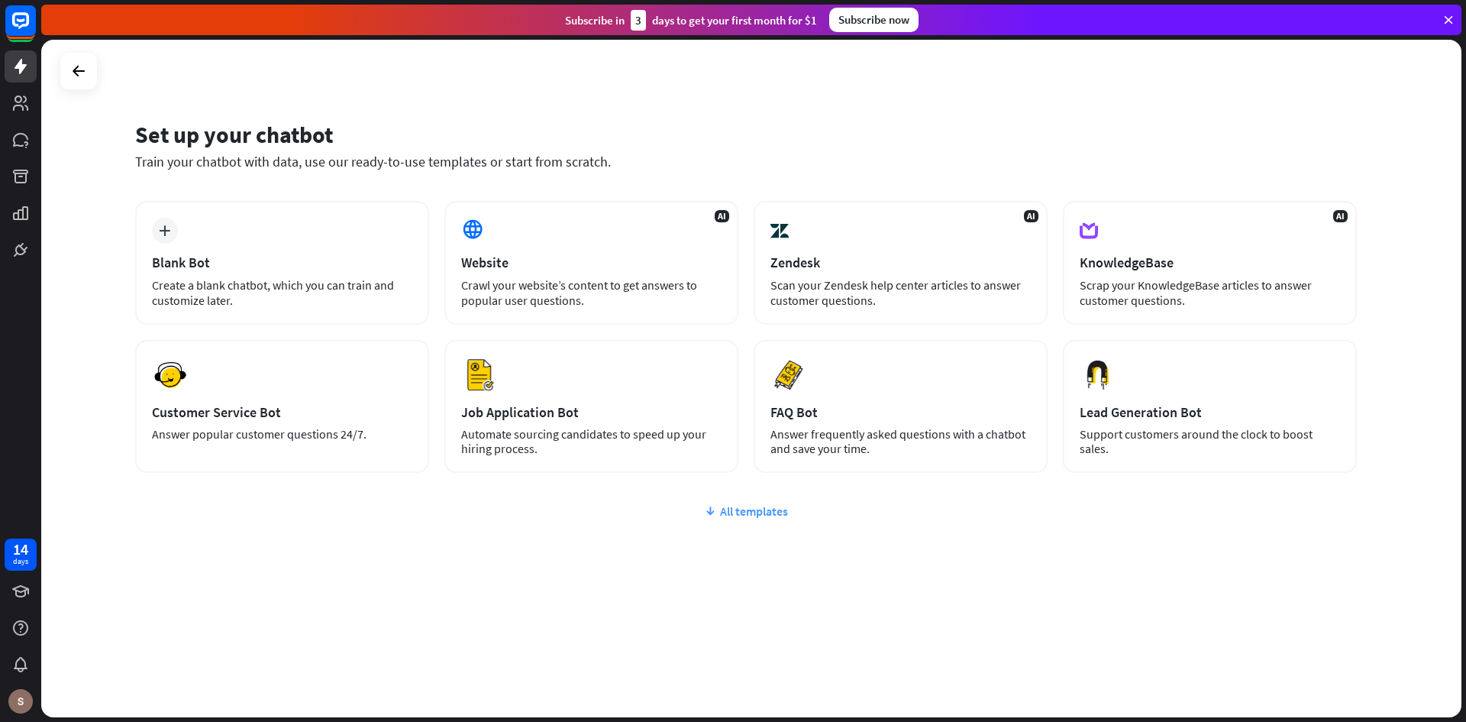
click at [758, 516] on div "All templates" at bounding box center [746, 510] width 1222 height 15
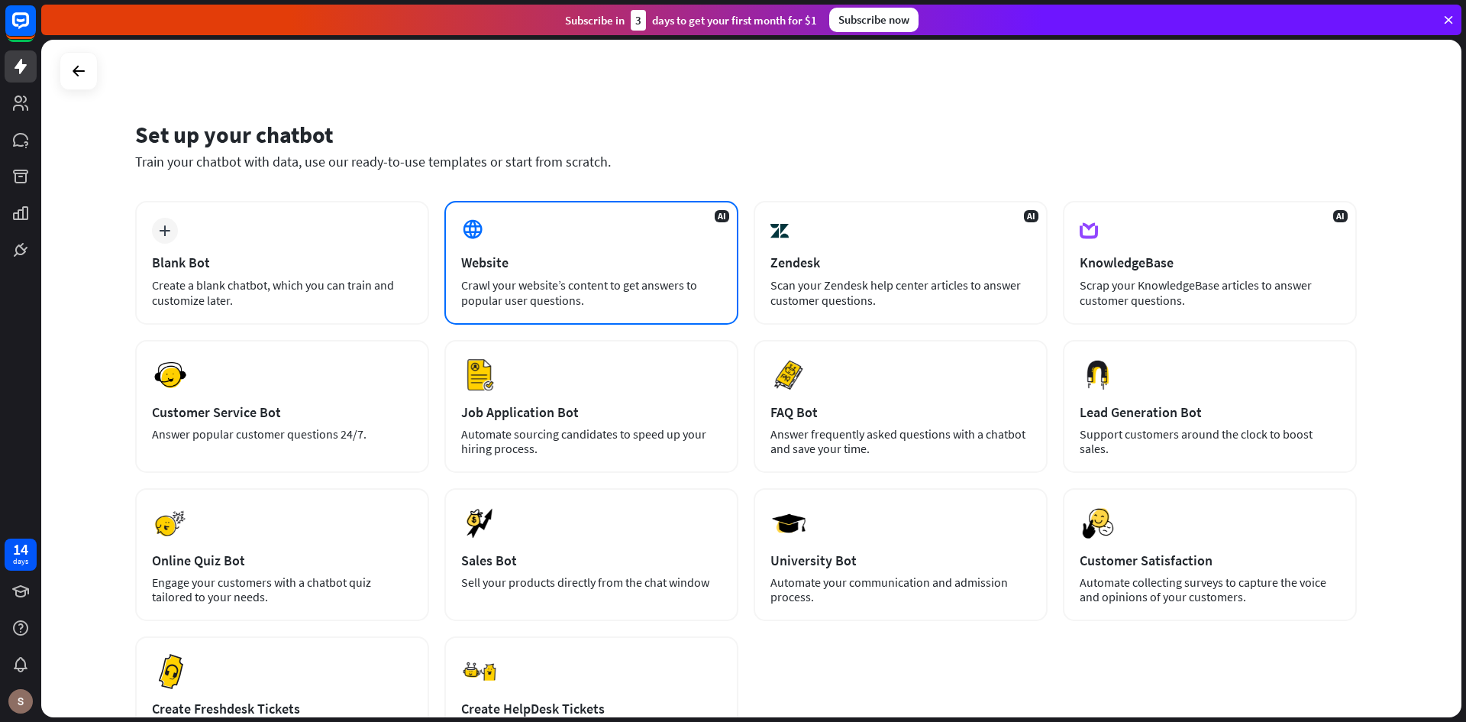
click at [580, 257] on div "Website" at bounding box center [591, 263] width 260 height 18
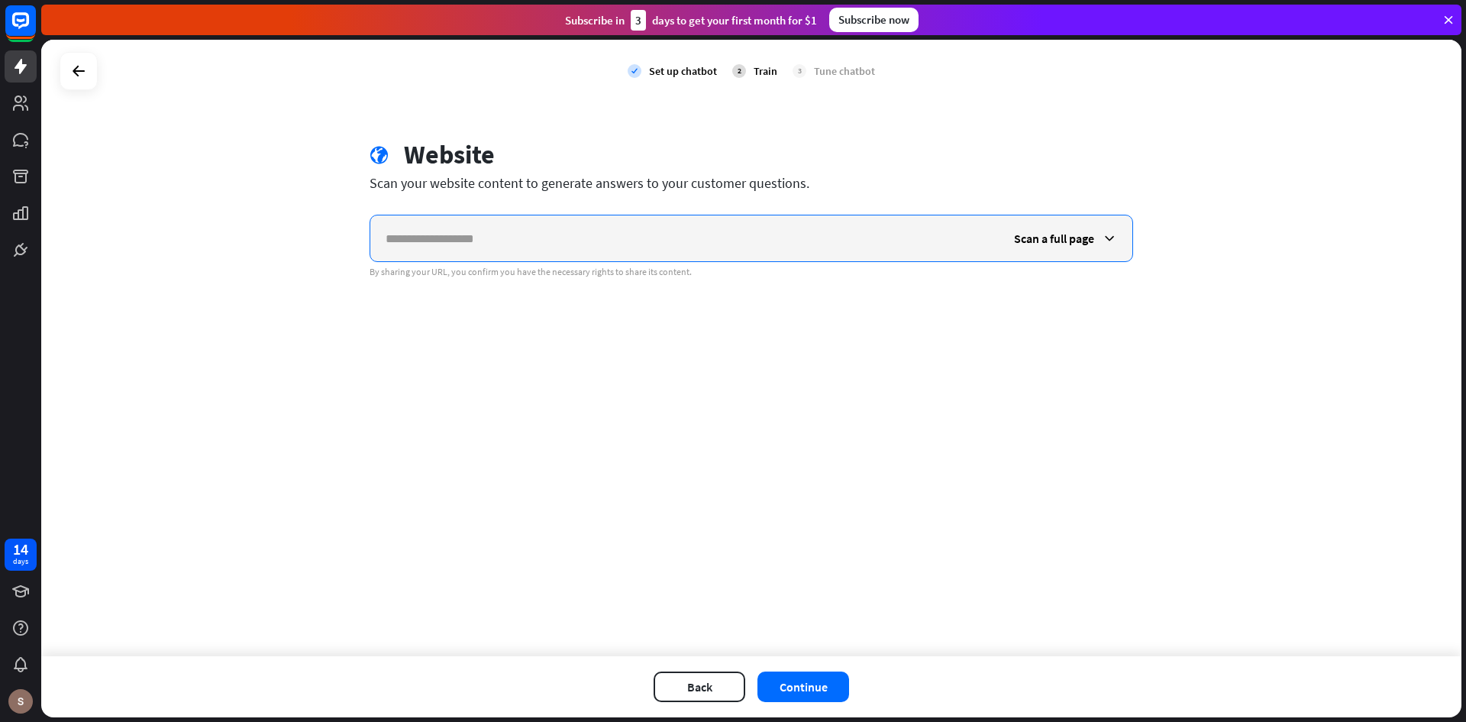
paste input "**********"
type input "**********"
click at [813, 678] on button "Continue" at bounding box center [804, 686] width 92 height 31
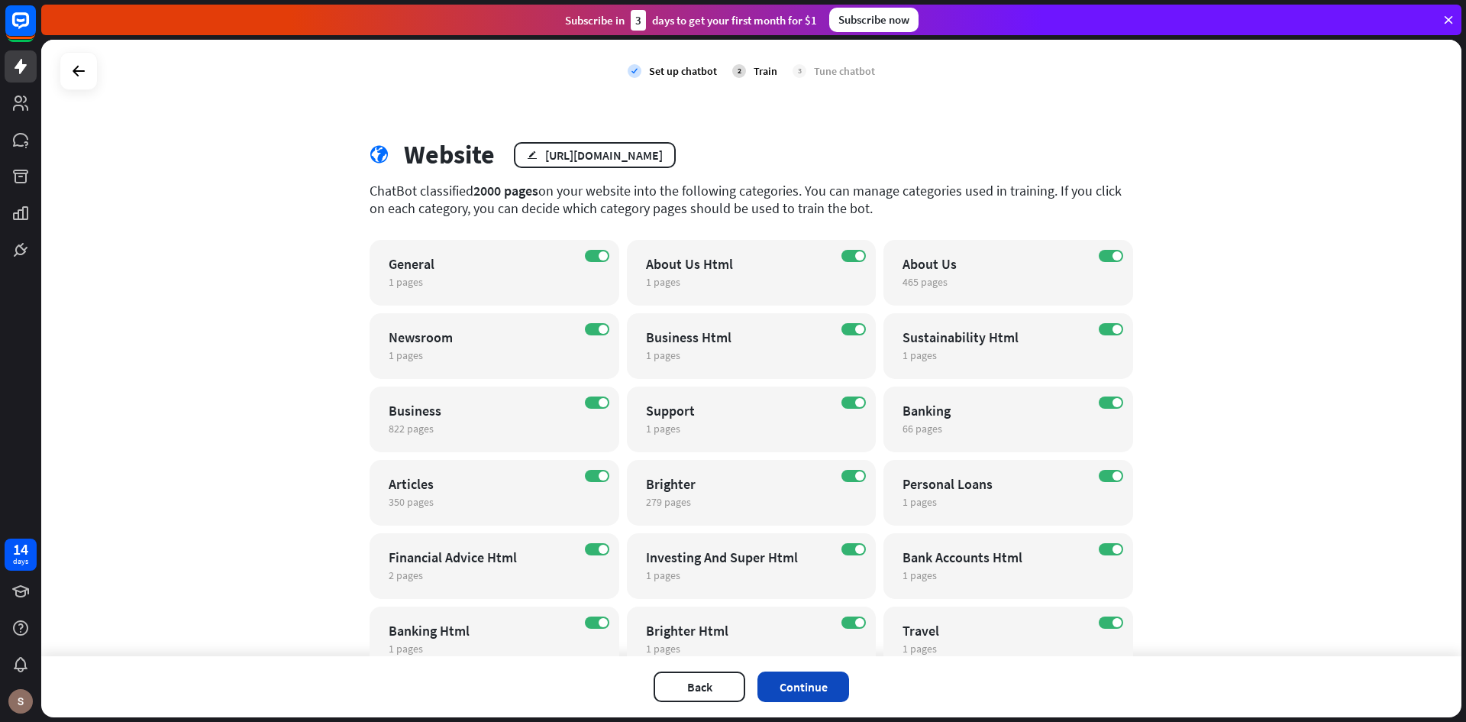
click at [793, 684] on button "Continue" at bounding box center [804, 686] width 92 height 31
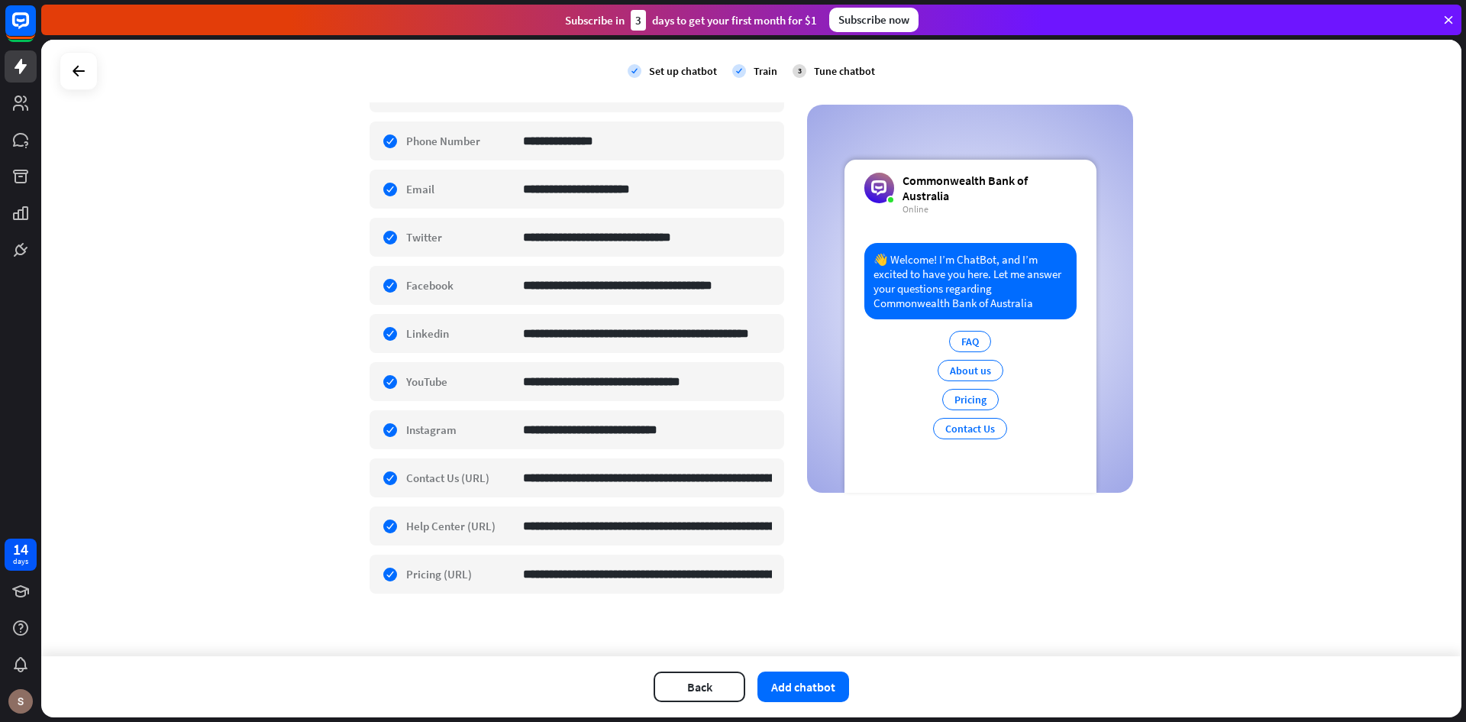
scroll to position [409, 0]
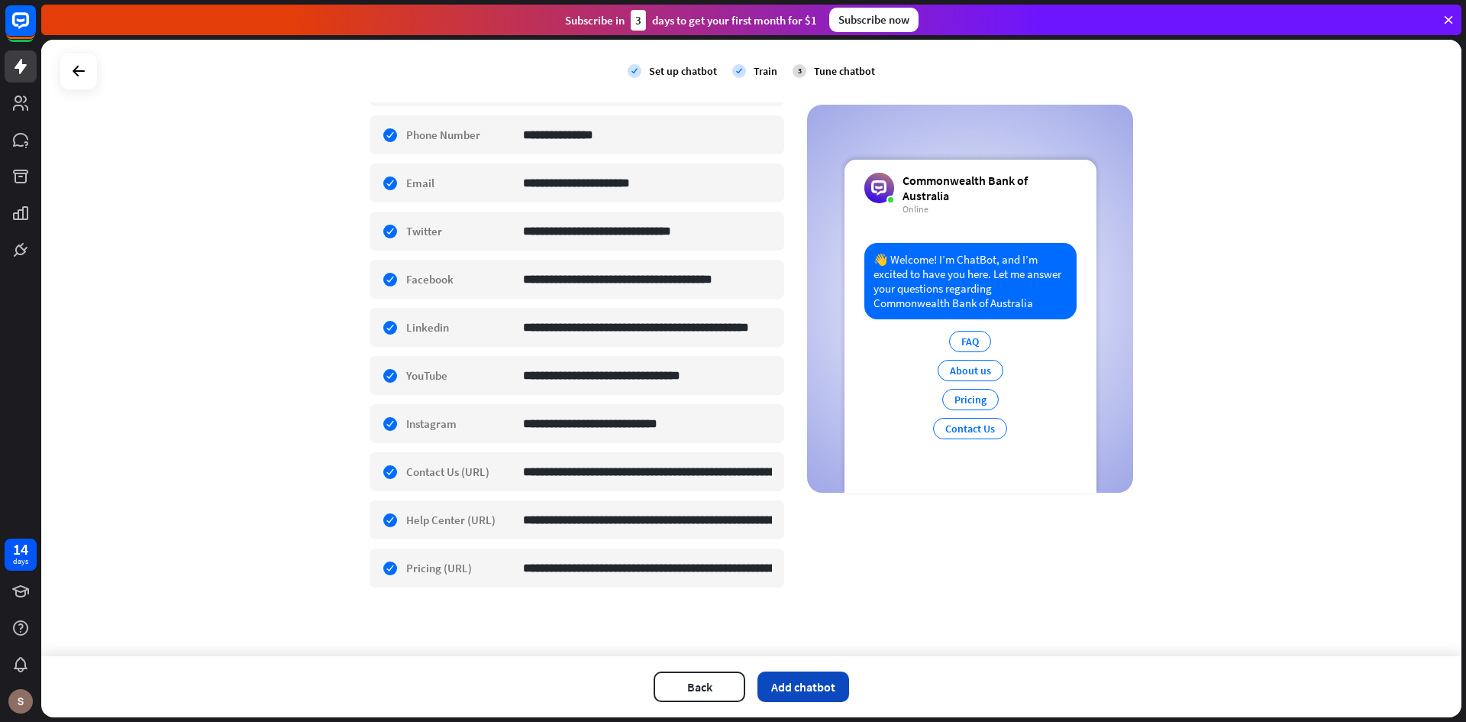
click at [810, 684] on button "Add chatbot" at bounding box center [804, 686] width 92 height 31
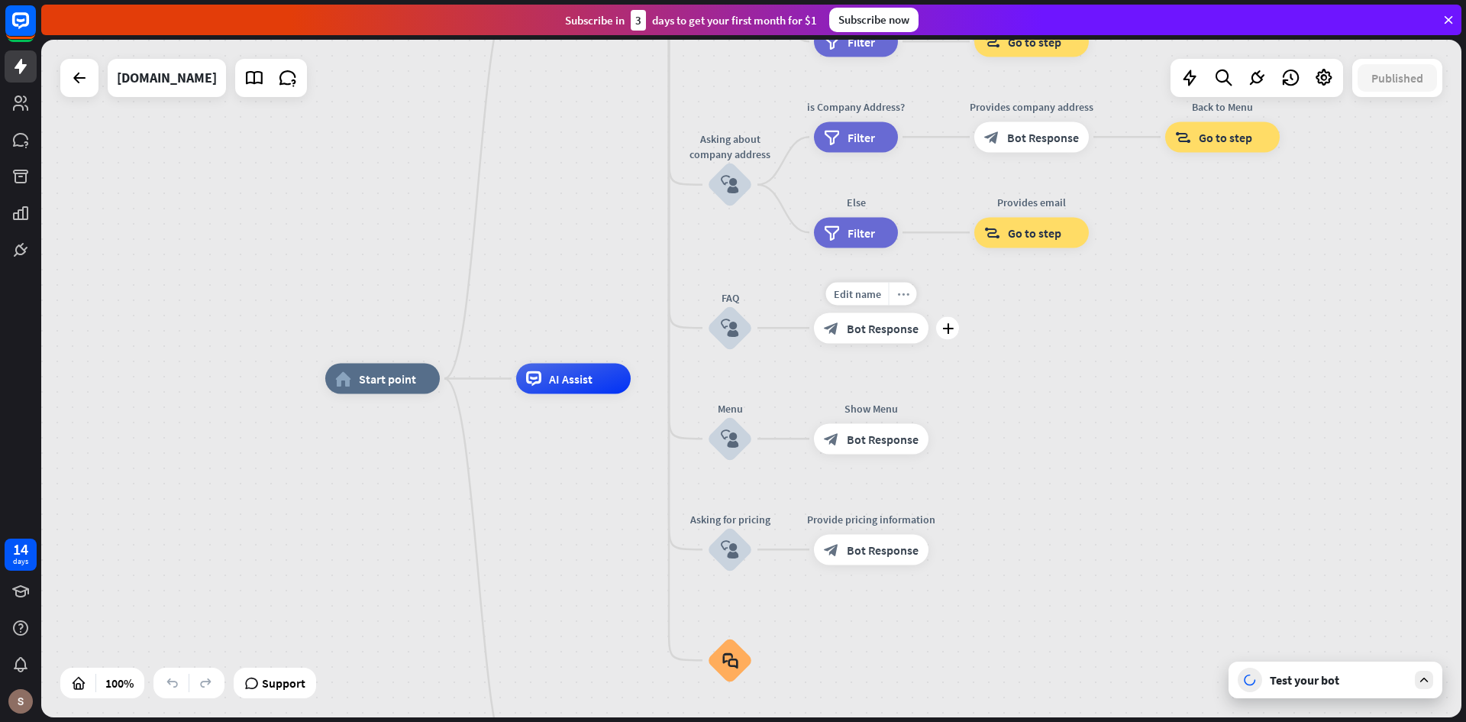
click at [903, 297] on icon "more_horiz" at bounding box center [903, 293] width 12 height 11
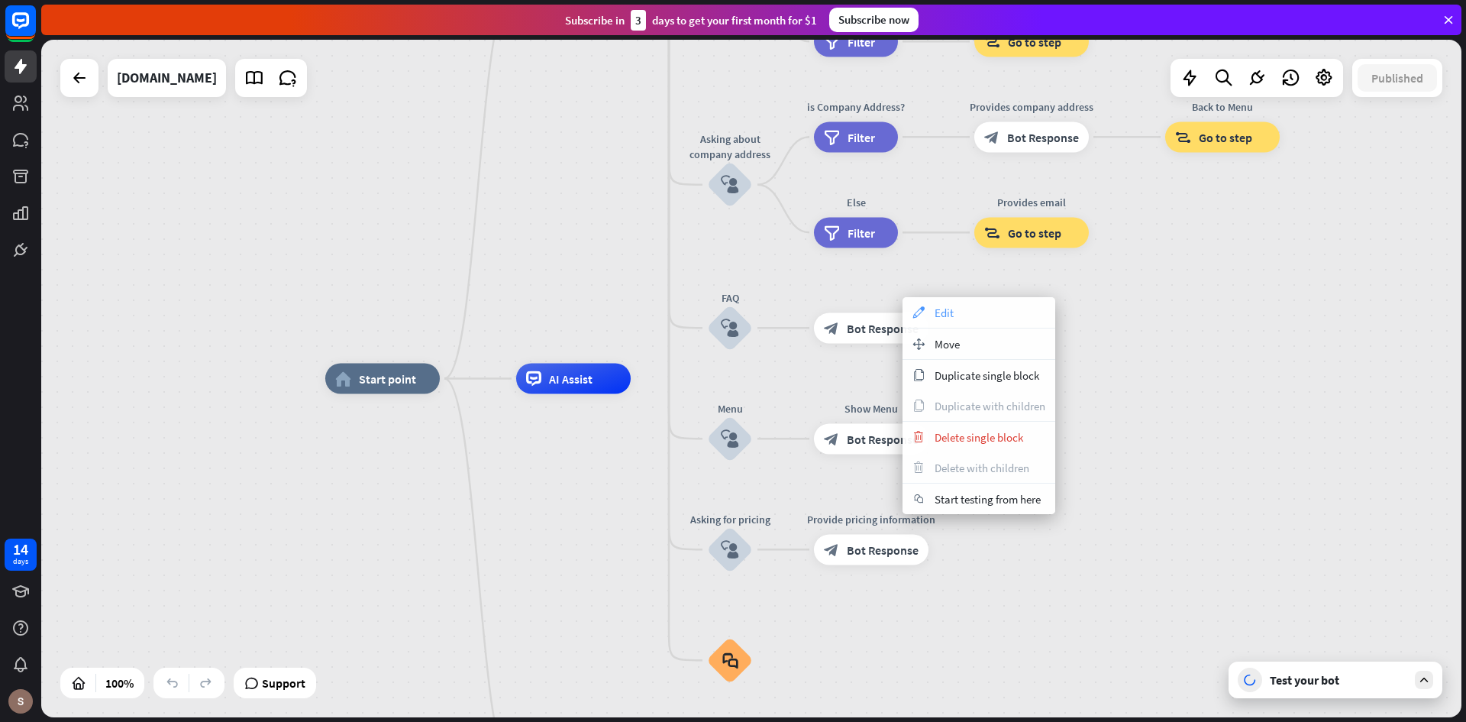
click at [960, 318] on div "appearance Edit" at bounding box center [979, 312] width 153 height 31
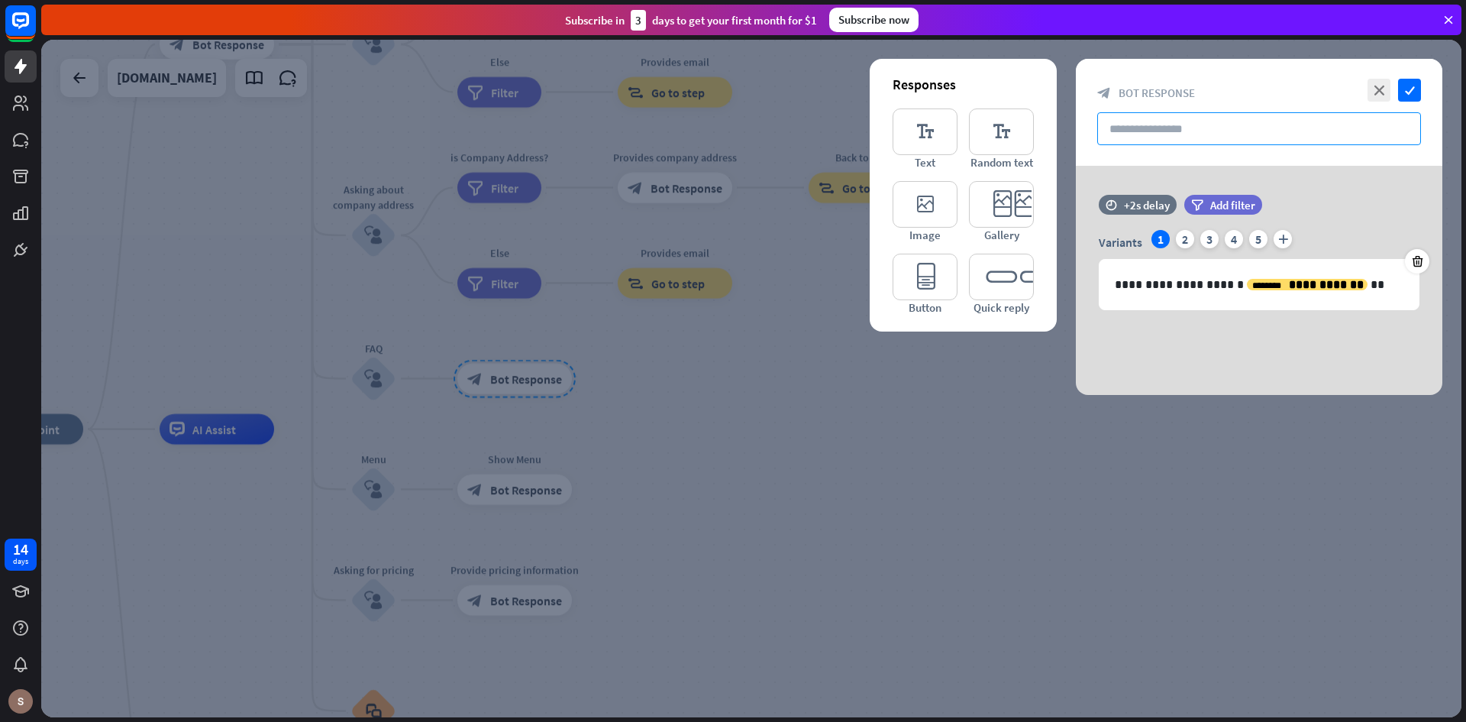
click at [1227, 133] on input "text" at bounding box center [1260, 128] width 324 height 33
click at [1380, 91] on icon "close" at bounding box center [1379, 90] width 23 height 23
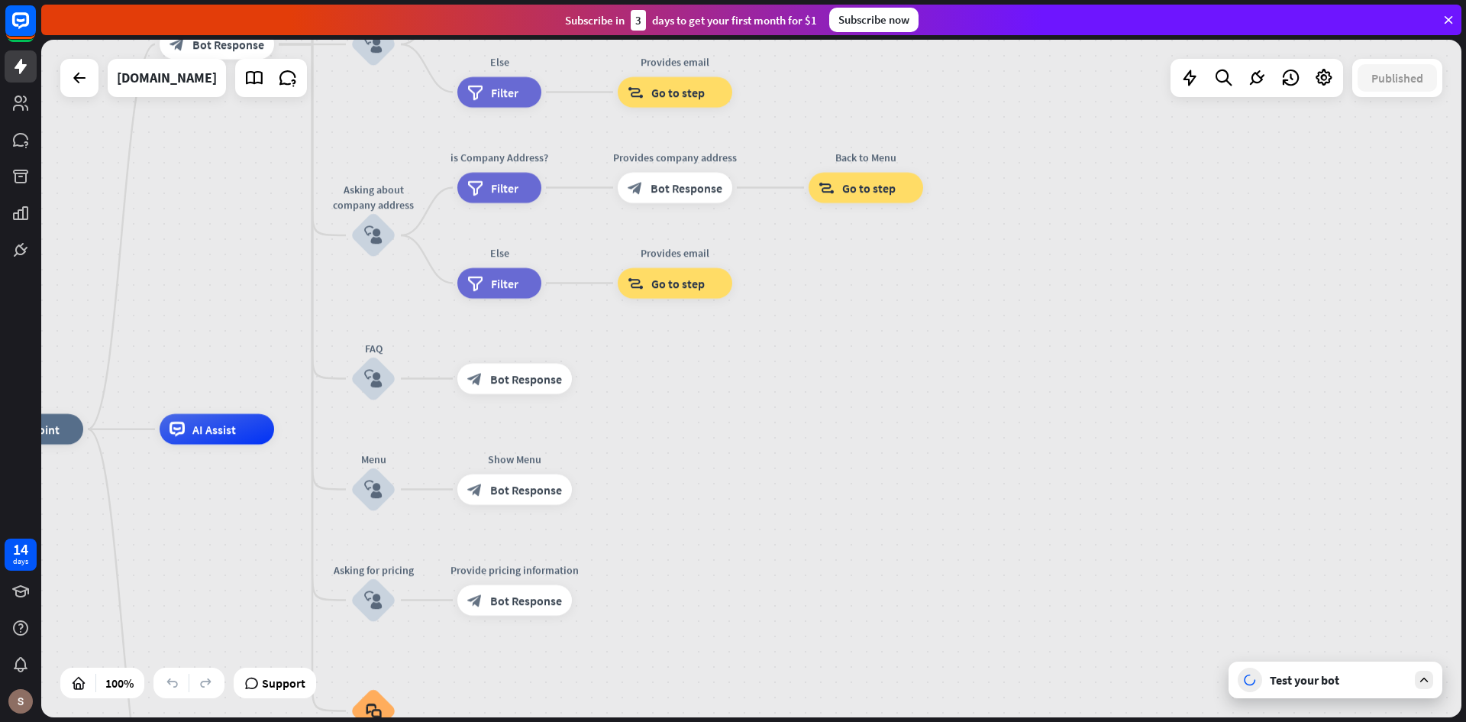
click at [1344, 686] on div "Test your bot" at bounding box center [1338, 679] width 137 height 15
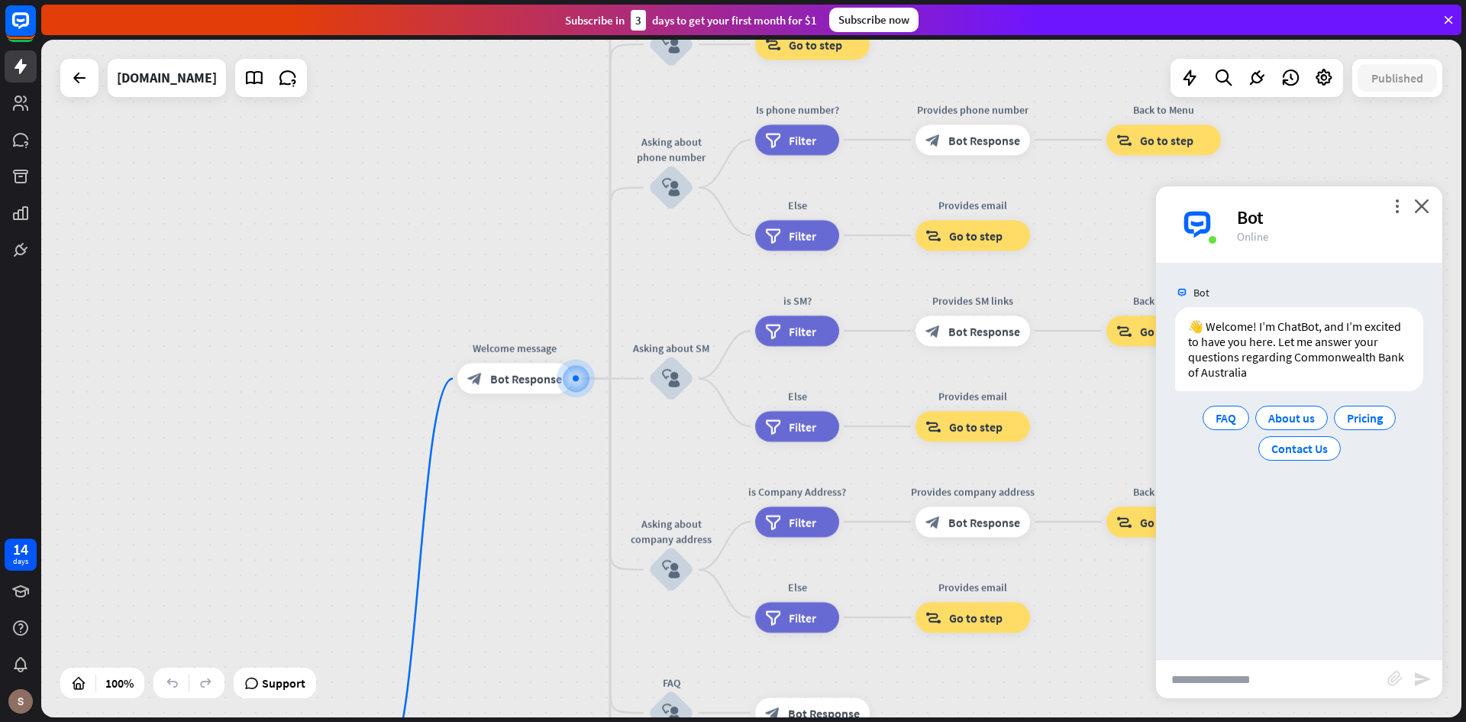
click at [1275, 681] on input "text" at bounding box center [1271, 679] width 231 height 38
type input "**********"
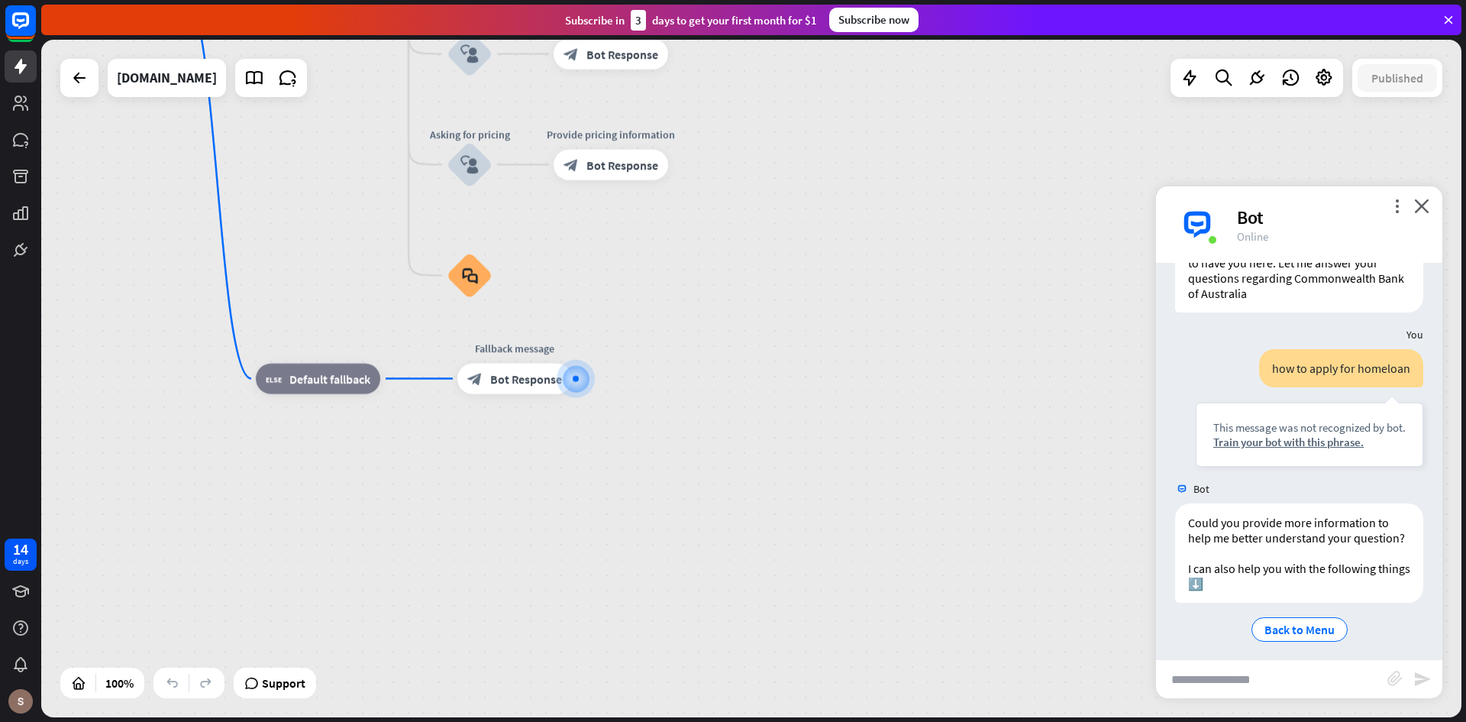
scroll to position [102, 0]
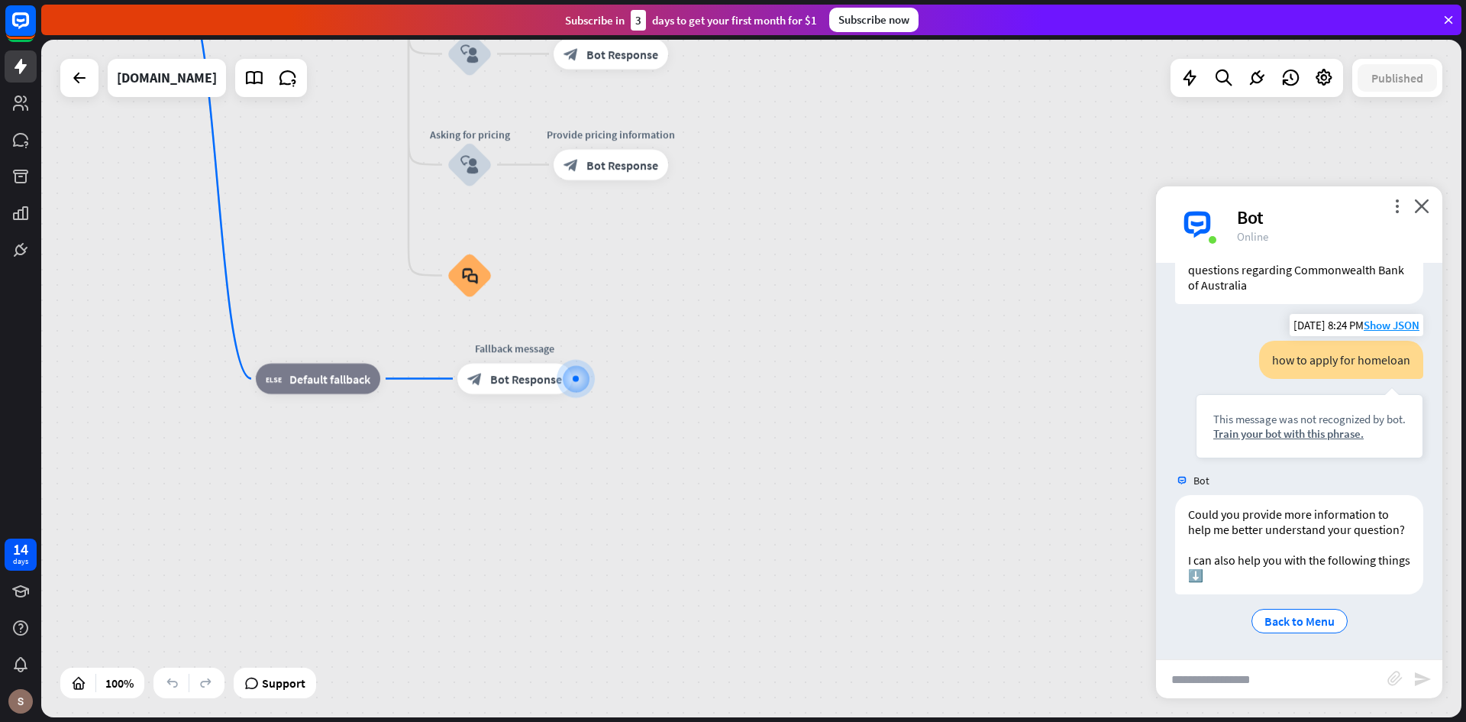
click at [1379, 347] on div "how to apply for homeloan" at bounding box center [1341, 360] width 164 height 38
copy div "homeloan"
click at [1246, 681] on input "text" at bounding box center [1271, 679] width 231 height 38
paste input "********"
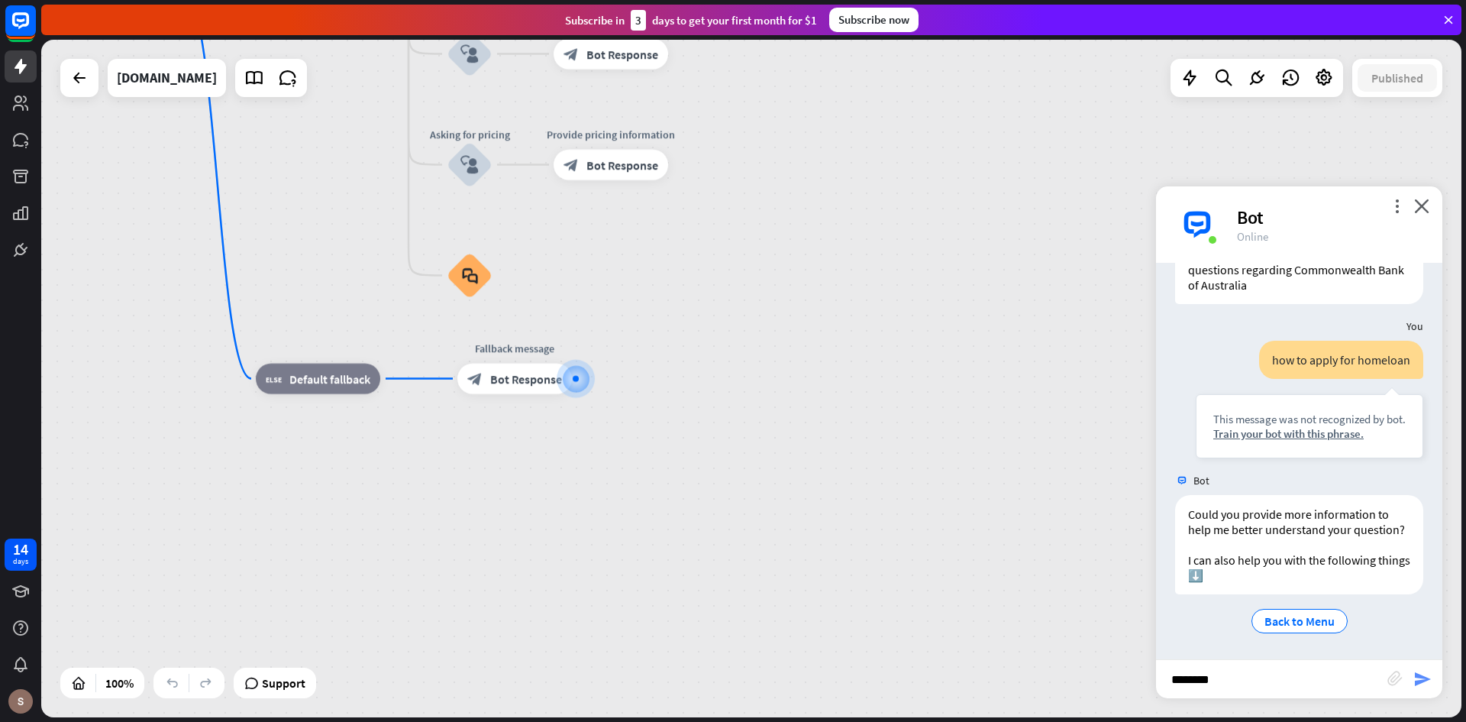
type input "********"
click at [1426, 683] on icon "send" at bounding box center [1423, 679] width 18 height 18
click at [1309, 426] on div "Train your bot with this phrase." at bounding box center [1310, 433] width 192 height 15
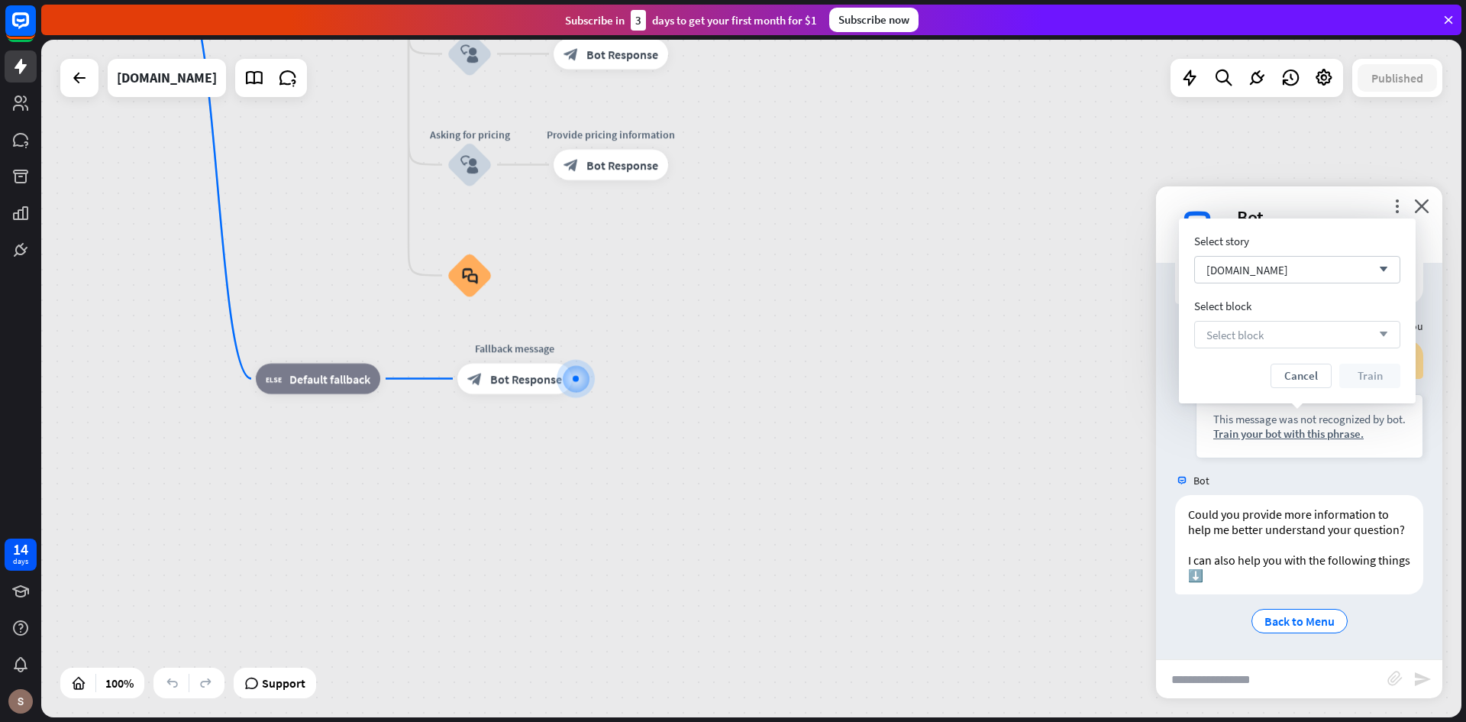
click at [1272, 334] on div "Select block arrow_down" at bounding box center [1298, 334] width 206 height 27
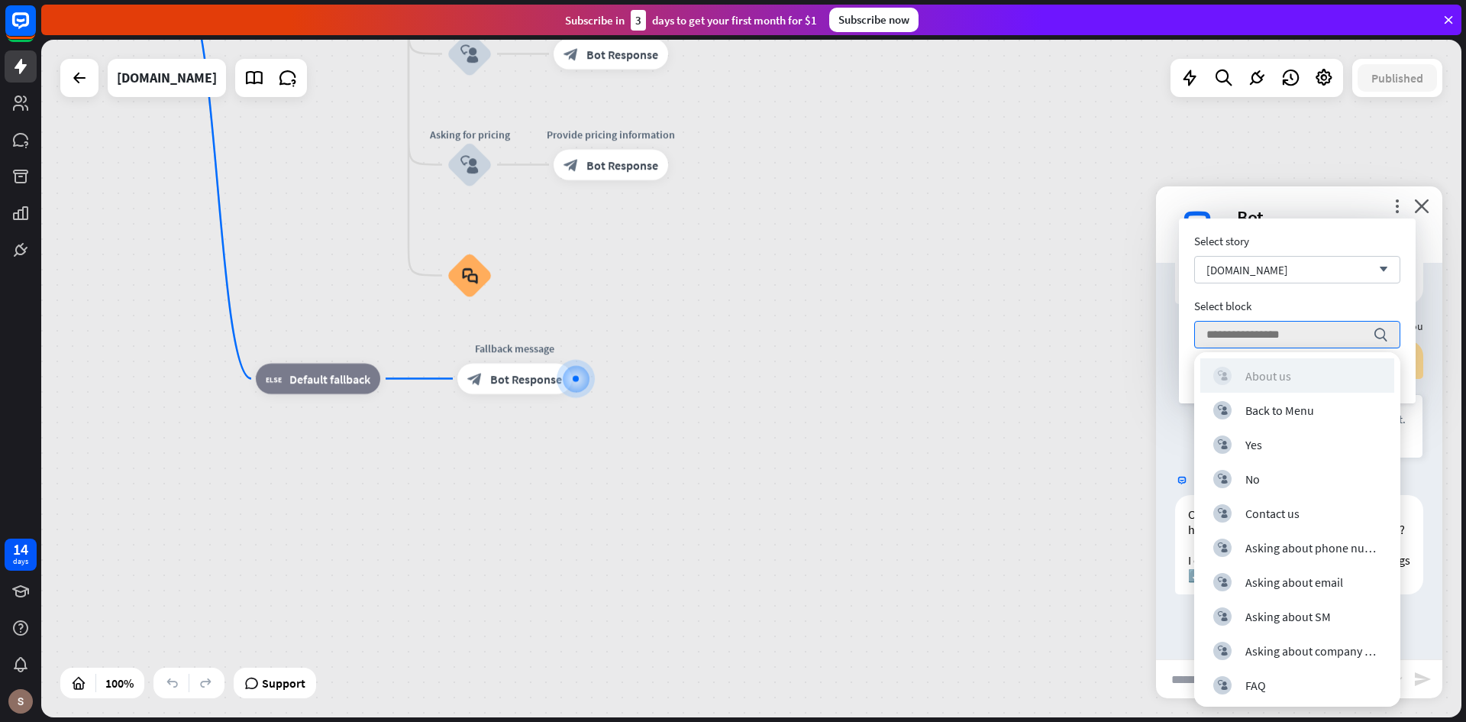
click at [1280, 371] on div "About us" at bounding box center [1269, 375] width 46 height 15
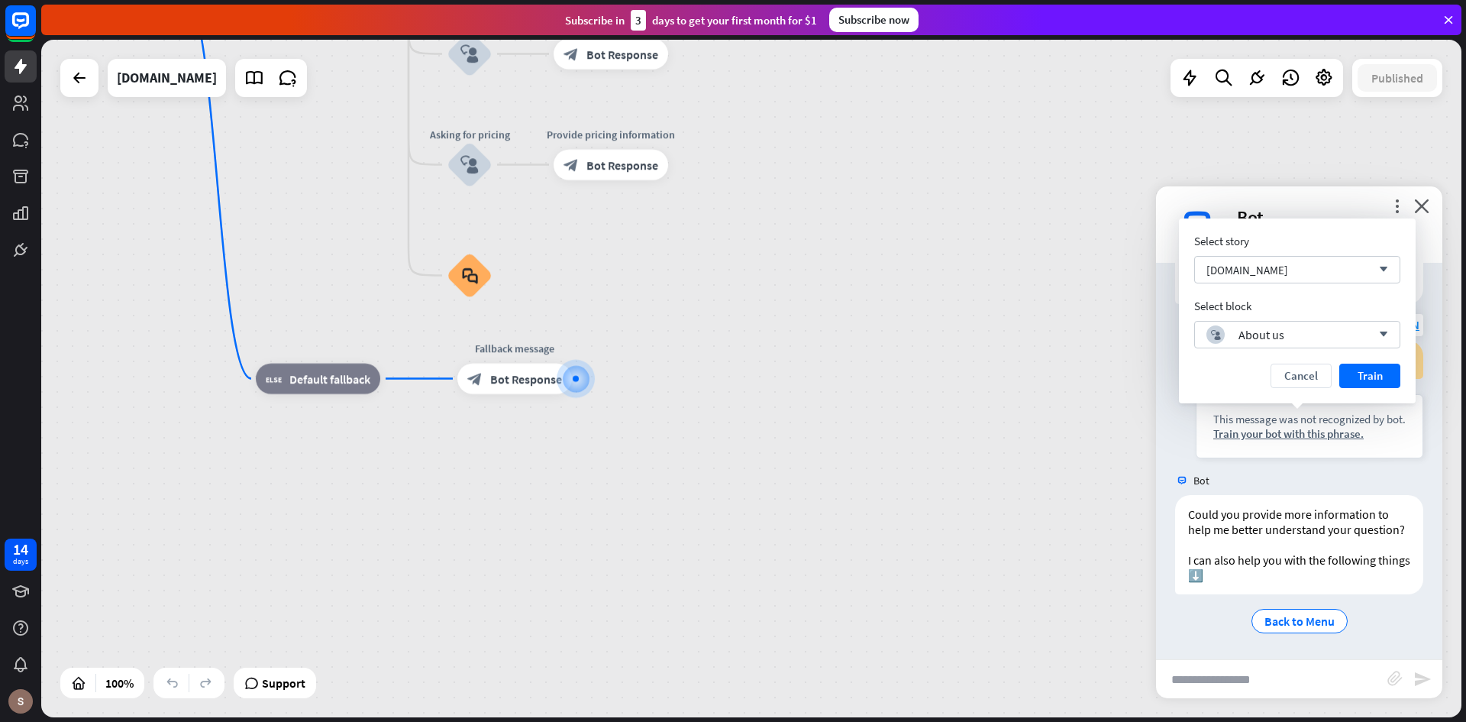
click at [1376, 385] on button "Train" at bounding box center [1370, 376] width 61 height 24
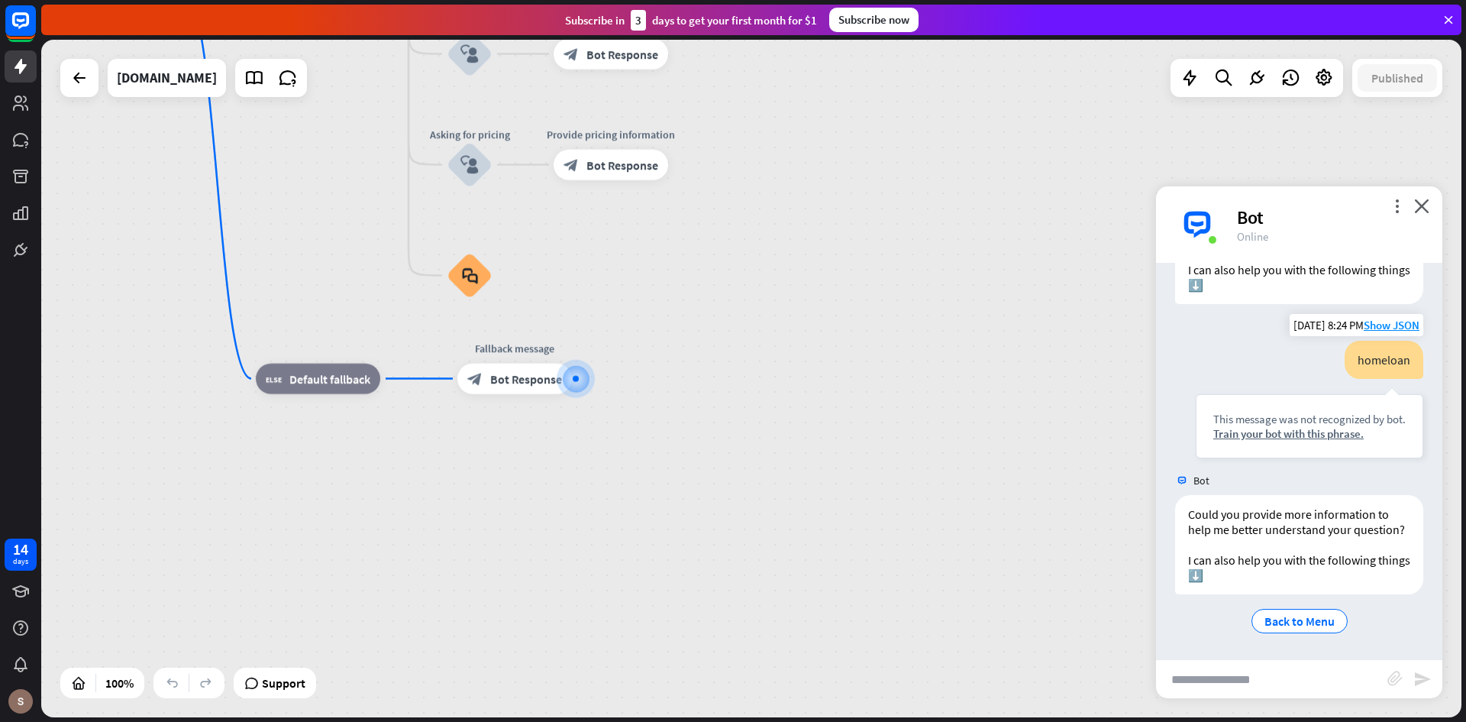
scroll to position [393, 0]
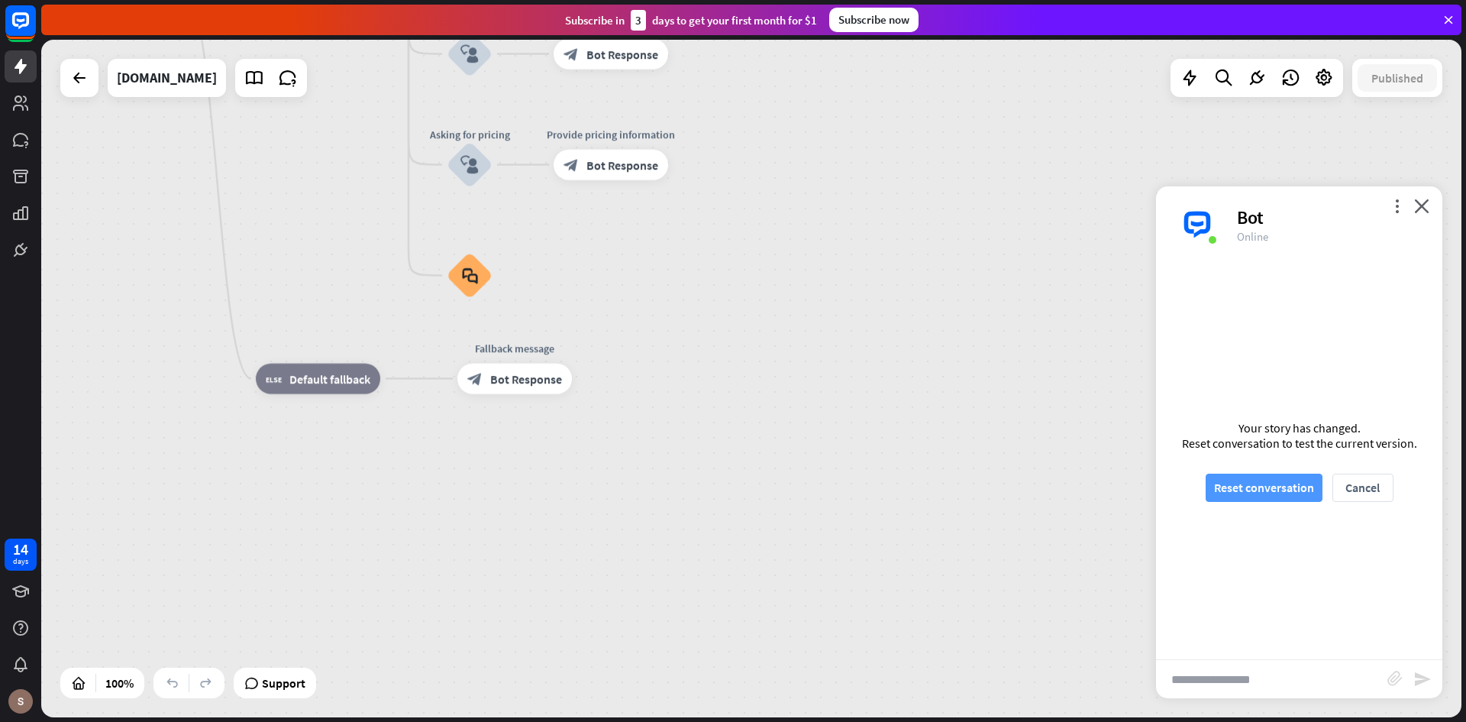
click at [1292, 494] on button "Reset conversation" at bounding box center [1264, 488] width 117 height 28
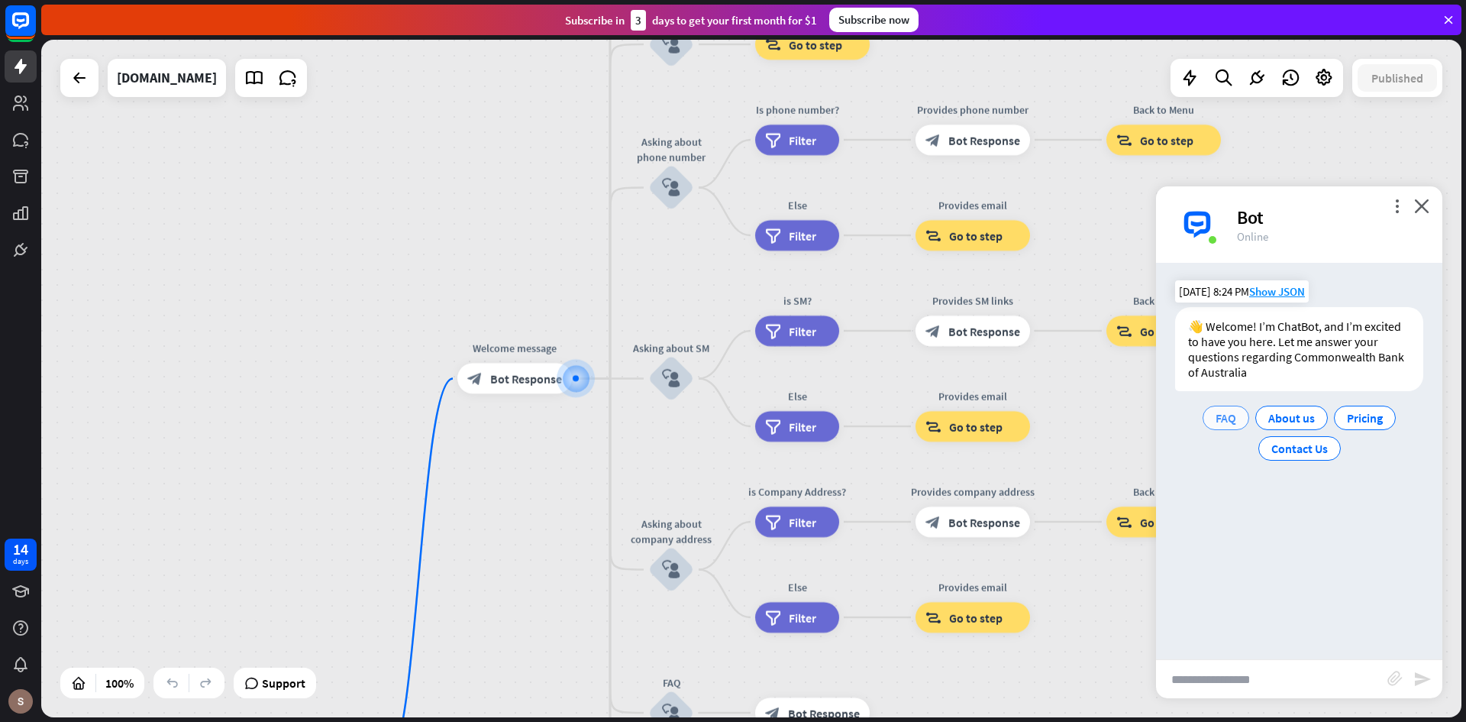
click at [1211, 414] on div "FAQ" at bounding box center [1226, 418] width 47 height 24
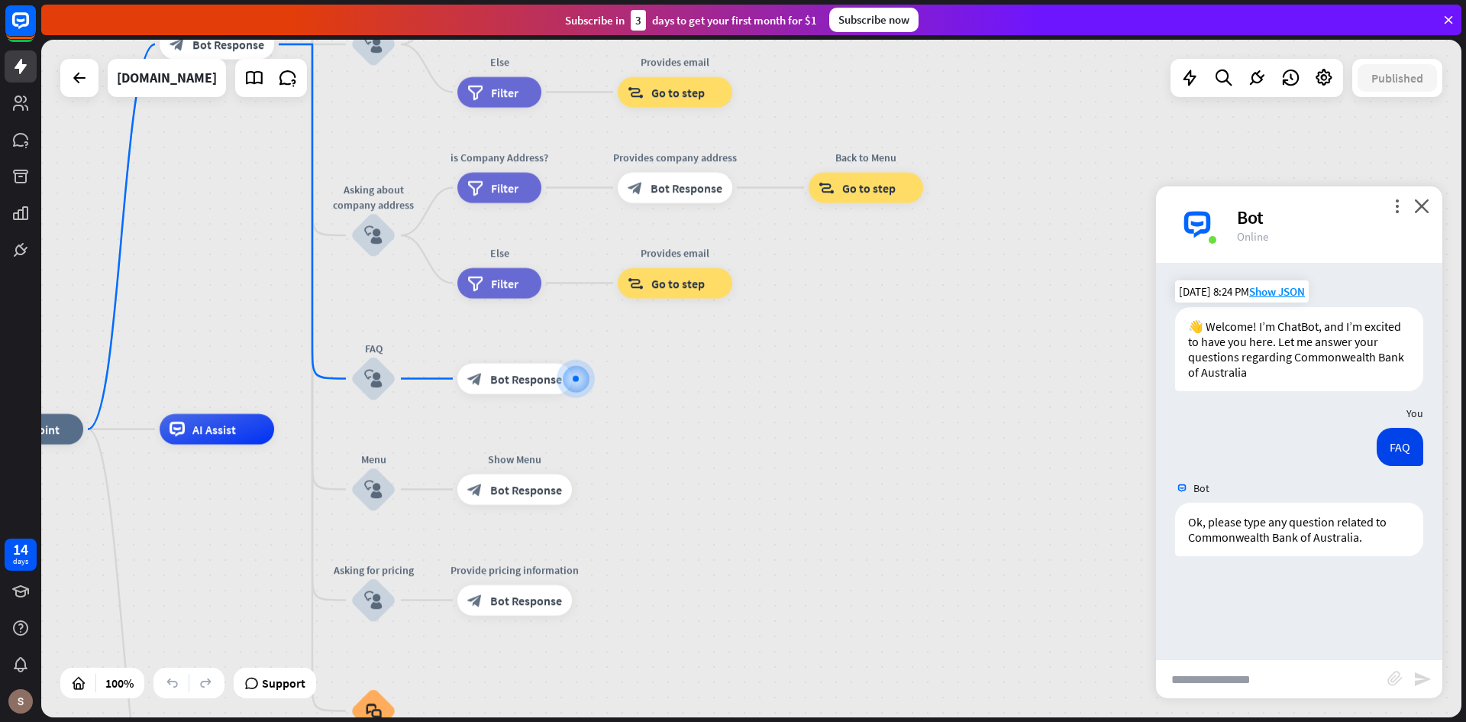
click at [1238, 684] on input "text" at bounding box center [1271, 679] width 231 height 38
type input "**********"
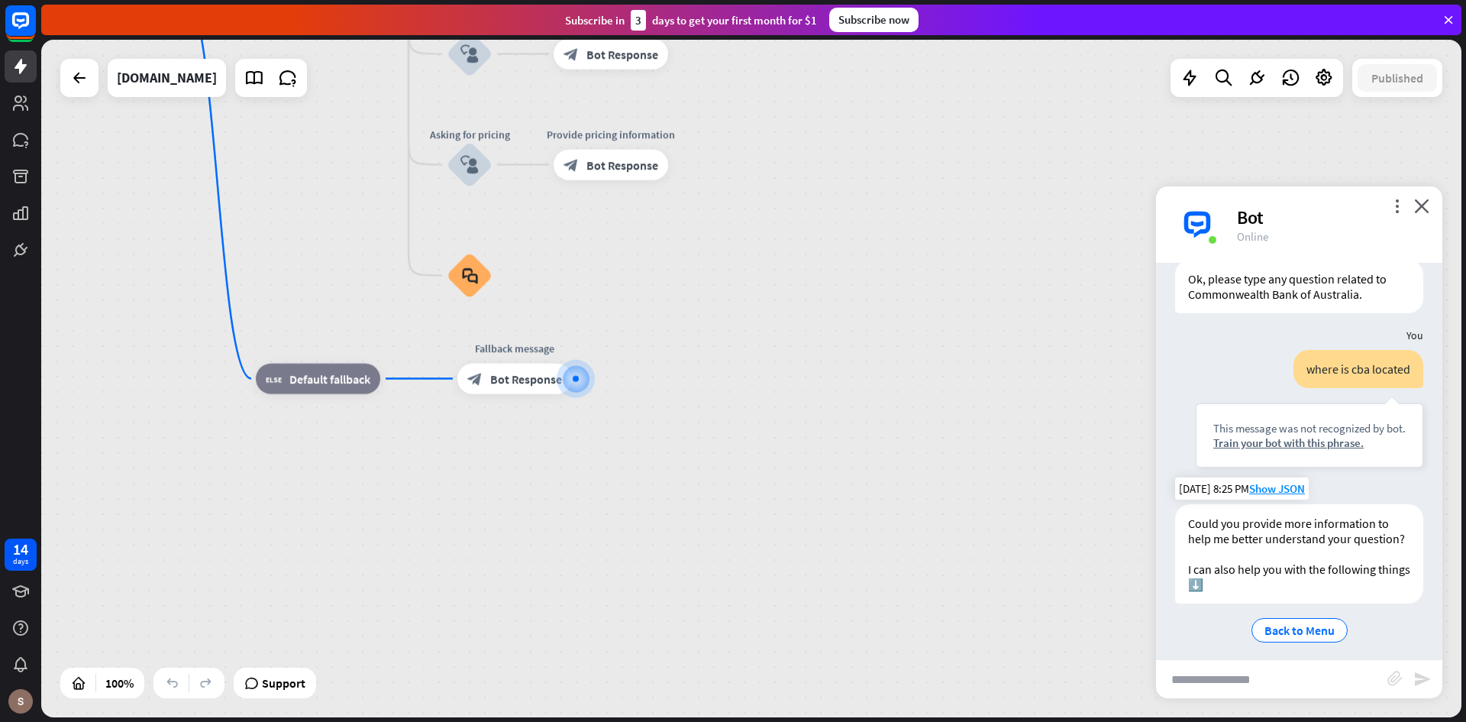
scroll to position [267, 0]
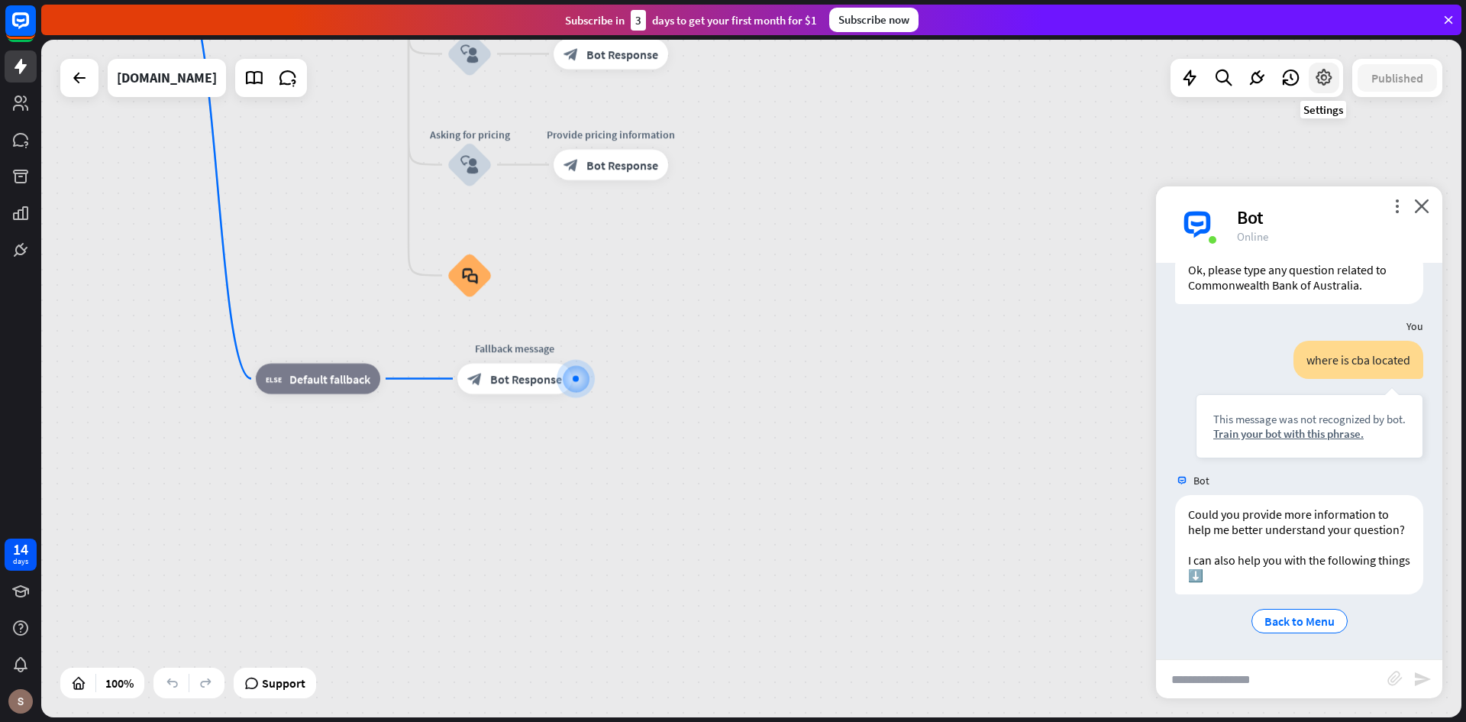
click at [1329, 84] on icon at bounding box center [1324, 78] width 20 height 20
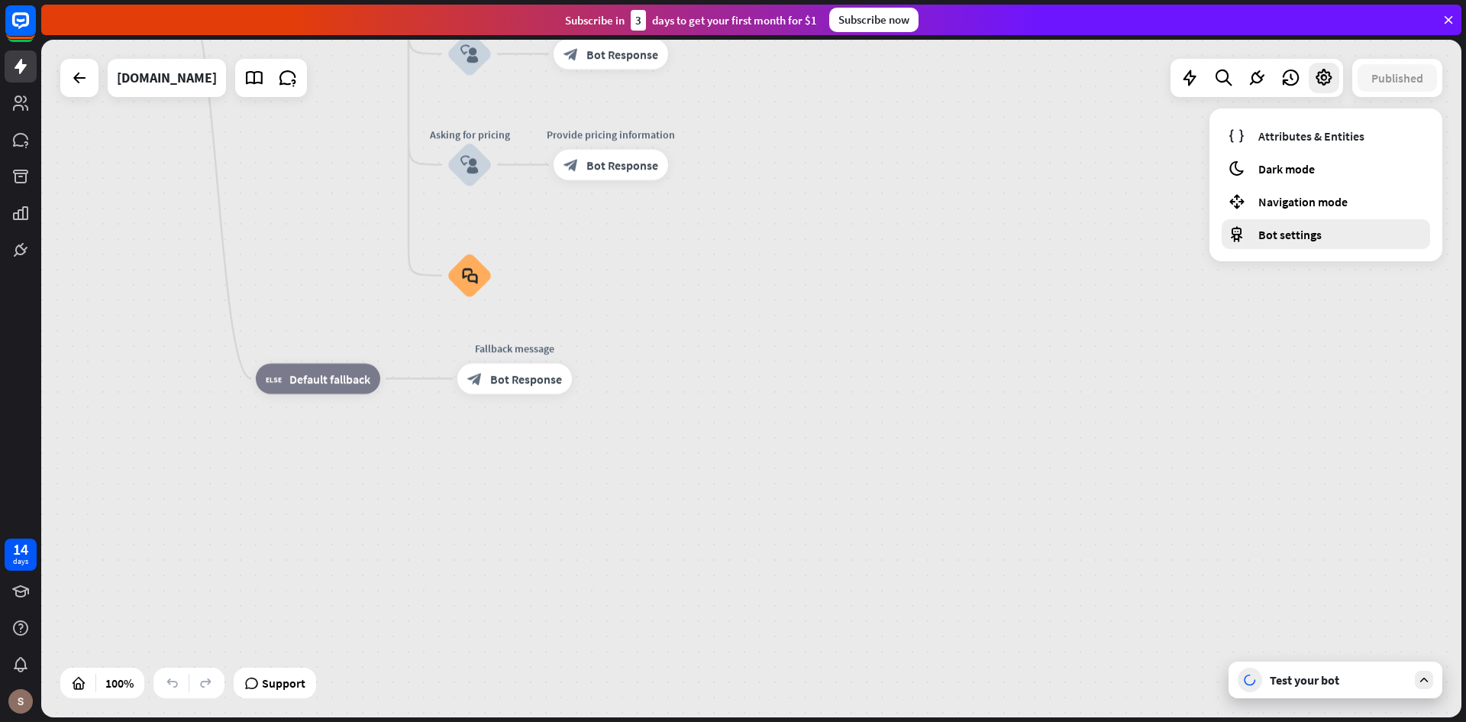
click at [1286, 247] on div "Bot settings" at bounding box center [1326, 234] width 209 height 30
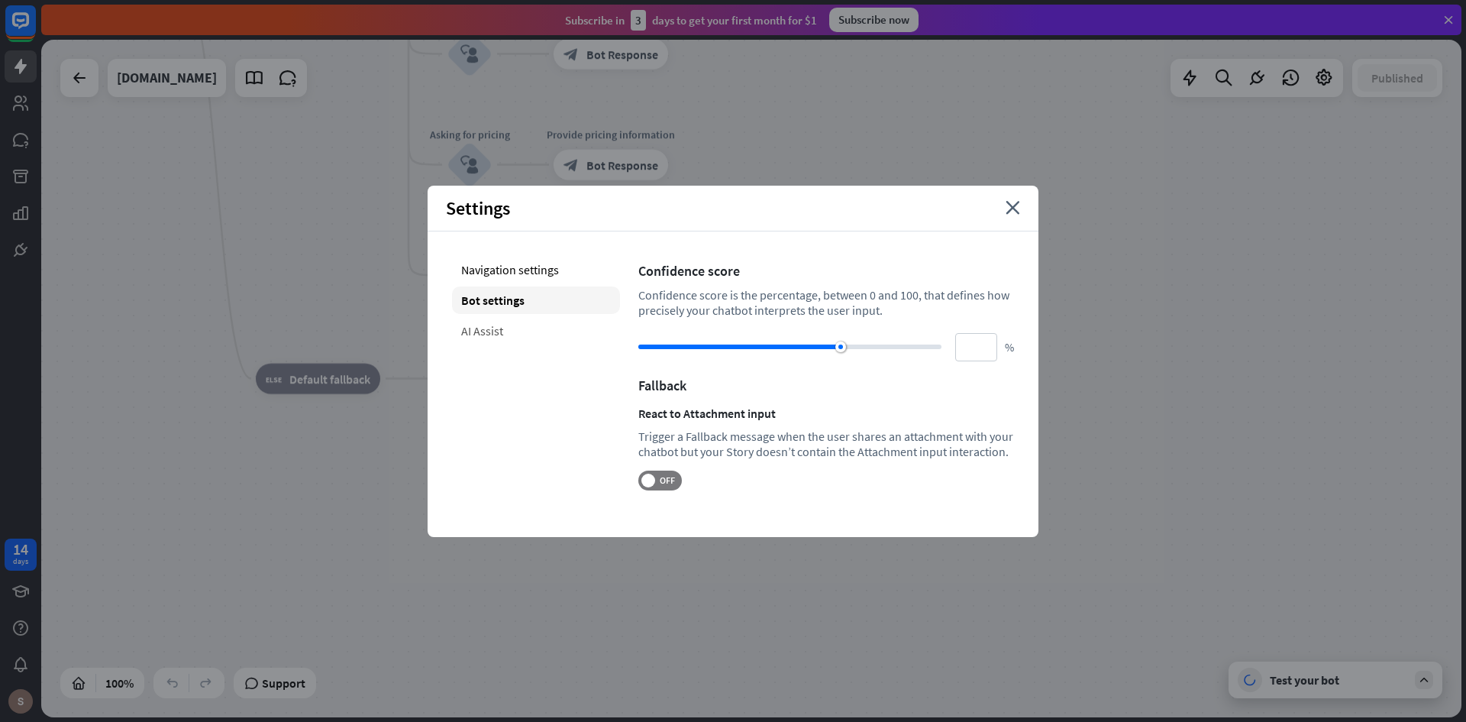
click at [480, 334] on div "AI Assist" at bounding box center [536, 330] width 168 height 27
type input "**"
